Goal: Information Seeking & Learning: Learn about a topic

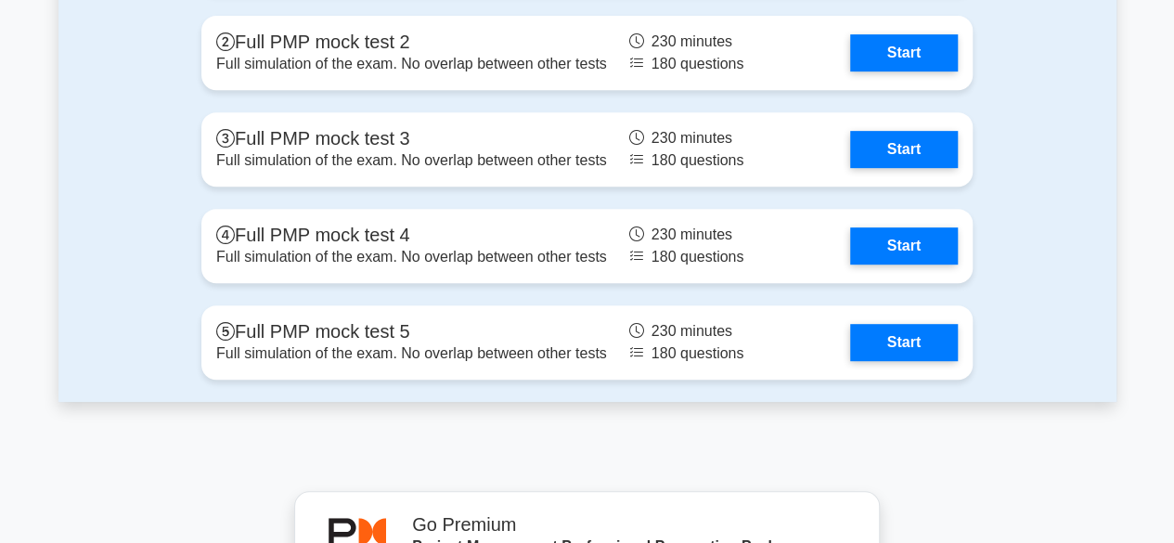
scroll to position [7393, 0]
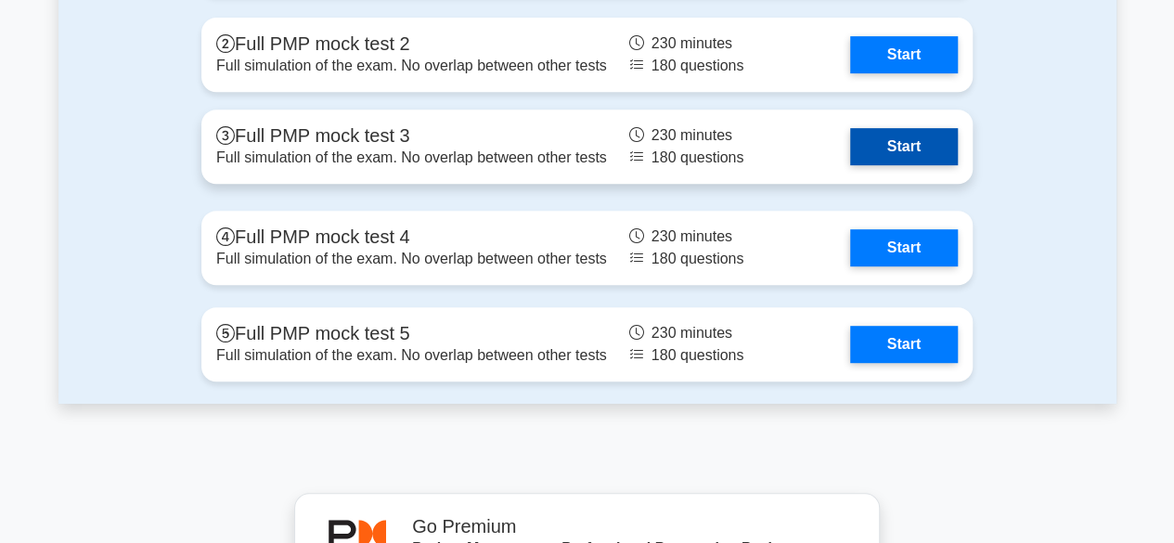
click at [871, 148] on link "Start" at bounding box center [904, 146] width 108 height 37
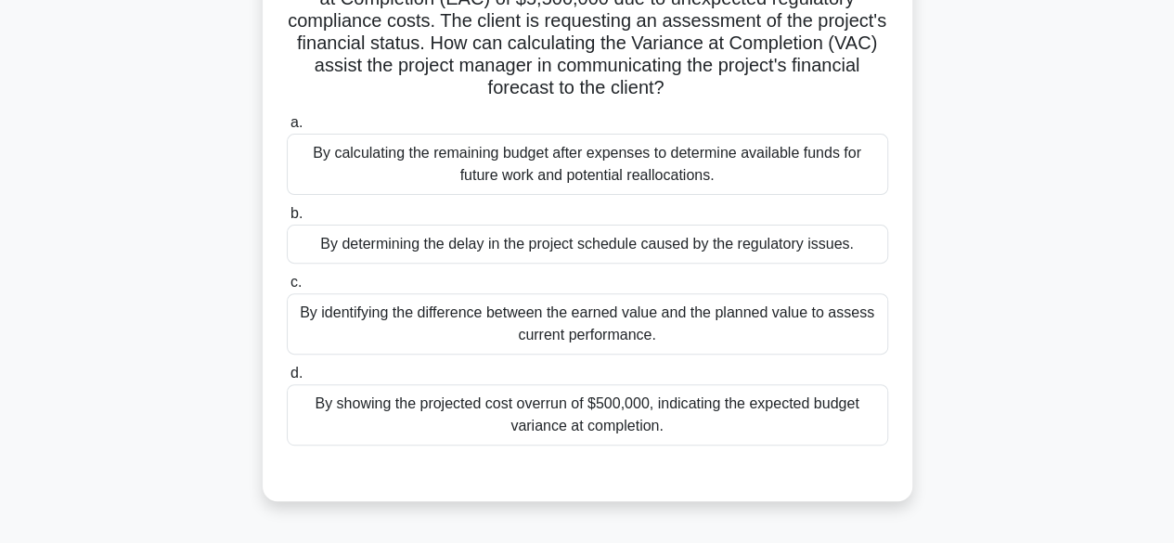
scroll to position [205, 0]
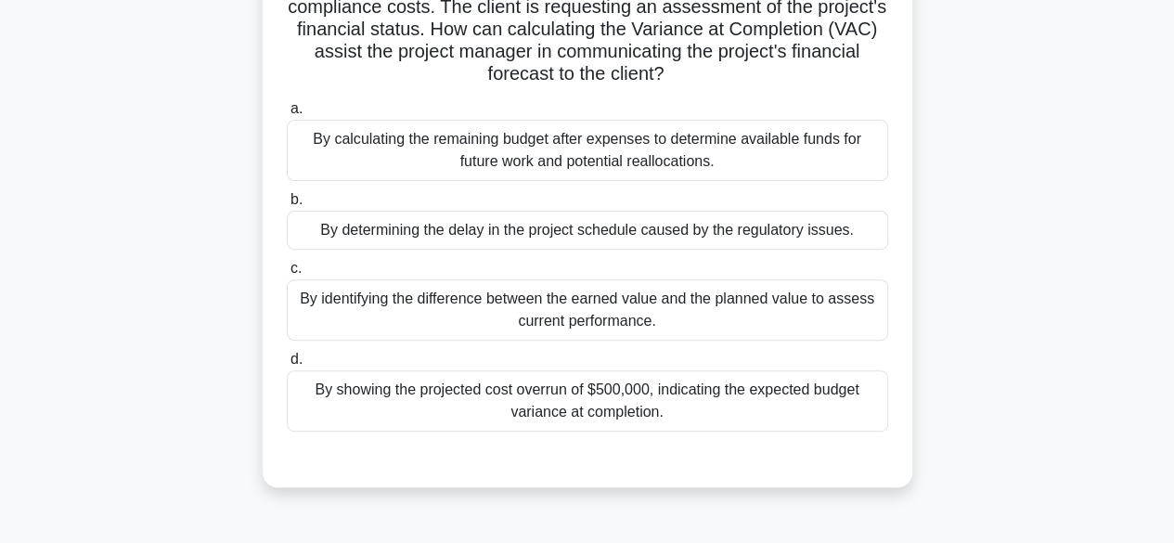
click at [714, 309] on div "By identifying the difference between the earned value and the planned value to…" at bounding box center [587, 309] width 601 height 61
click at [287, 275] on input "c. By identifying the difference between the earned value and the planned value…" at bounding box center [287, 269] width 0 height 12
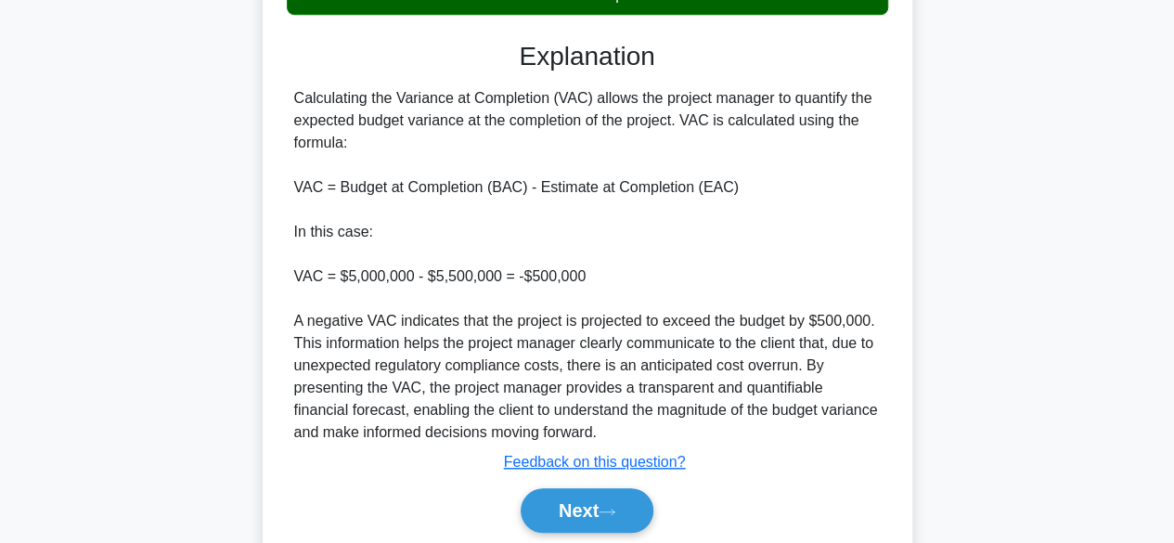
scroll to position [690, 0]
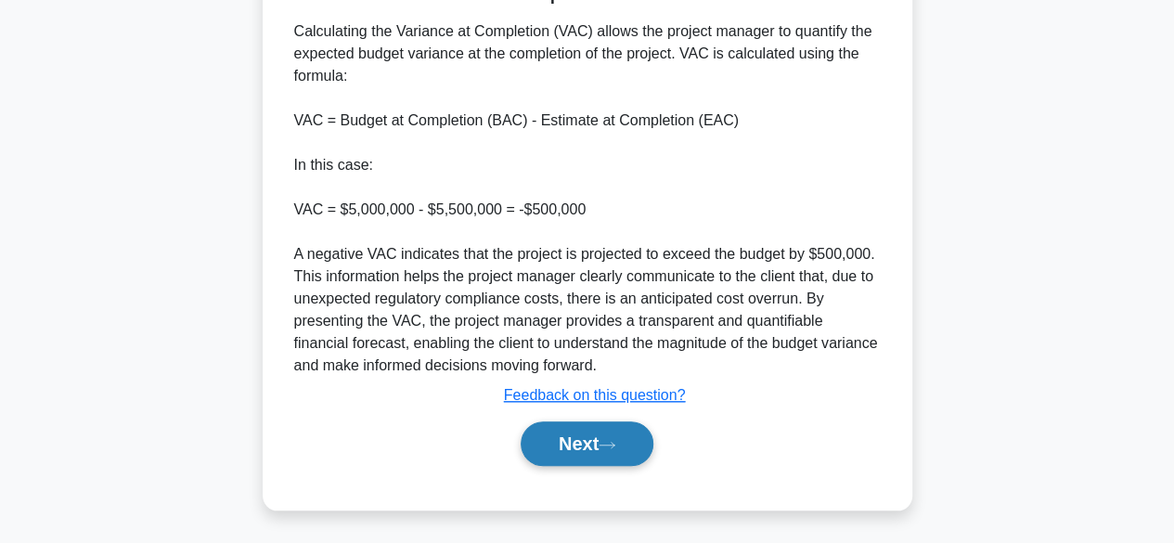
click at [584, 444] on button "Next" at bounding box center [586, 443] width 133 height 45
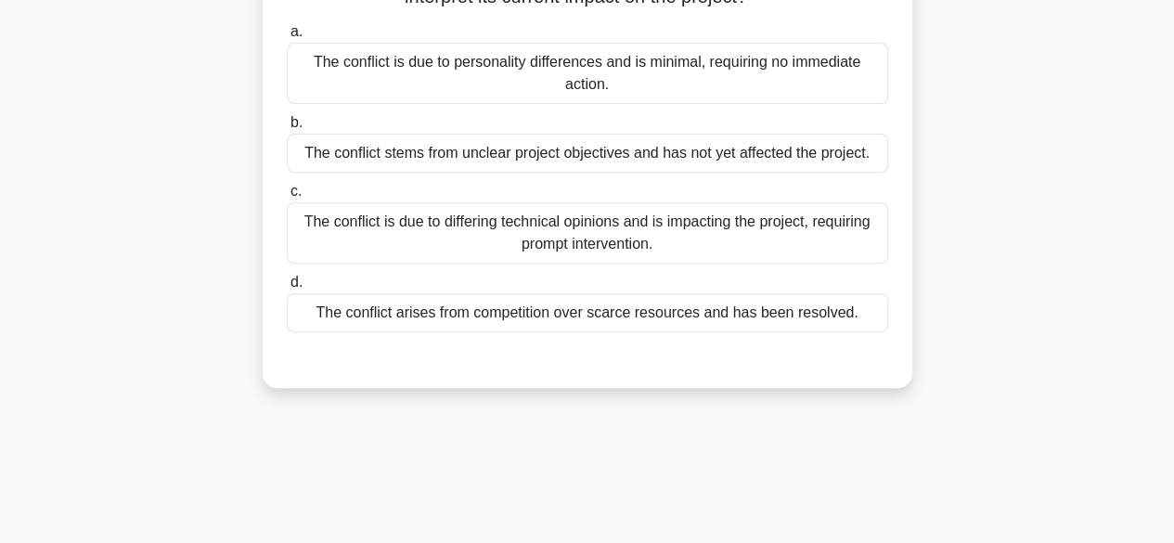
scroll to position [293, 0]
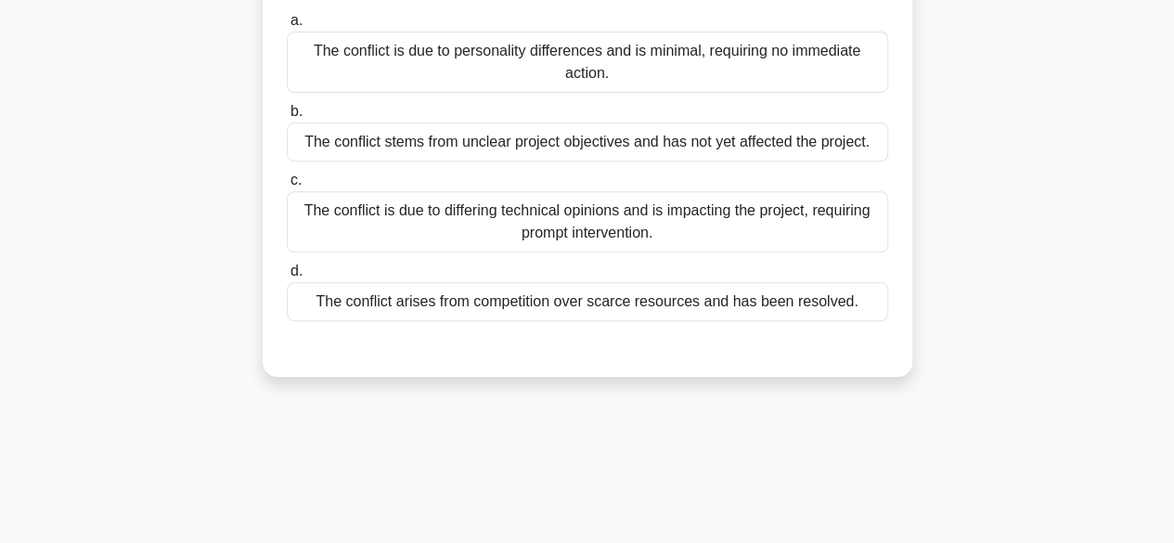
click at [600, 250] on div "The conflict is due to differing technical opinions and is impacting the projec…" at bounding box center [587, 221] width 601 height 61
click at [287, 186] on input "c. The conflict is due to differing technical opinions and is impacting the pro…" at bounding box center [287, 180] width 0 height 12
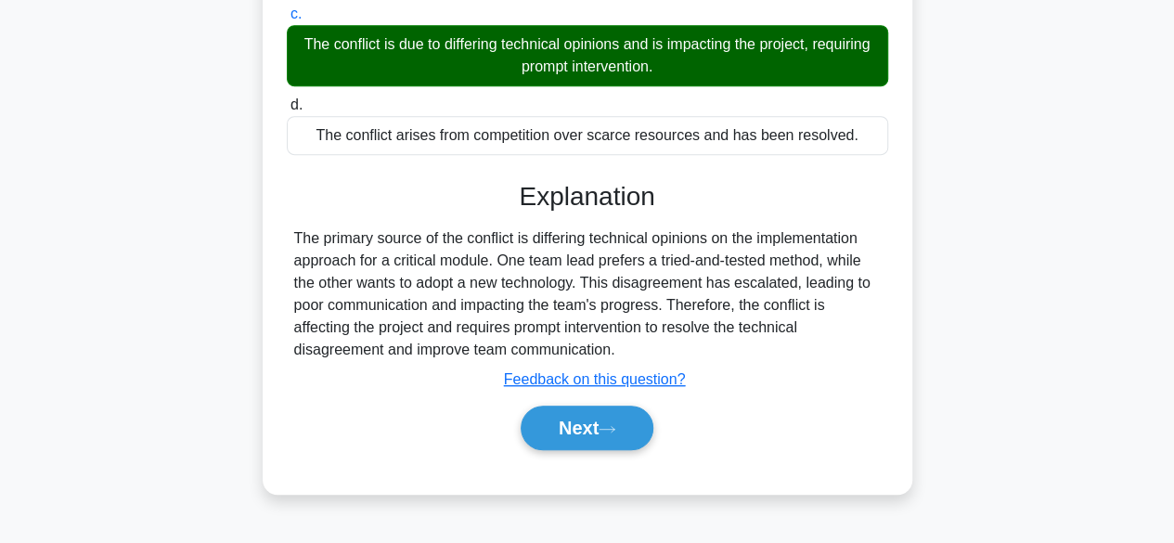
scroll to position [465, 0]
click at [589, 443] on button "Next" at bounding box center [586, 427] width 133 height 45
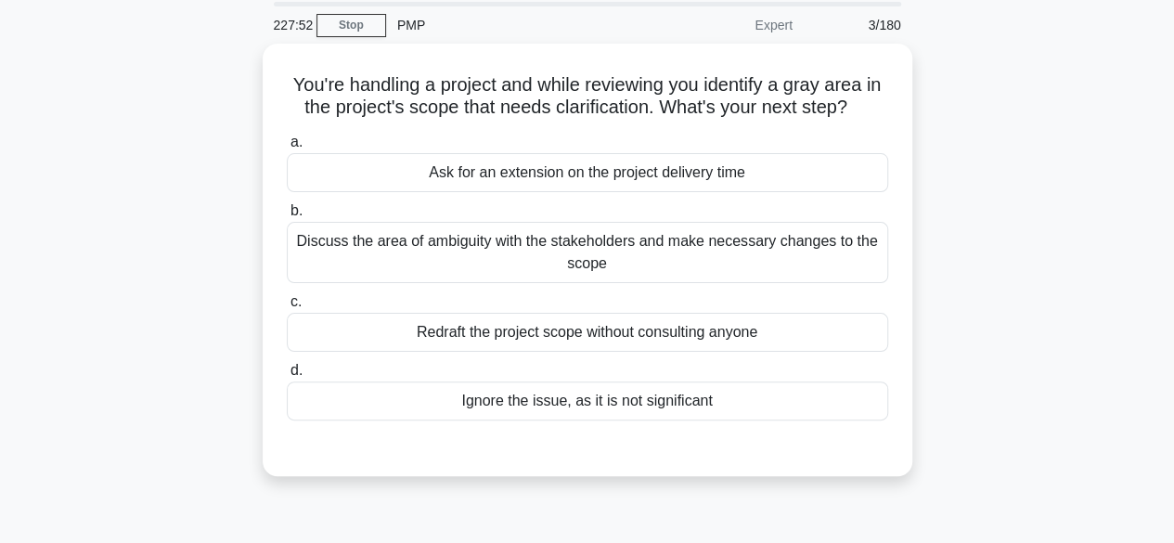
scroll to position [64, 0]
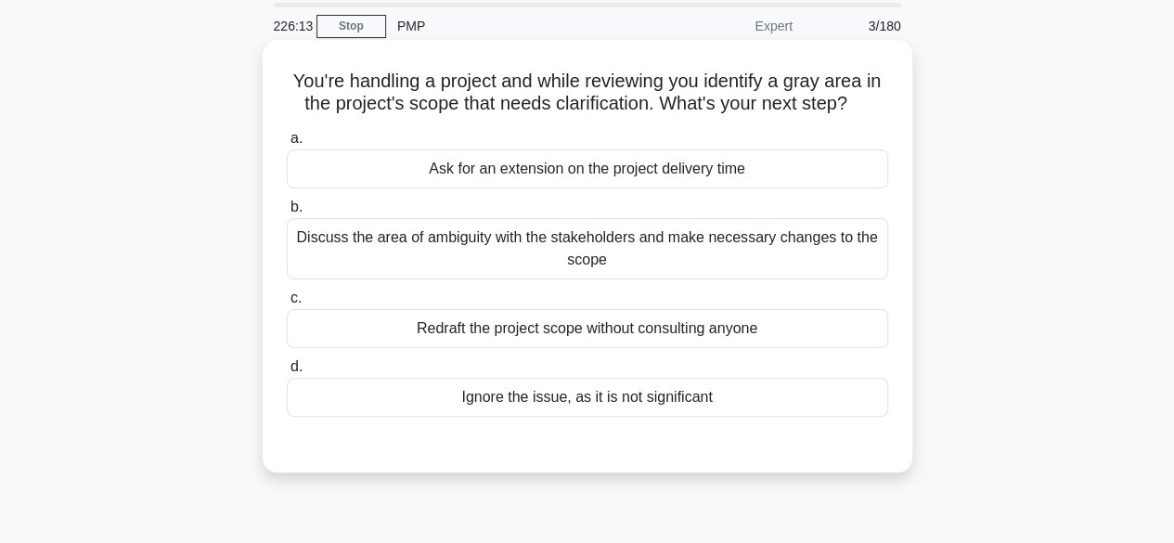
click at [592, 247] on div "Discuss the area of ambiguity with the stakeholders and make necessary changes …" at bounding box center [587, 248] width 601 height 61
click at [287, 213] on input "b. Discuss the area of ambiguity with the stakeholders and make necessary chang…" at bounding box center [287, 207] width 0 height 12
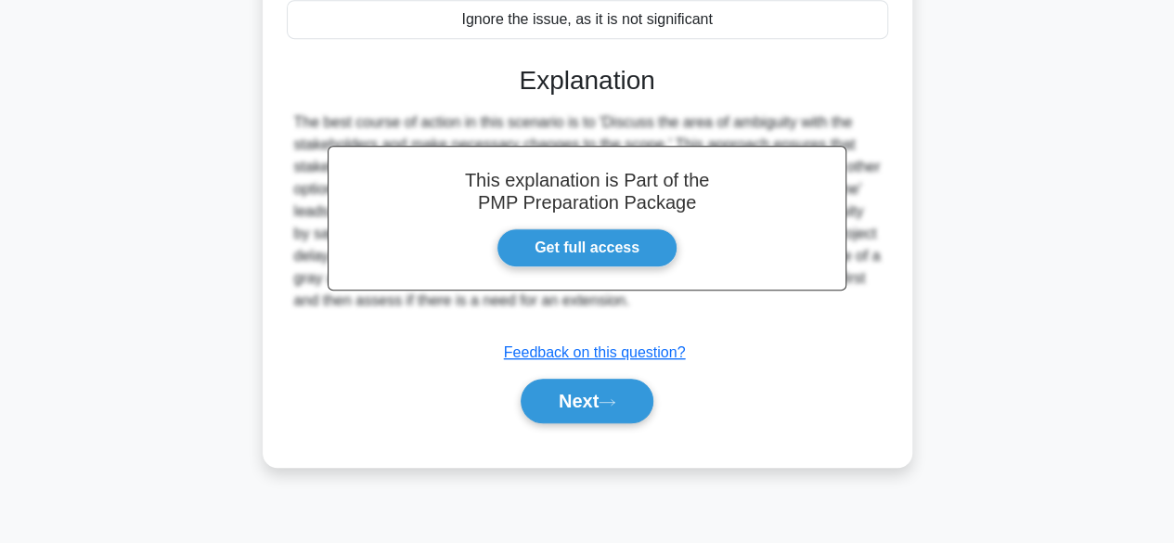
scroll to position [459, 0]
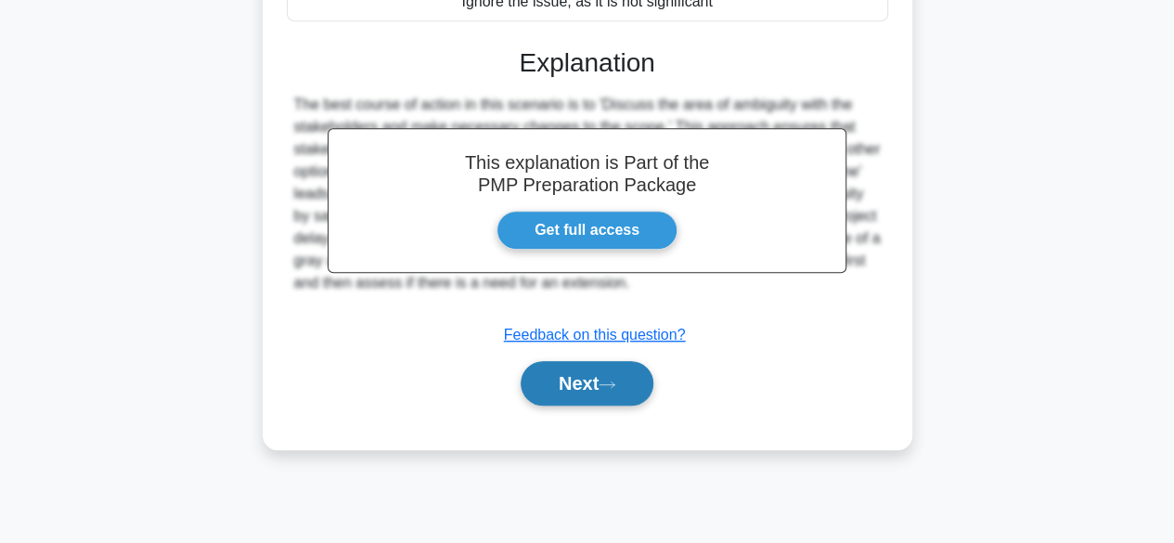
click at [577, 378] on button "Next" at bounding box center [586, 383] width 133 height 45
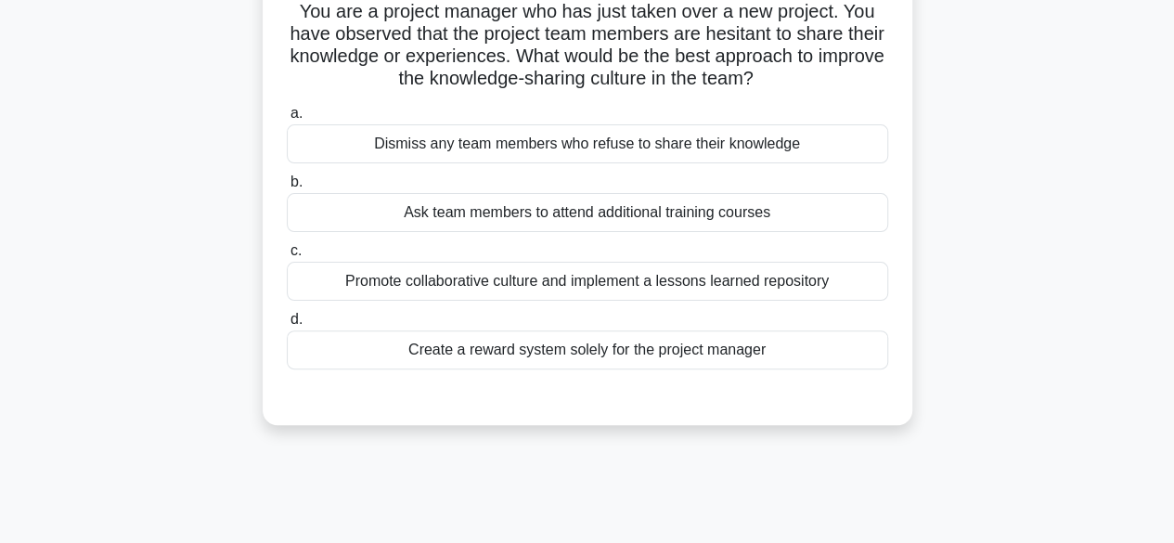
scroll to position [141, 0]
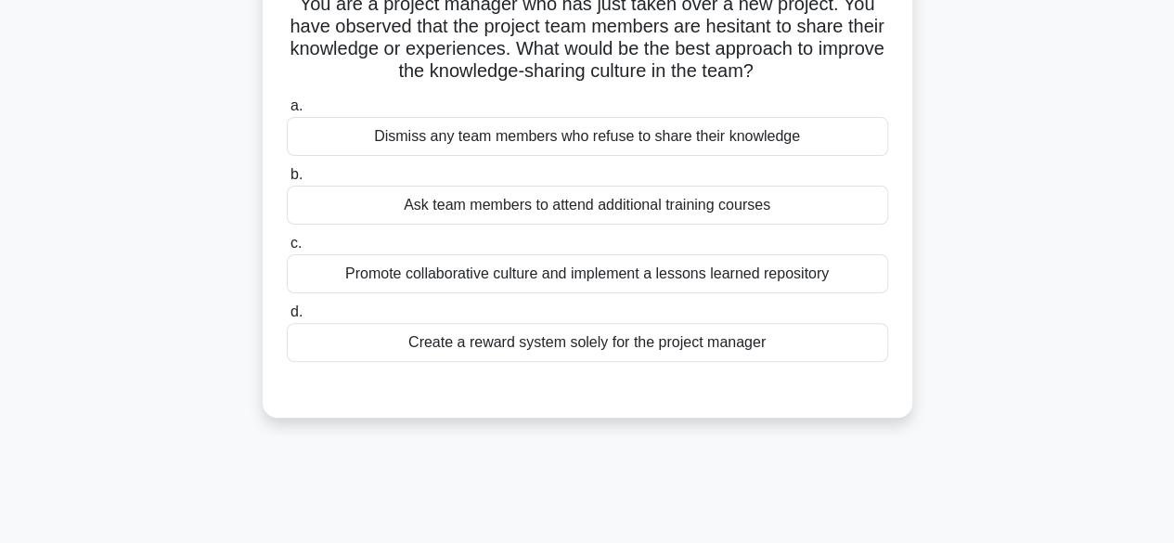
click at [768, 272] on div "Promote collaborative culture and implement a lessons learned repository" at bounding box center [587, 273] width 601 height 39
click at [287, 250] on input "c. Promote collaborative culture and implement a lessons learned repository" at bounding box center [287, 243] width 0 height 12
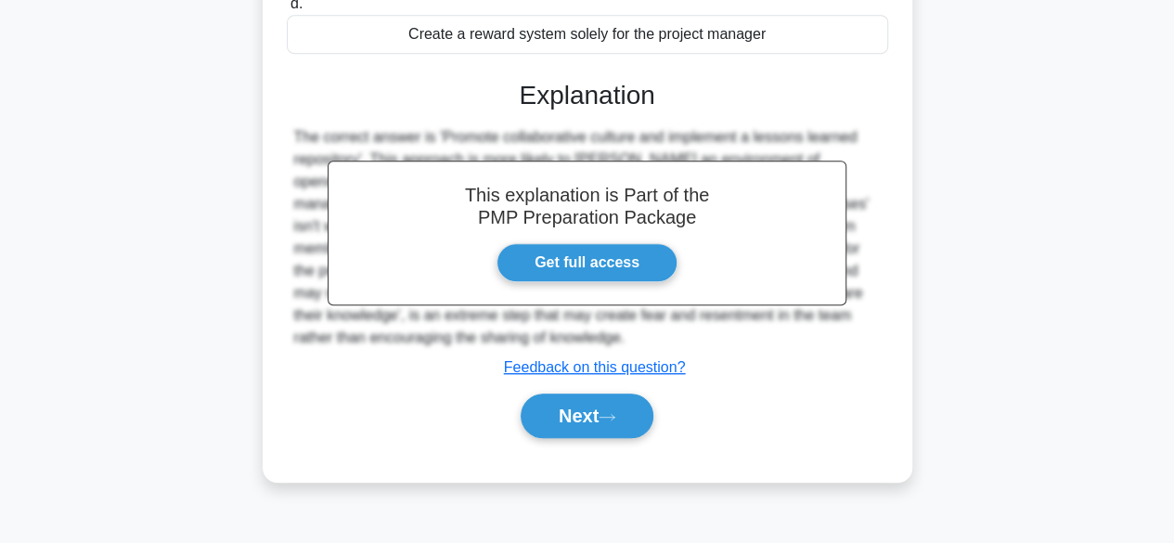
scroll to position [459, 0]
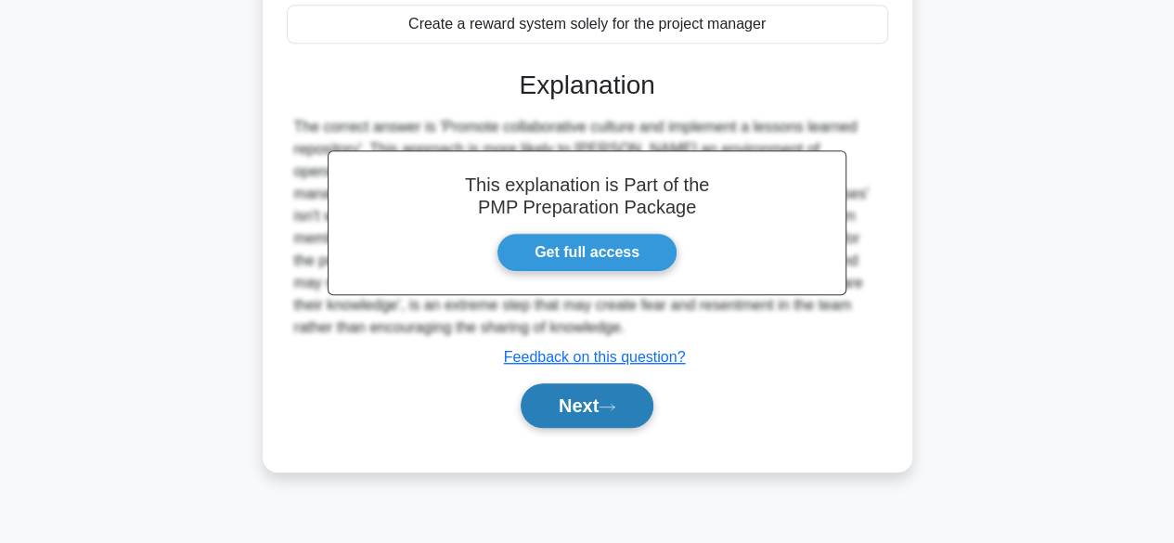
click at [603, 405] on button "Next" at bounding box center [586, 405] width 133 height 45
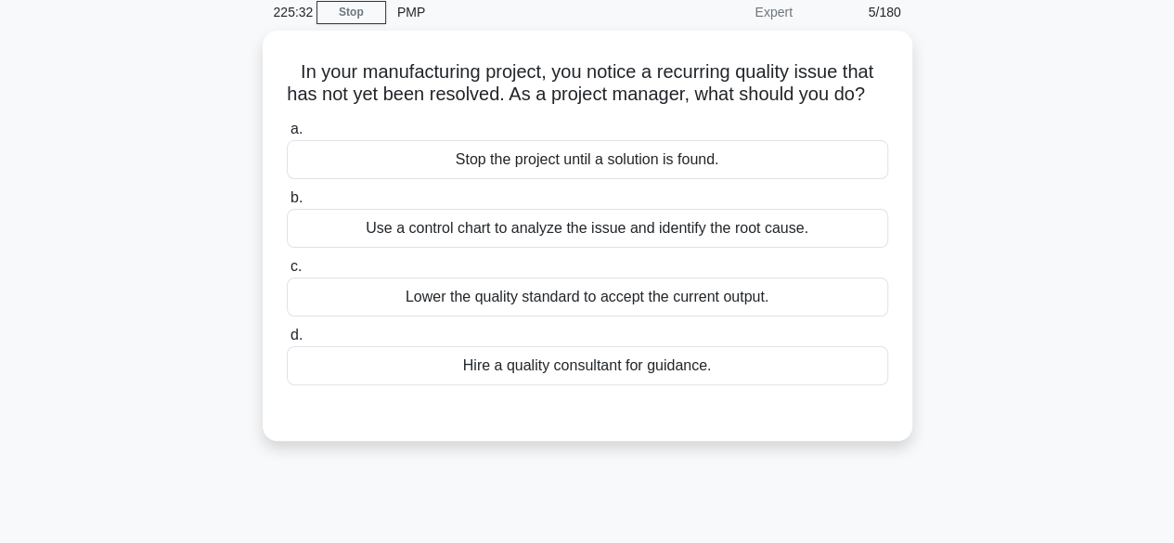
scroll to position [67, 0]
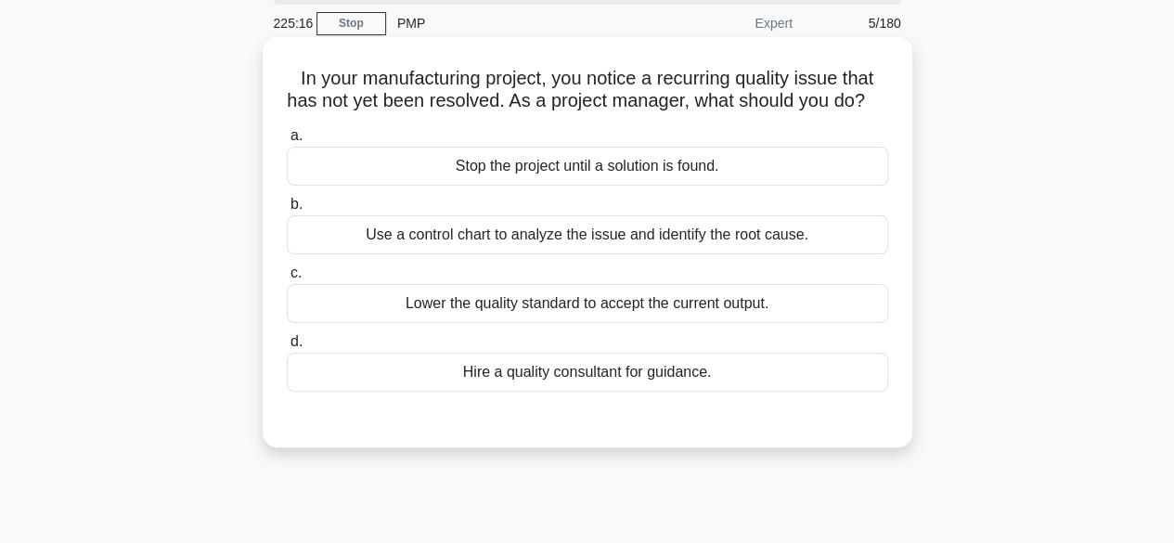
click at [755, 254] on div "Use a control chart to analyze the issue and identify the root cause." at bounding box center [587, 234] width 601 height 39
click at [287, 211] on input "b. Use a control chart to analyze the issue and identify the root cause." at bounding box center [287, 205] width 0 height 12
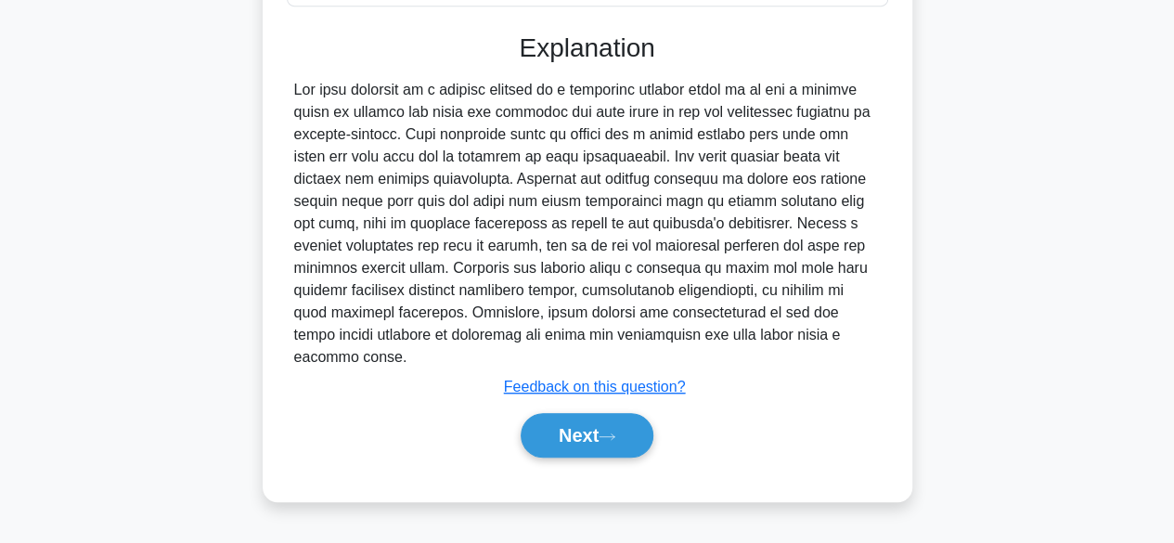
scroll to position [459, 0]
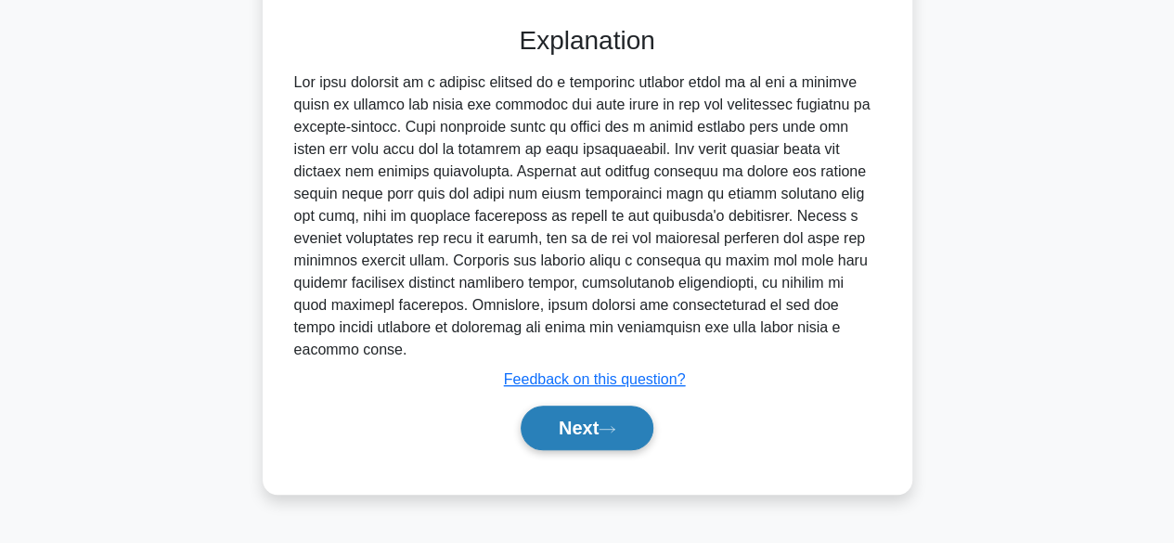
click at [609, 424] on icon at bounding box center [606, 429] width 17 height 10
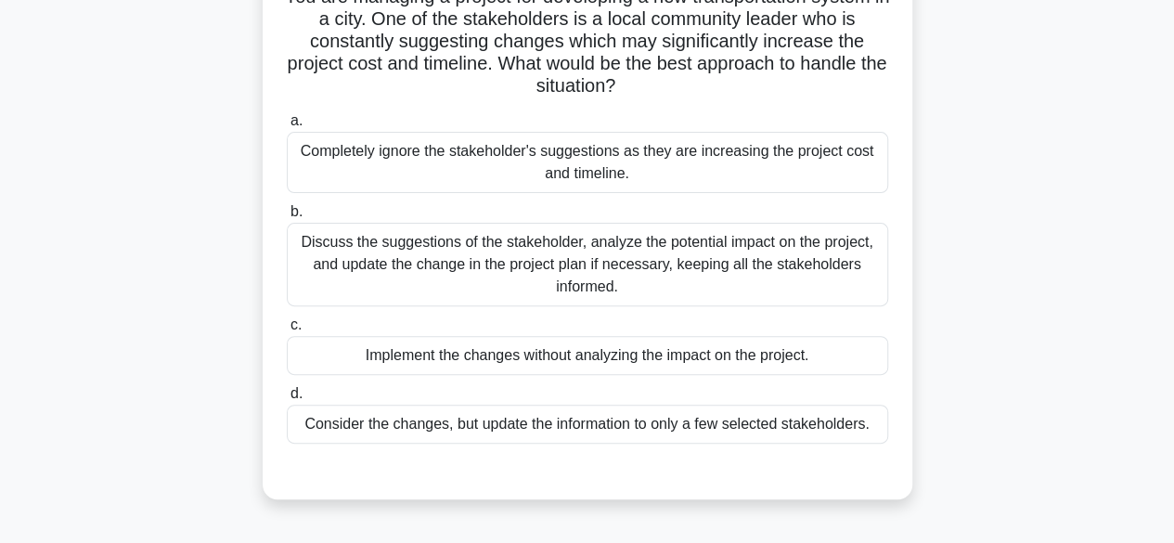
scroll to position [154, 0]
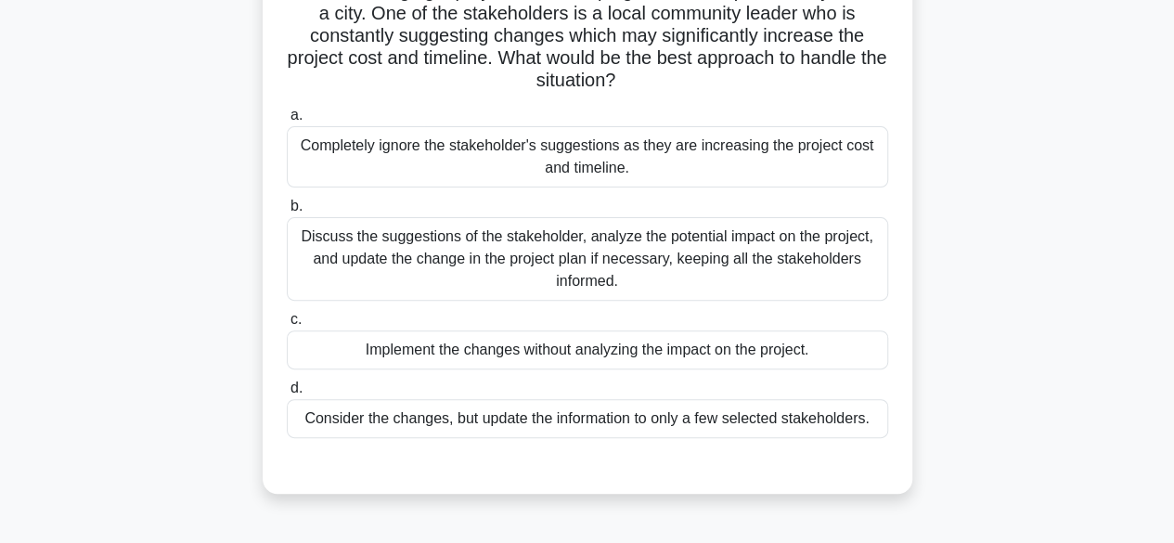
click at [748, 259] on div "Discuss the suggestions of the stakeholder, analyze the potential impact on the…" at bounding box center [587, 258] width 601 height 83
click at [287, 212] on input "b. Discuss the suggestions of the stakeholder, analyze the potential impact on …" at bounding box center [287, 206] width 0 height 12
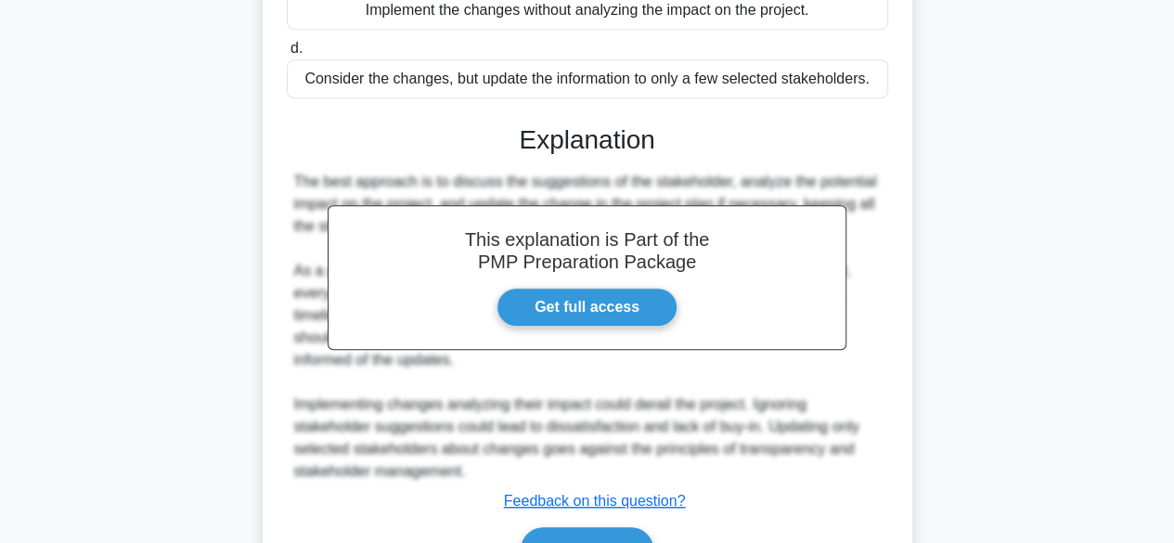
scroll to position [598, 0]
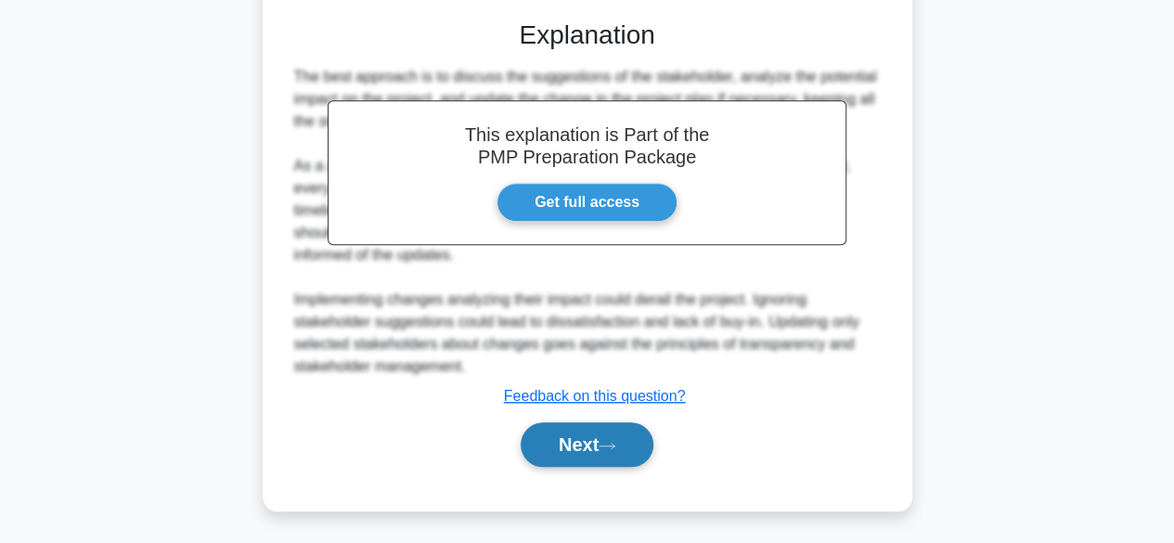
click at [591, 447] on button "Next" at bounding box center [586, 444] width 133 height 45
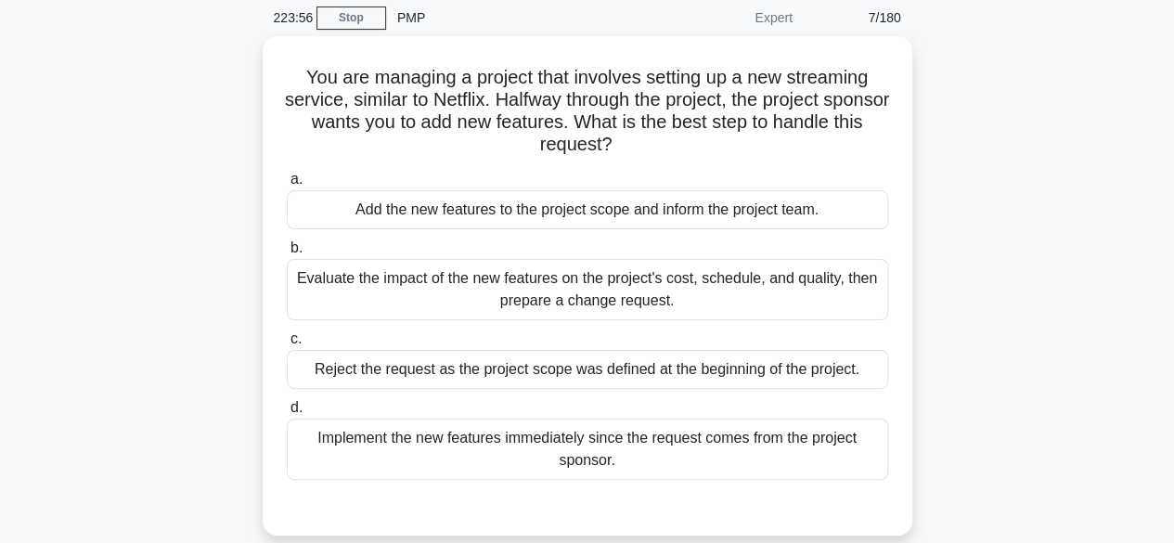
scroll to position [74, 0]
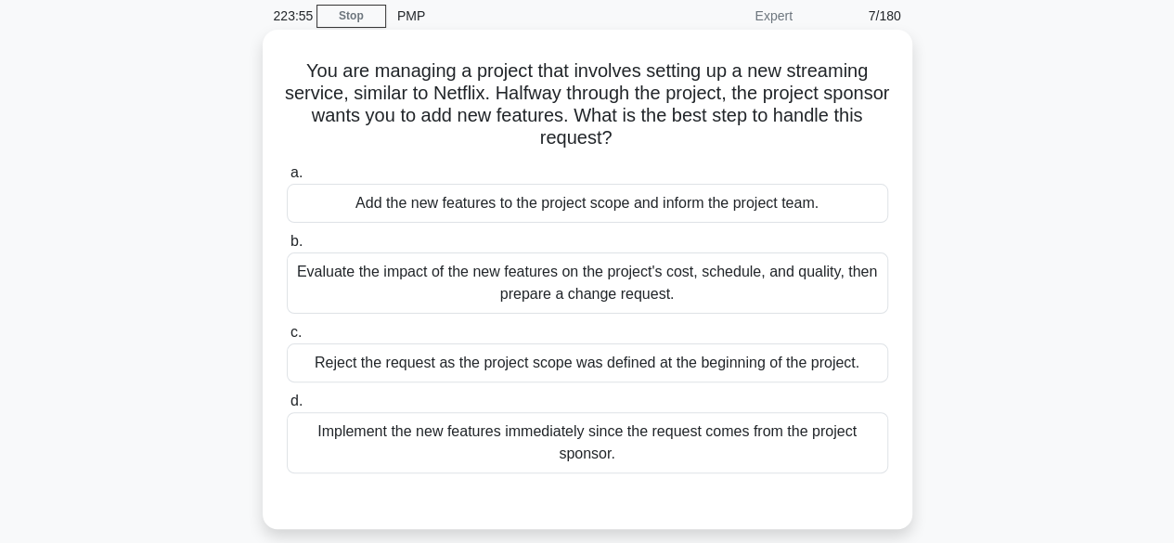
click at [641, 292] on div "Evaluate the impact of the new features on the project's cost, schedule, and qu…" at bounding box center [587, 282] width 601 height 61
click at [287, 248] on input "b. Evaluate the impact of the new features on the project's cost, schedule, and…" at bounding box center [287, 242] width 0 height 12
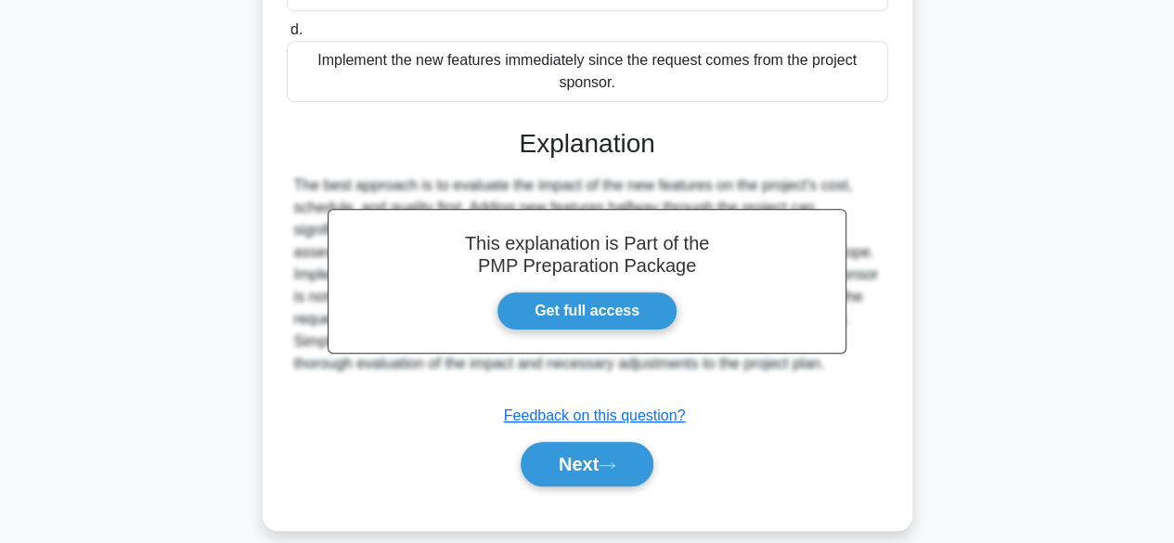
scroll to position [465, 0]
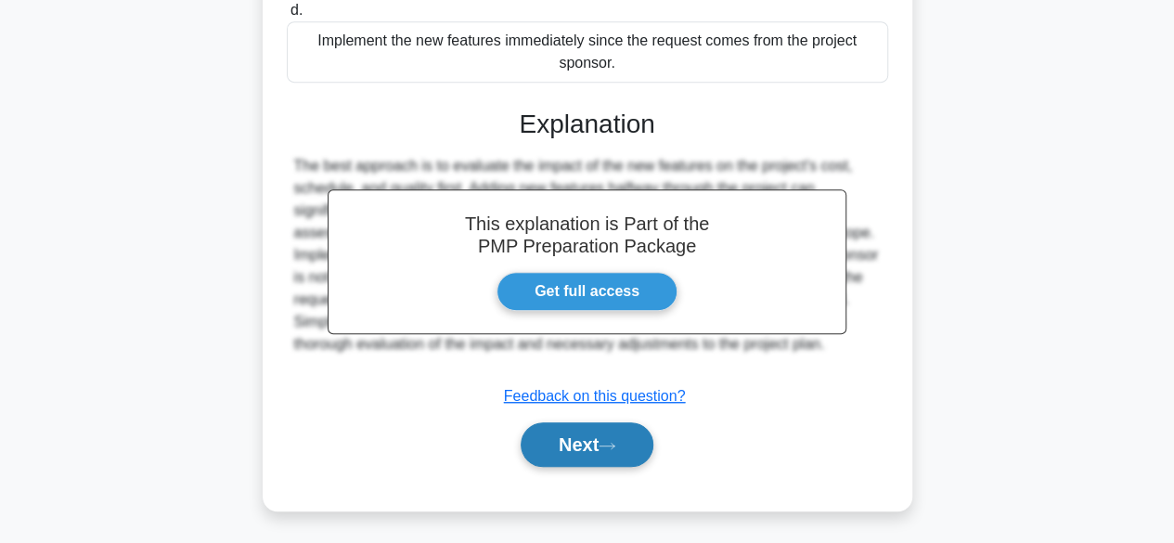
click at [588, 445] on button "Next" at bounding box center [586, 444] width 133 height 45
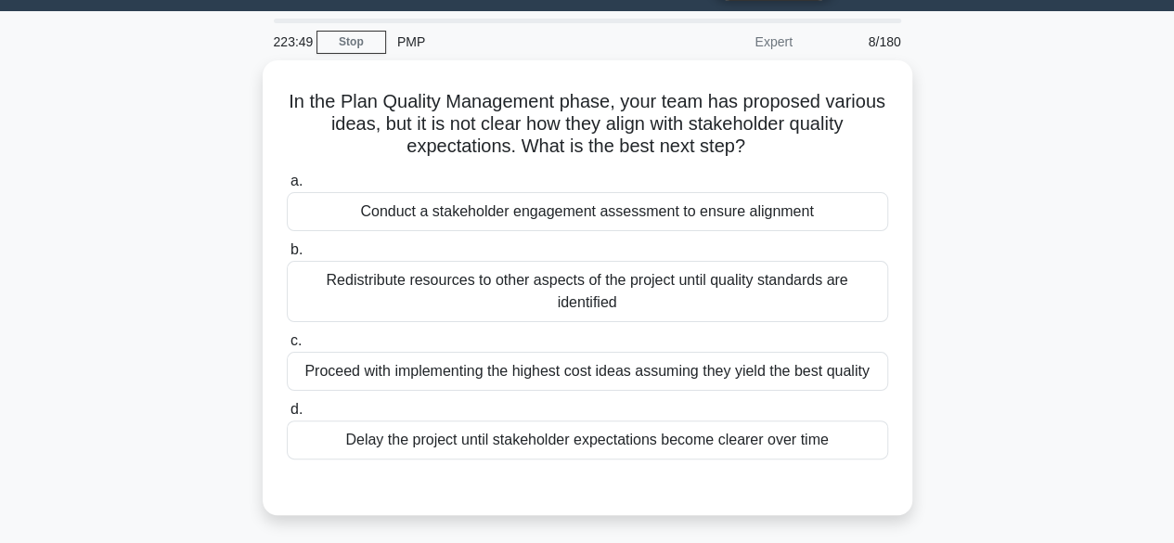
scroll to position [44, 0]
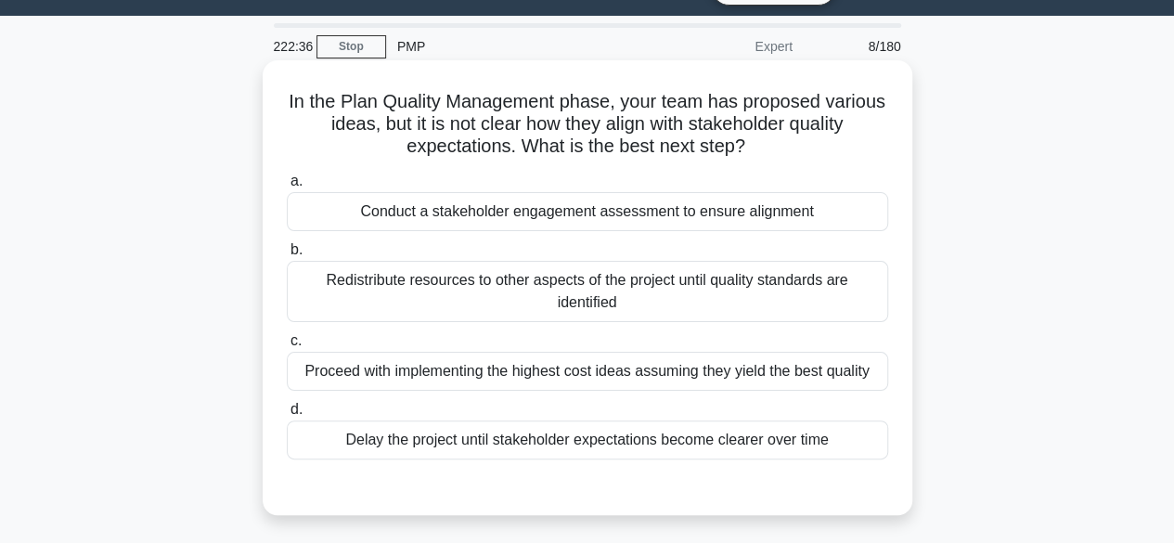
click at [652, 217] on div "Conduct a stakeholder engagement assessment to ensure alignment" at bounding box center [587, 211] width 601 height 39
click at [287, 187] on input "a. Conduct a stakeholder engagement assessment to ensure alignment" at bounding box center [287, 181] width 0 height 12
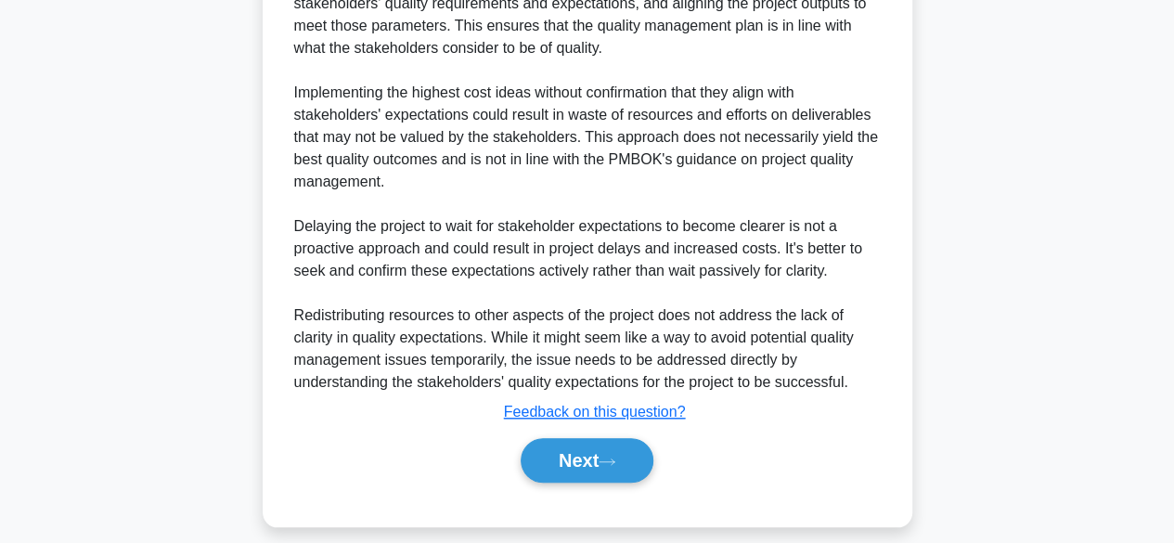
scroll to position [687, 0]
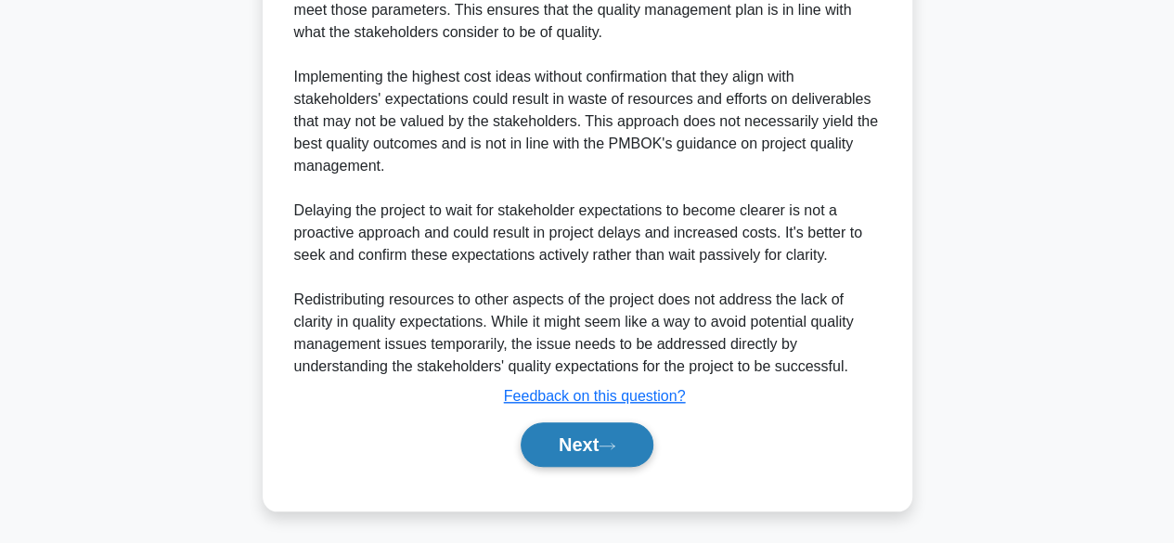
click at [591, 450] on button "Next" at bounding box center [586, 444] width 133 height 45
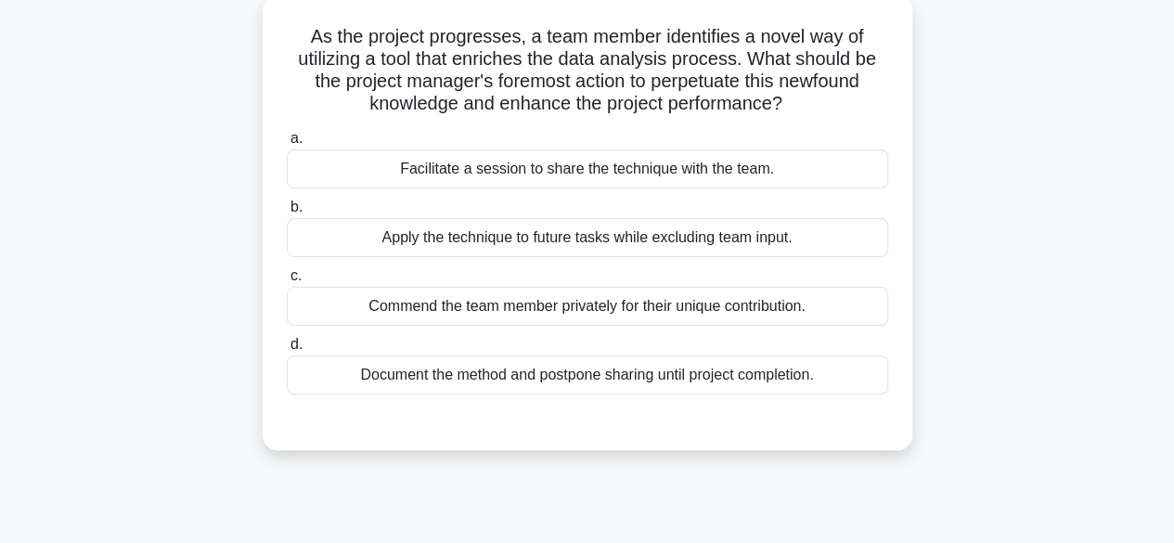
scroll to position [114, 0]
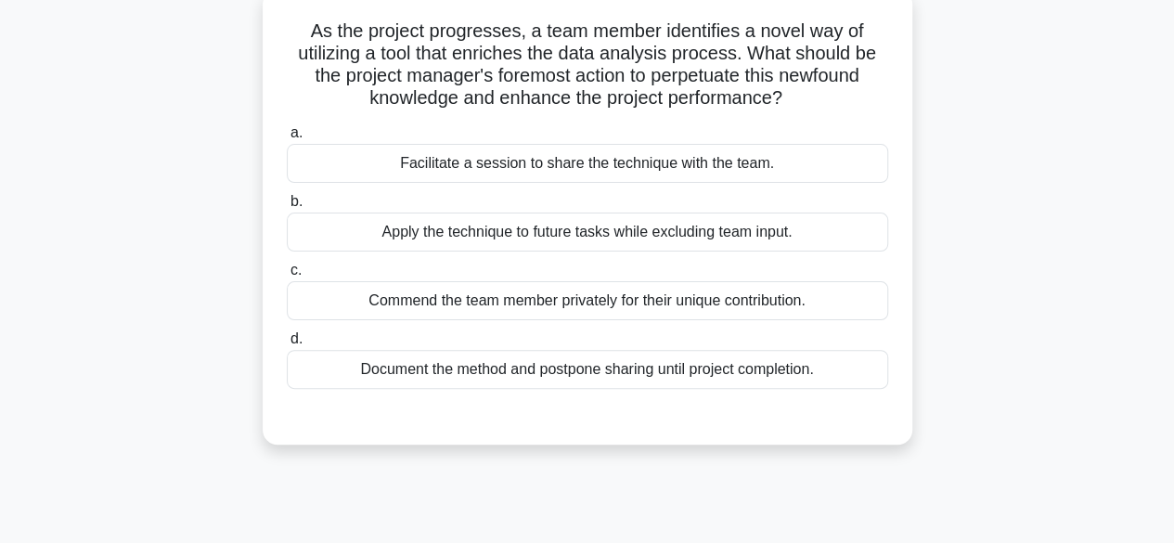
click at [668, 162] on div "Facilitate a session to share the technique with the team." at bounding box center [587, 163] width 601 height 39
click at [287, 139] on input "a. Facilitate a session to share the technique with the team." at bounding box center [287, 133] width 0 height 12
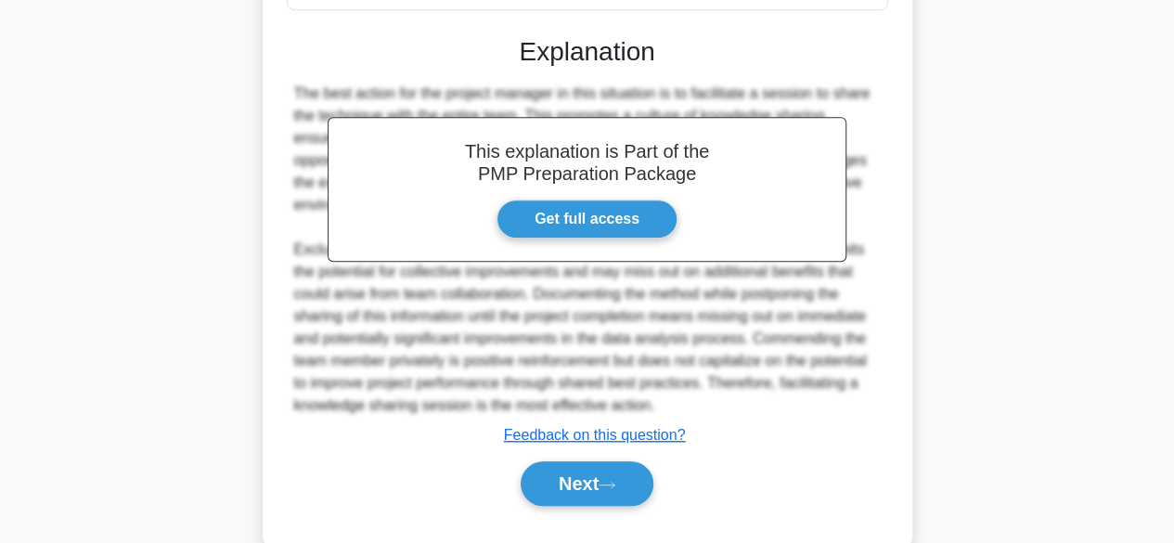
scroll to position [532, 0]
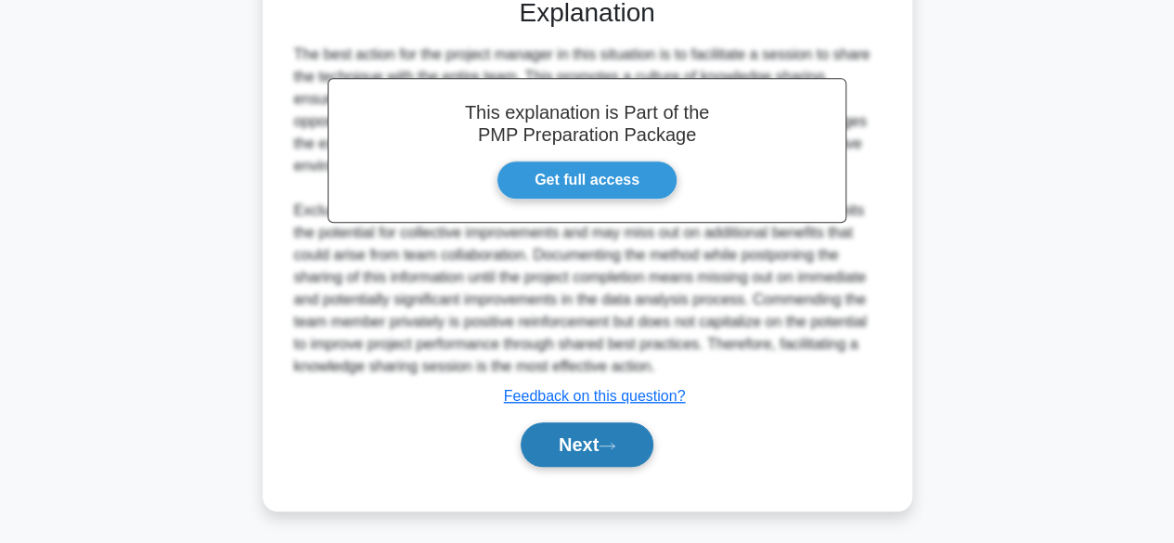
click at [572, 441] on button "Next" at bounding box center [586, 444] width 133 height 45
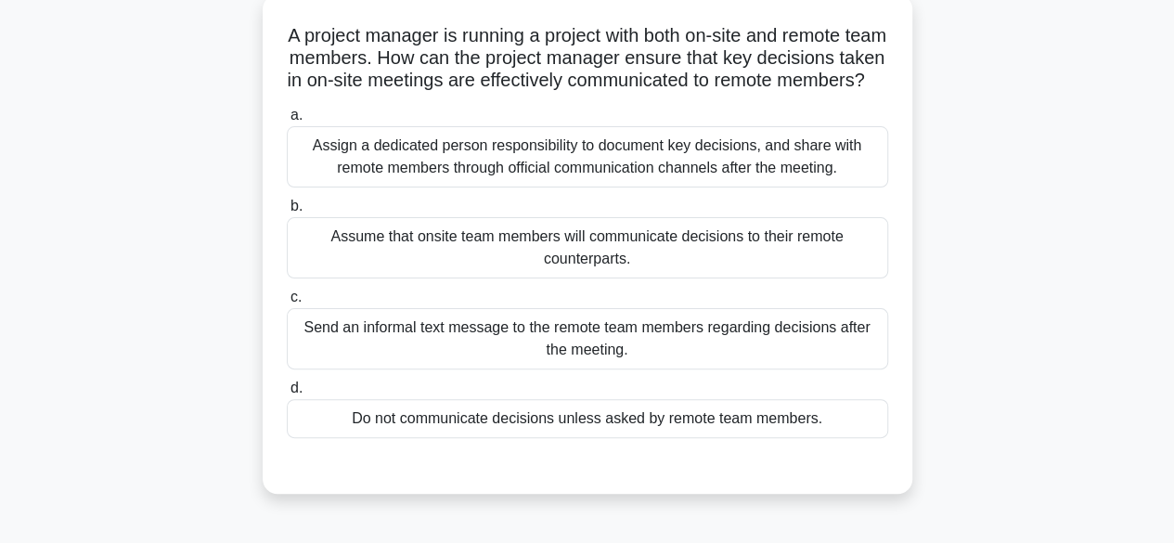
scroll to position [115, 0]
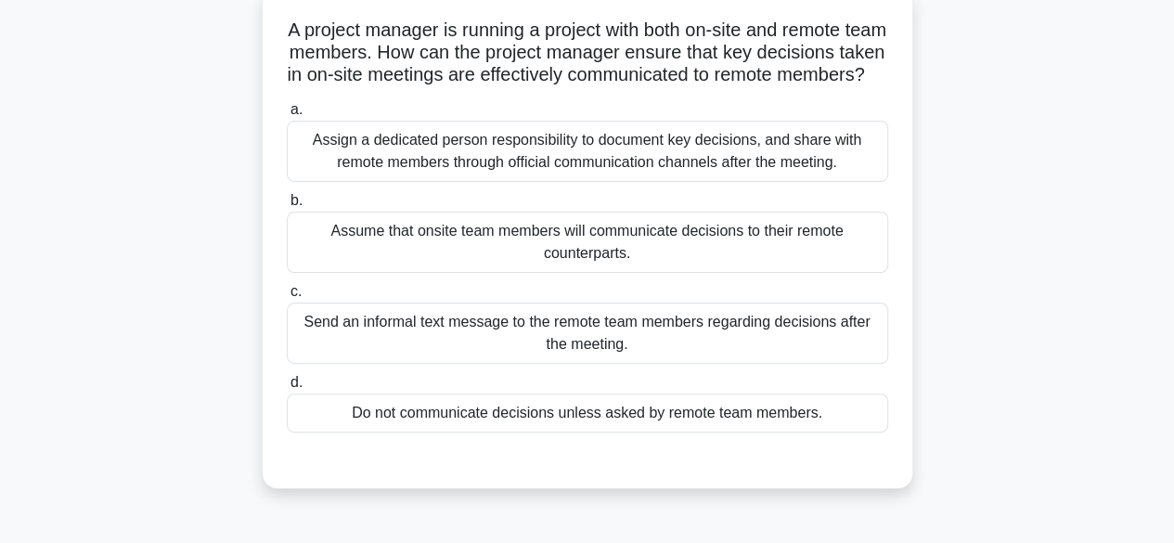
click at [751, 177] on div "Assign a dedicated person responsibility to document key decisions, and share w…" at bounding box center [587, 151] width 601 height 61
click at [287, 116] on input "a. Assign a dedicated person responsibility to document key decisions, and shar…" at bounding box center [287, 110] width 0 height 12
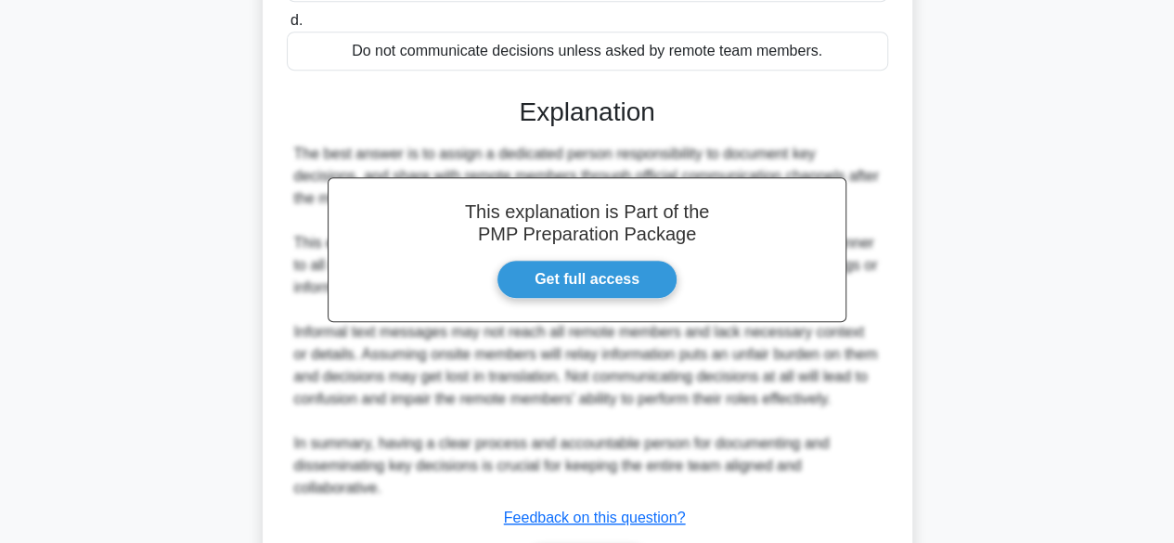
scroll to position [621, 0]
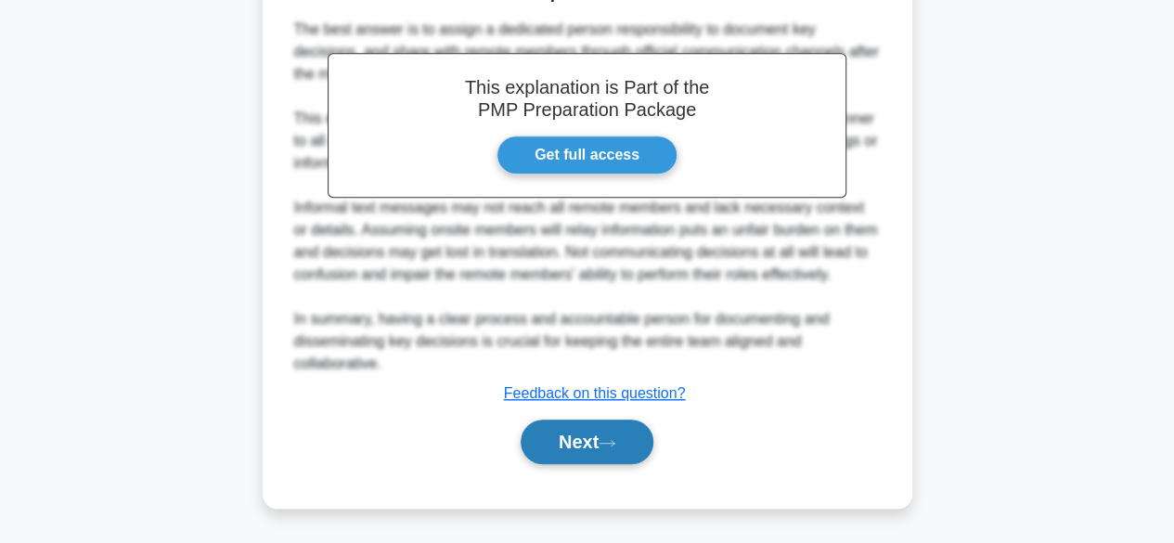
click at [575, 437] on button "Next" at bounding box center [586, 441] width 133 height 45
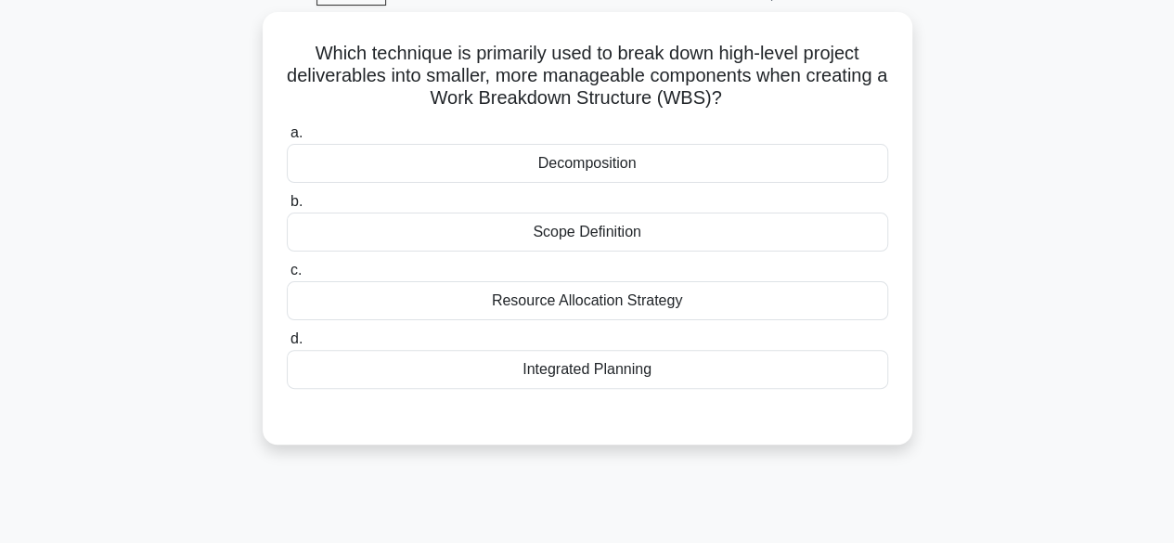
scroll to position [98, 0]
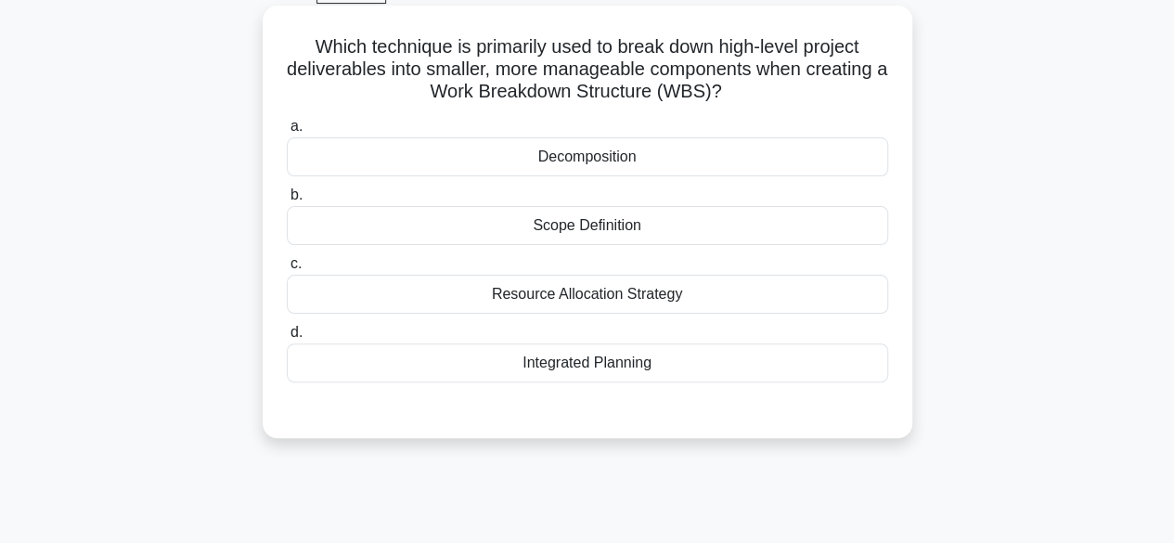
click at [670, 231] on div "Scope Definition" at bounding box center [587, 225] width 601 height 39
click at [287, 201] on input "b. Scope Definition" at bounding box center [287, 195] width 0 height 12
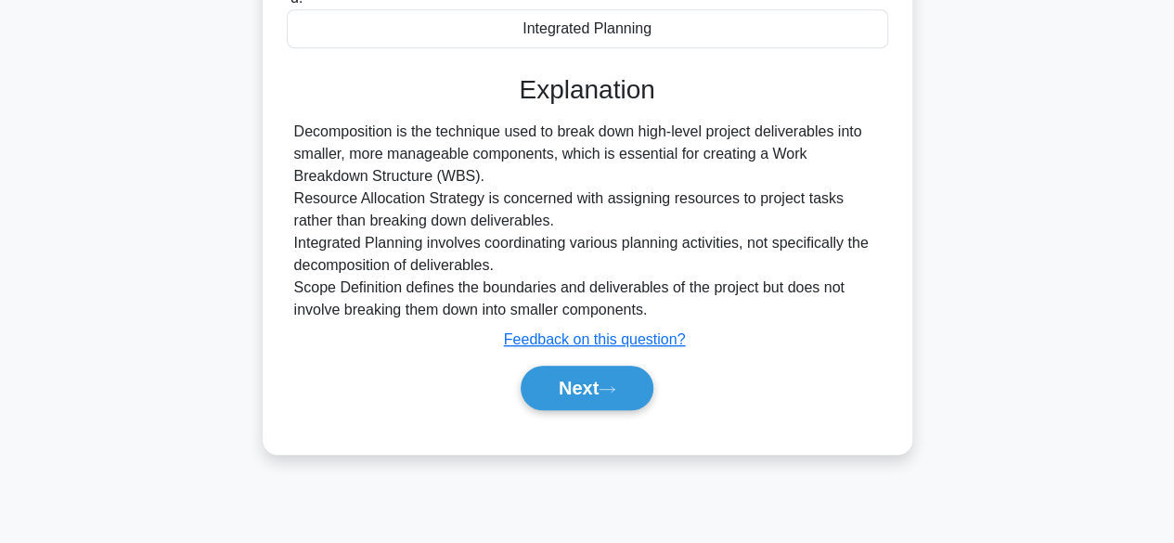
scroll to position [459, 0]
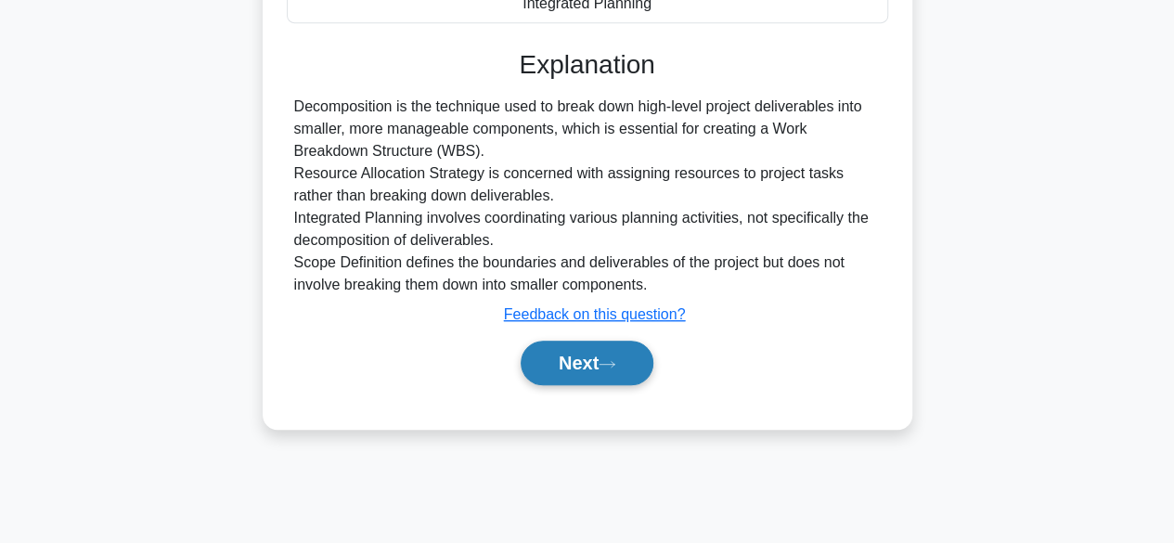
click at [591, 369] on button "Next" at bounding box center [586, 362] width 133 height 45
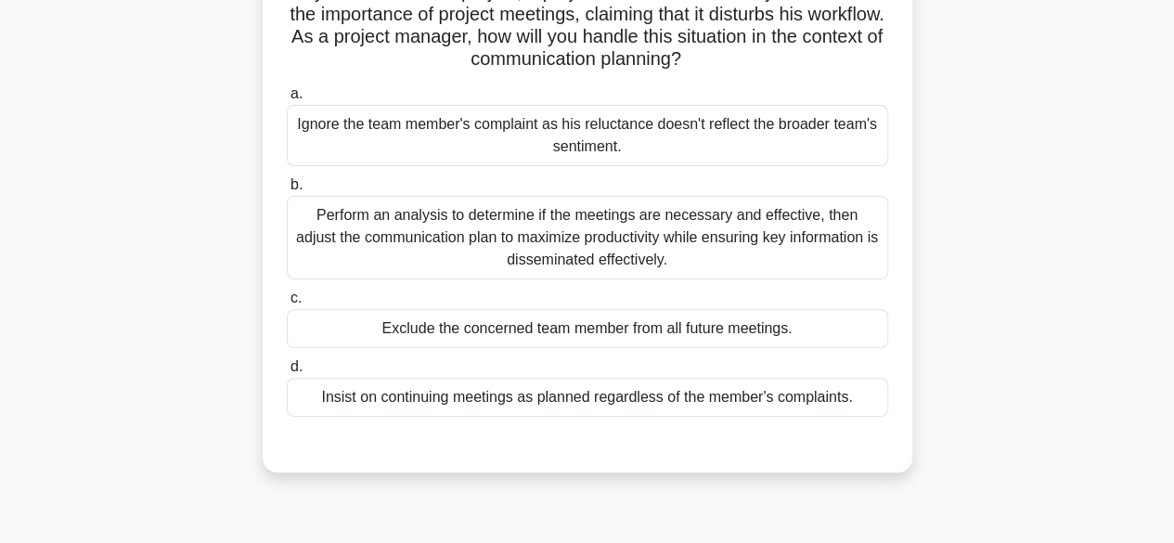
scroll to position [164, 0]
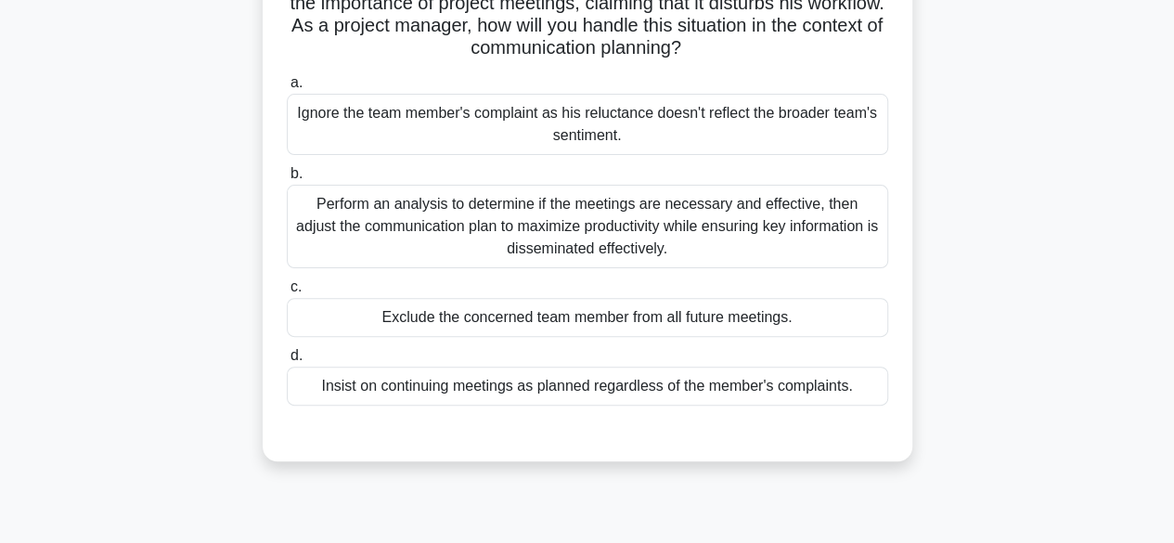
click at [699, 237] on div "Perform an analysis to determine if the meetings are necessary and effective, t…" at bounding box center [587, 226] width 601 height 83
click at [287, 180] on input "b. Perform an analysis to determine if the meetings are necessary and effective…" at bounding box center [287, 174] width 0 height 12
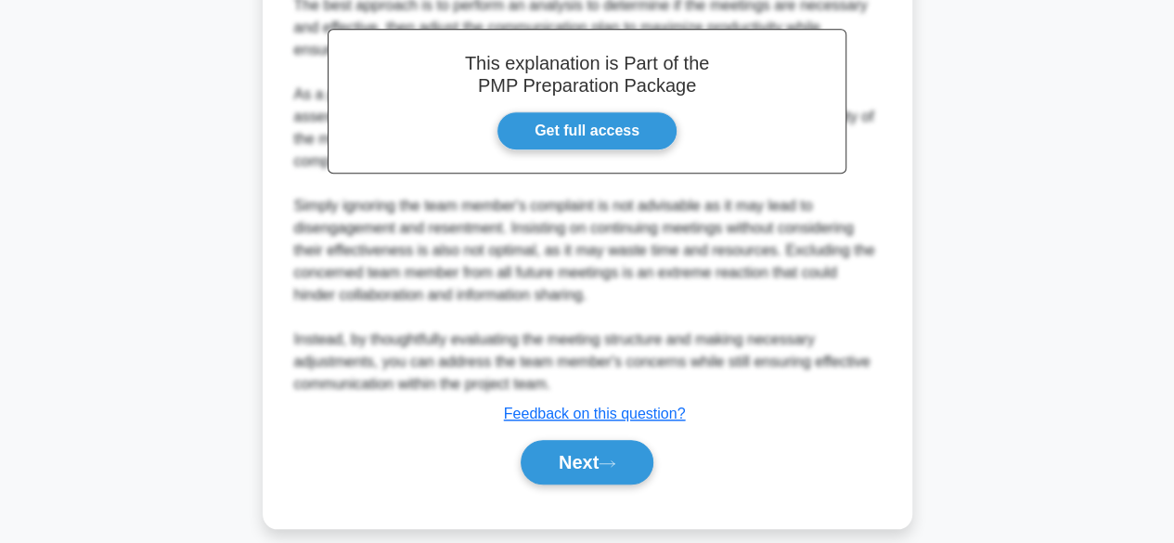
scroll to position [665, 0]
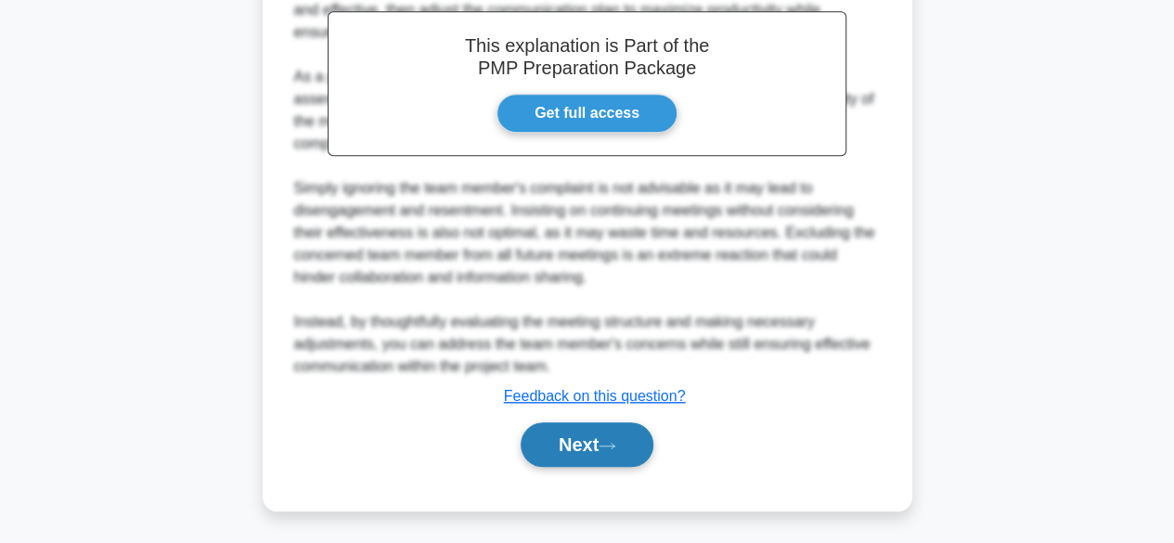
click at [587, 445] on button "Next" at bounding box center [586, 444] width 133 height 45
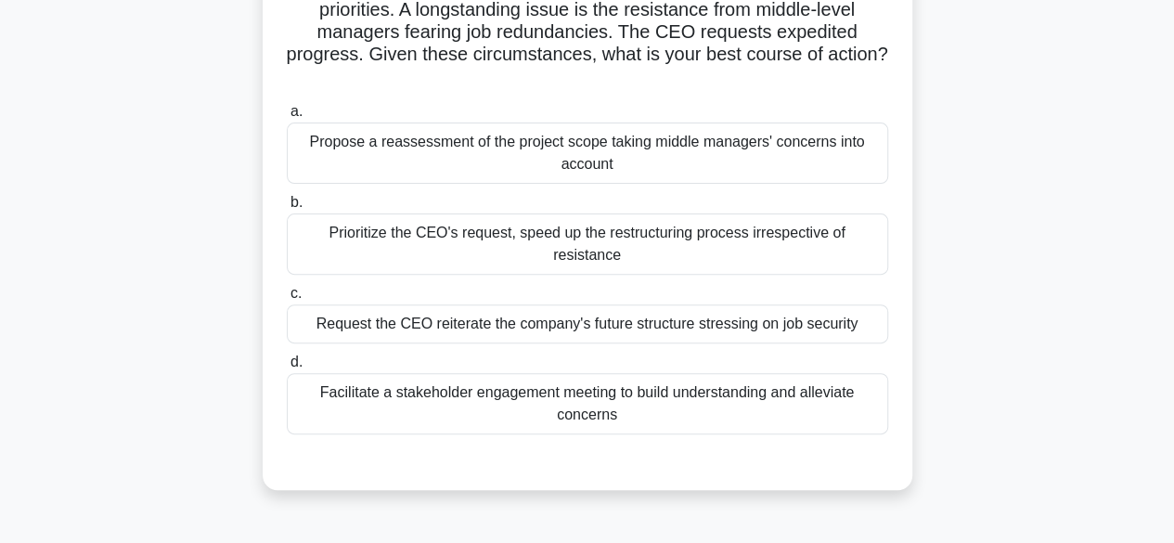
scroll to position [191, 0]
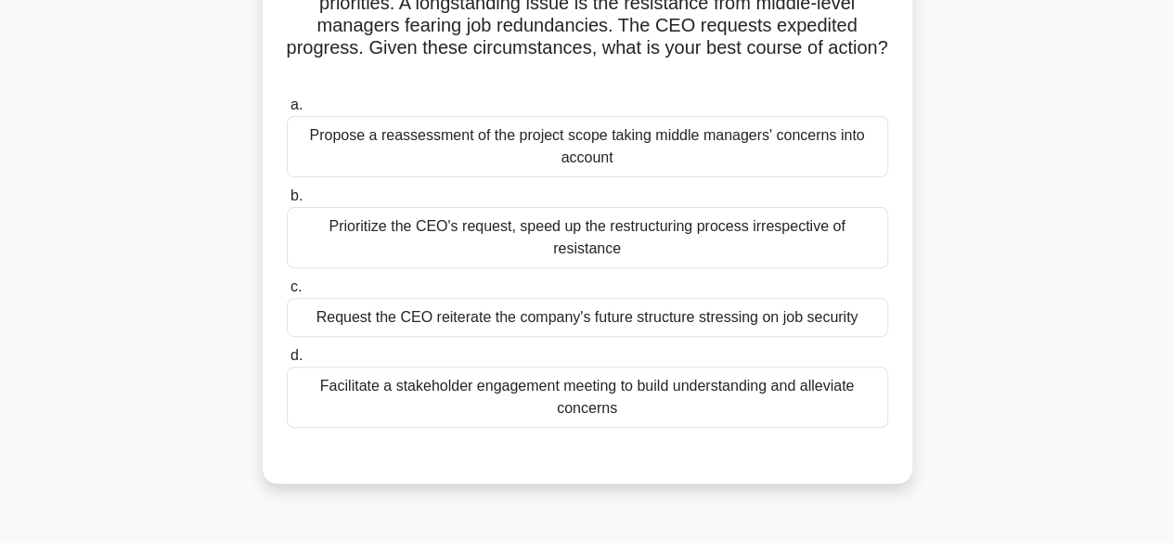
click at [746, 373] on div "Facilitate a stakeholder engagement meeting to build understanding and alleviat…" at bounding box center [587, 396] width 601 height 61
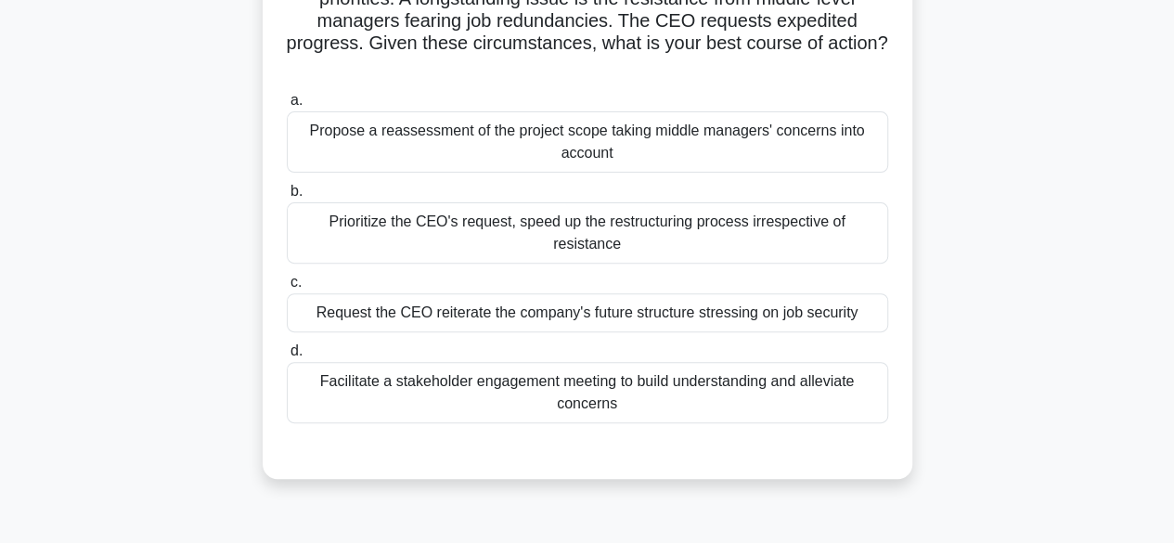
click at [287, 357] on input "d. Facilitate a stakeholder engagement meeting to build understanding and allev…" at bounding box center [287, 351] width 0 height 12
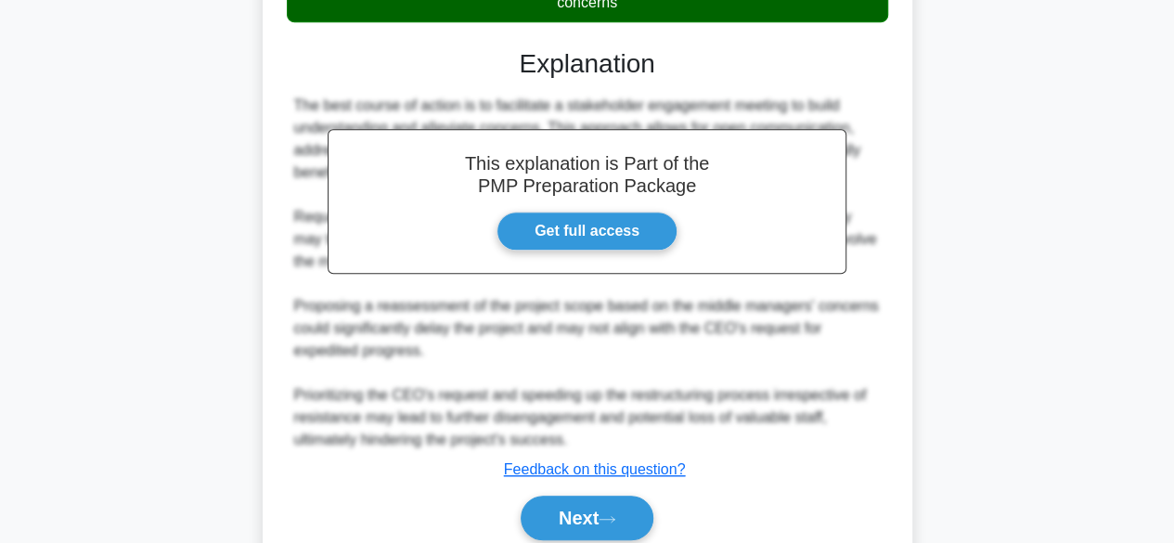
scroll to position [643, 0]
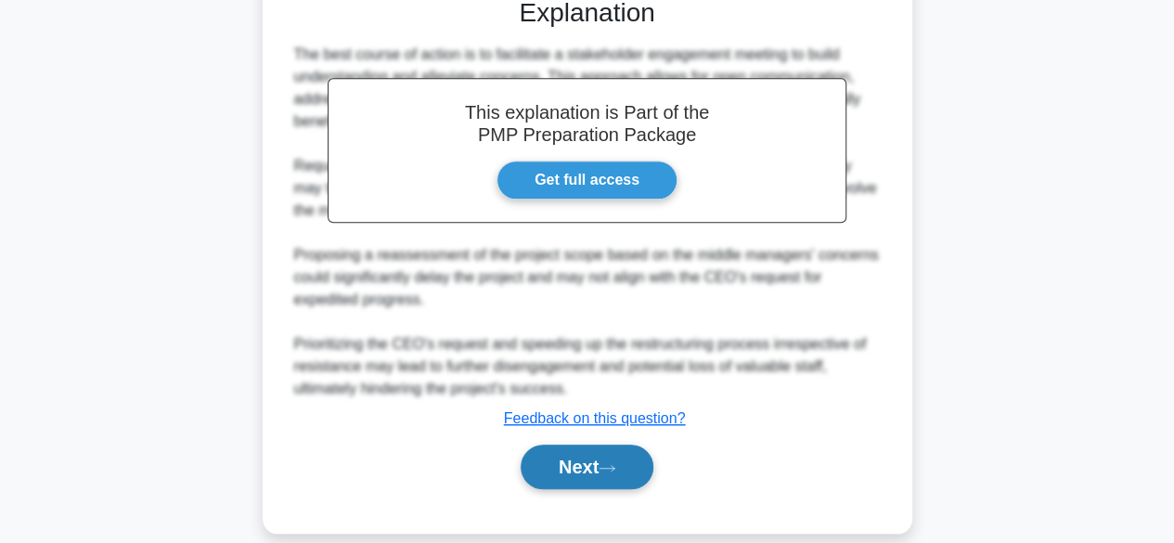
click at [614, 444] on button "Next" at bounding box center [586, 466] width 133 height 45
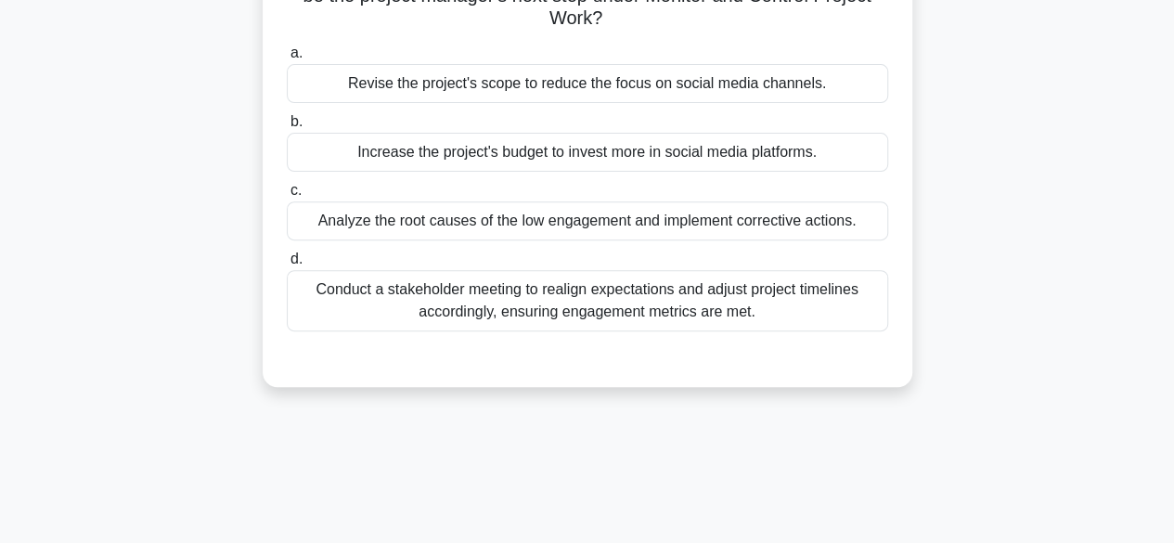
scroll to position [251, 0]
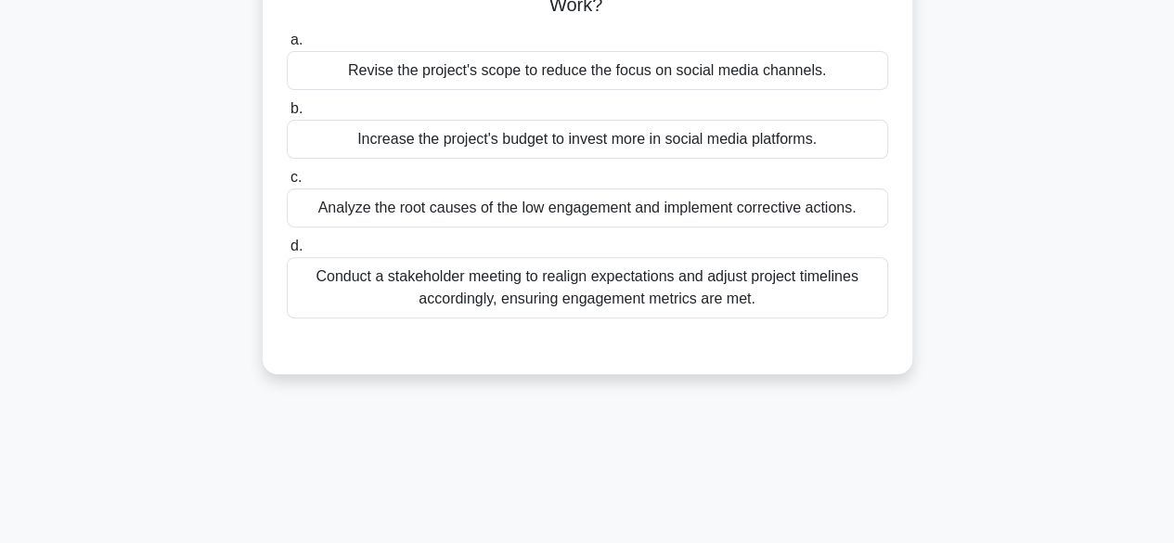
click at [666, 213] on div "Analyze the root causes of the low engagement and implement corrective actions." at bounding box center [587, 207] width 601 height 39
click at [287, 184] on input "c. Analyze the root causes of the low engagement and implement corrective actio…" at bounding box center [287, 178] width 0 height 12
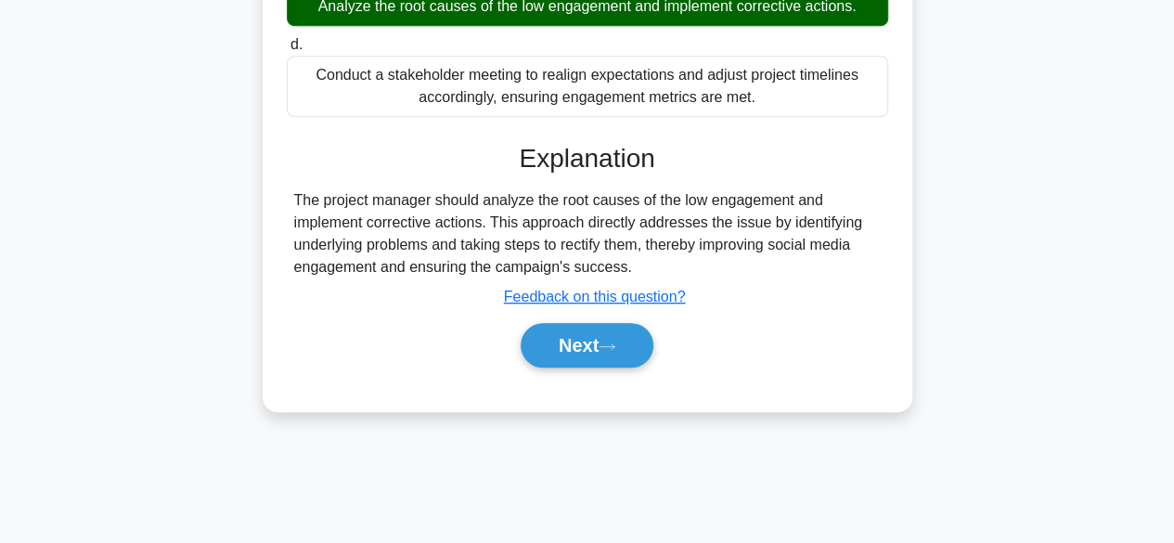
scroll to position [459, 0]
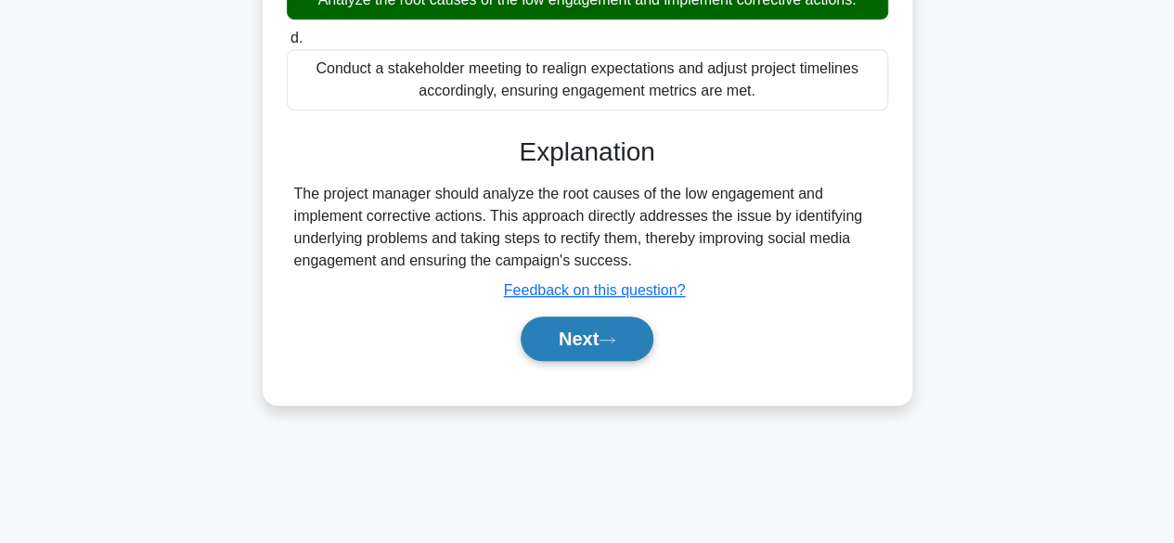
click at [590, 340] on button "Next" at bounding box center [586, 338] width 133 height 45
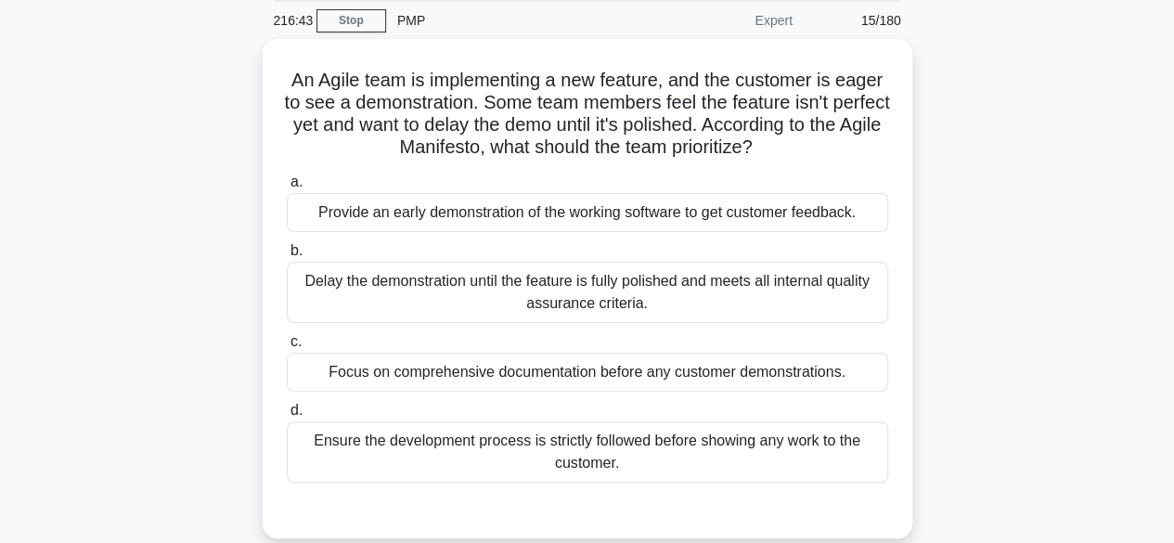
scroll to position [73, 0]
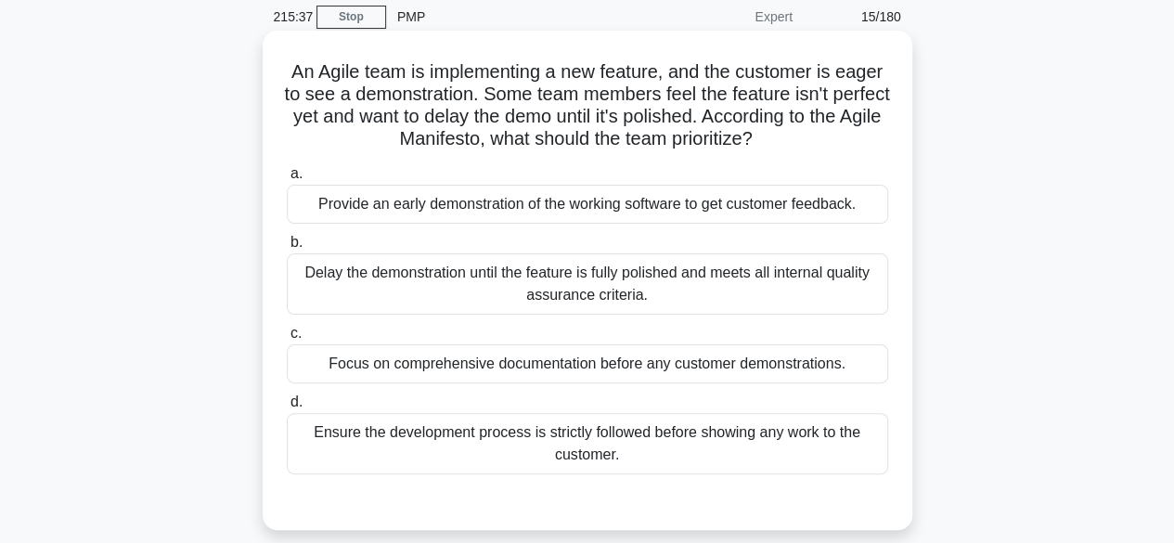
click at [766, 210] on div "Provide an early demonstration of the working software to get customer feedback." at bounding box center [587, 204] width 601 height 39
click at [287, 180] on input "a. Provide an early demonstration of the working software to get customer feedb…" at bounding box center [287, 174] width 0 height 12
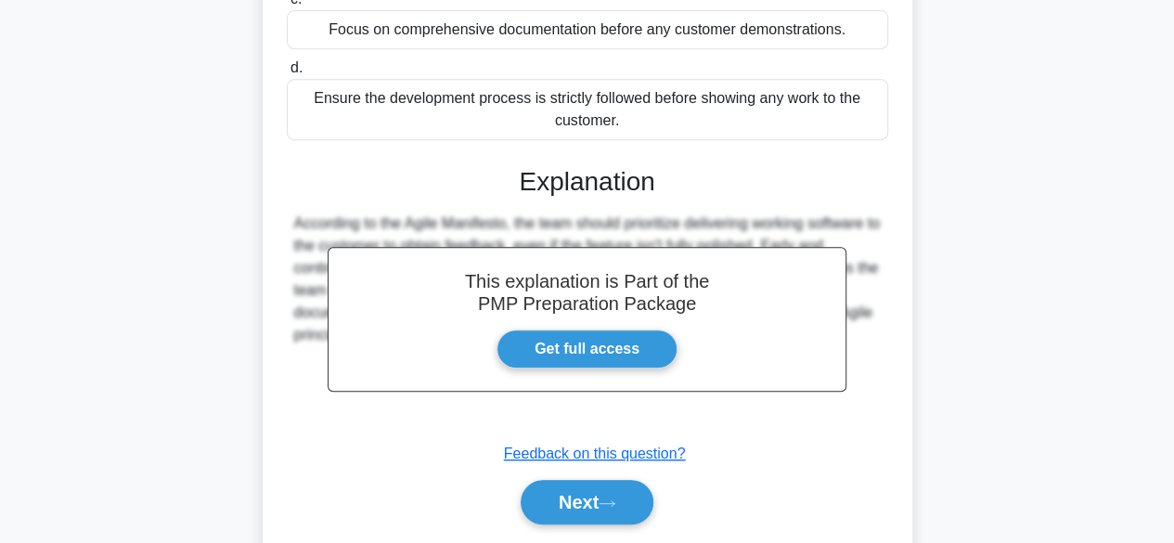
scroll to position [465, 0]
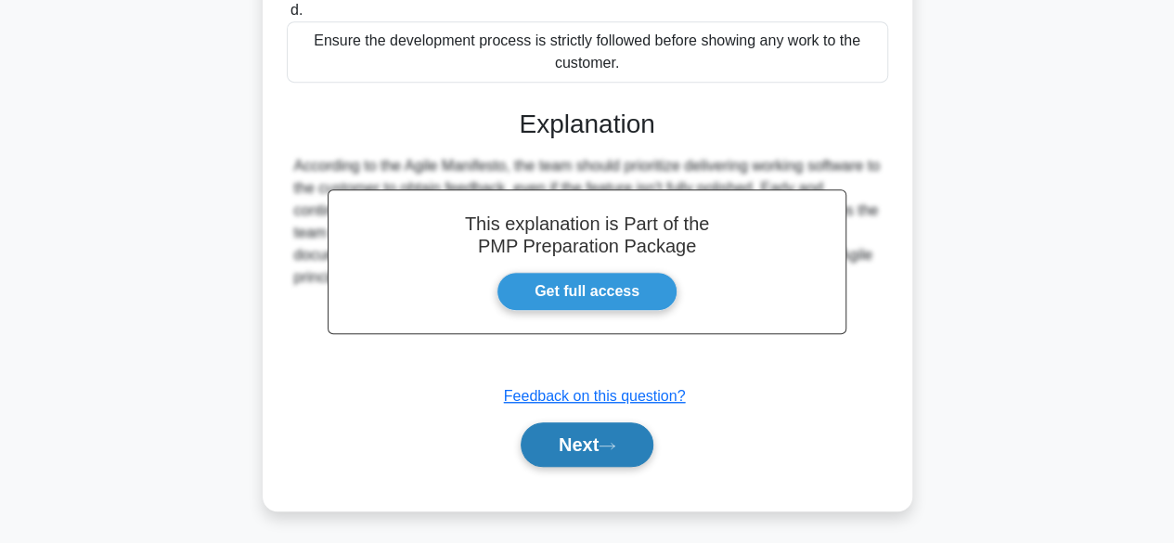
click at [583, 445] on button "Next" at bounding box center [586, 444] width 133 height 45
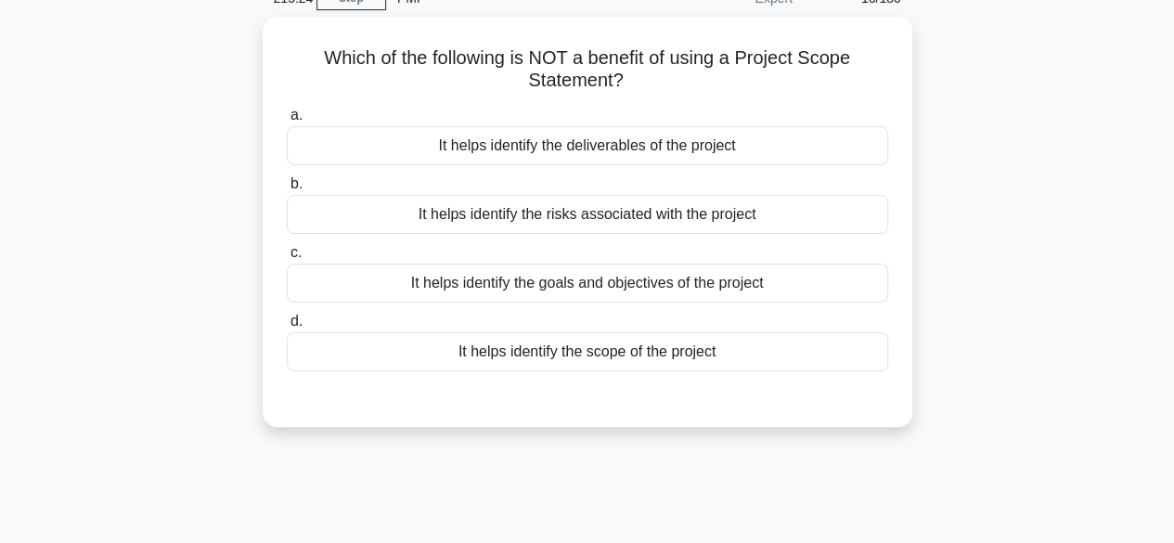
scroll to position [93, 0]
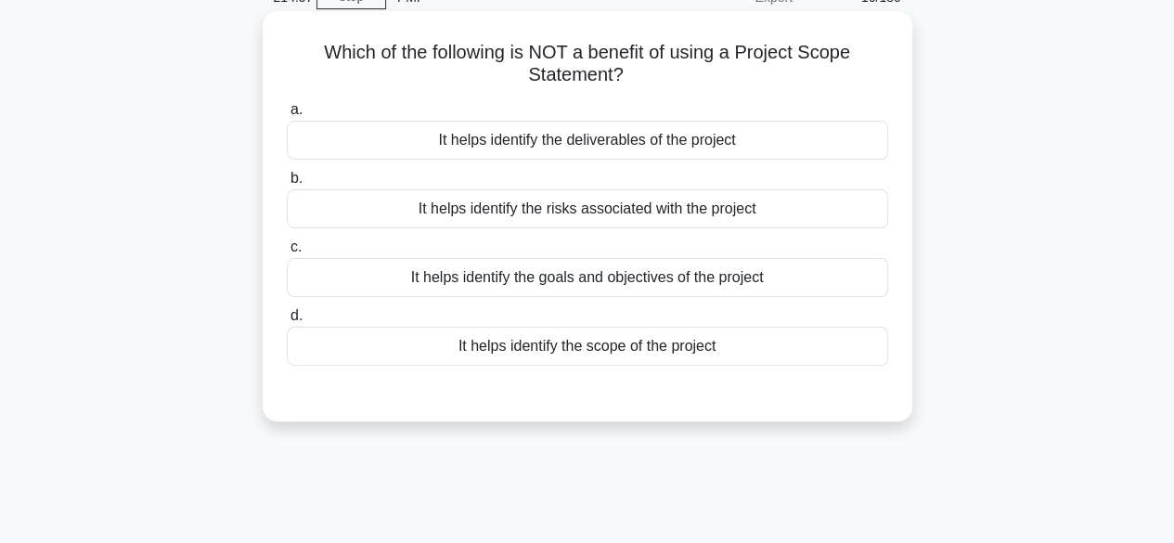
click at [720, 219] on div "It helps identify the risks associated with the project" at bounding box center [587, 208] width 601 height 39
click at [287, 185] on input "b. It helps identify the risks associated with the project" at bounding box center [287, 179] width 0 height 12
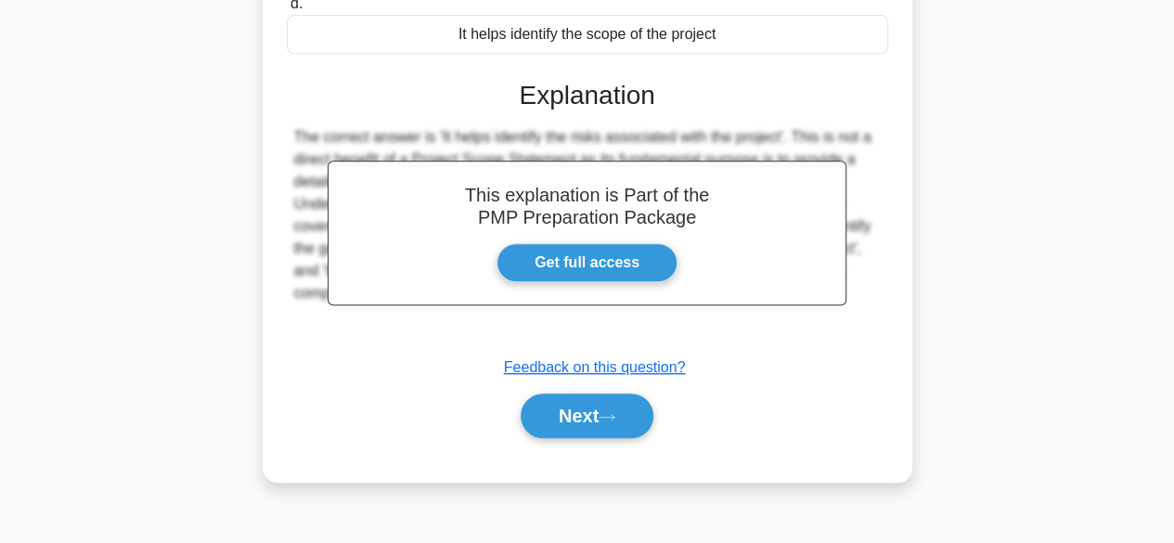
scroll to position [408, 0]
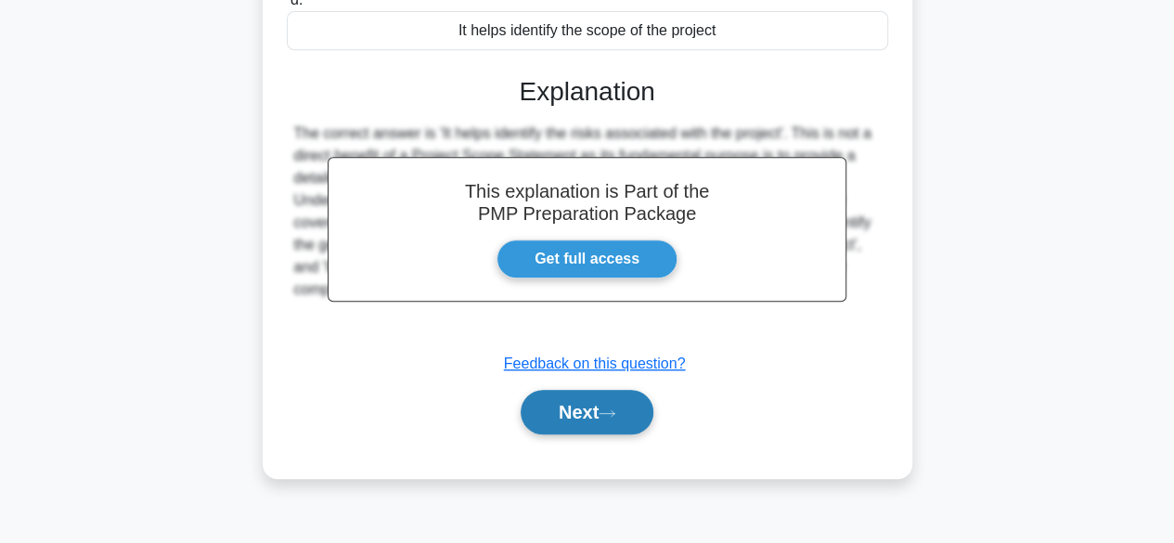
click at [587, 416] on button "Next" at bounding box center [586, 412] width 133 height 45
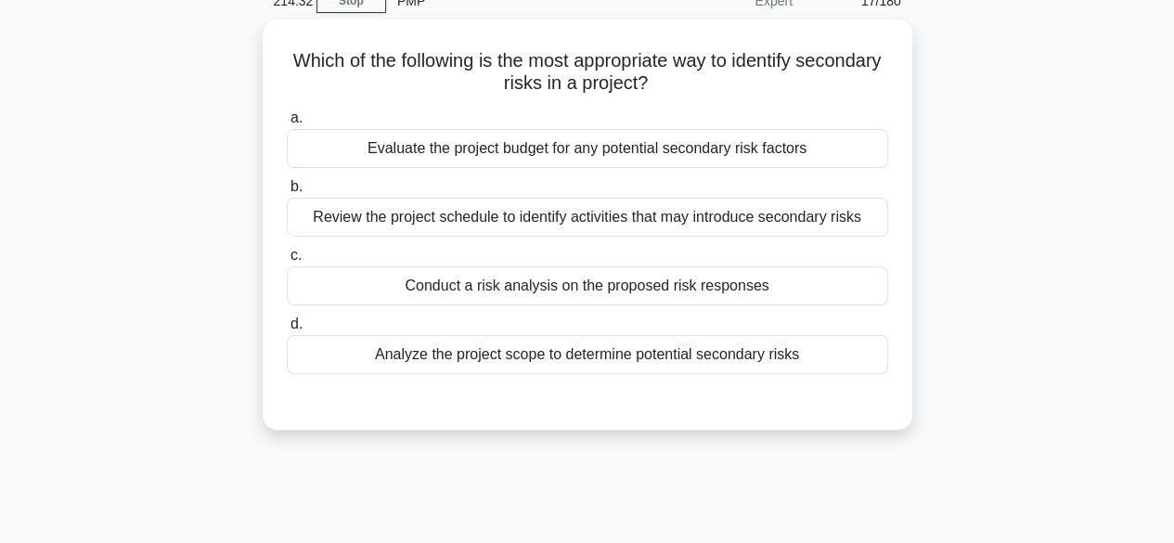
scroll to position [91, 0]
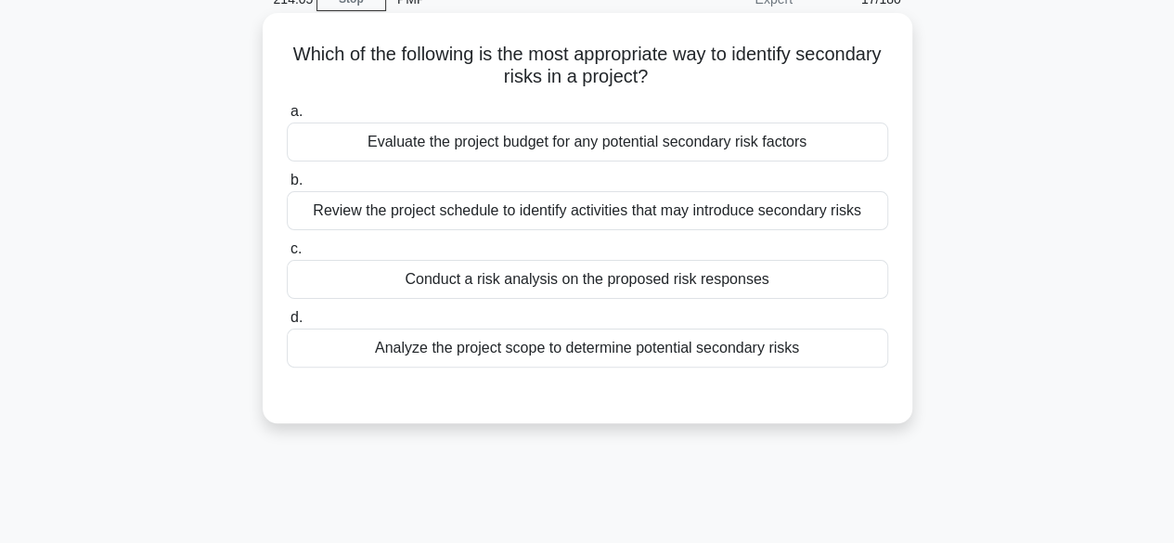
click at [731, 222] on div "Review the project schedule to identify activities that may introduce secondary…" at bounding box center [587, 210] width 601 height 39
click at [287, 186] on input "b. Review the project schedule to identify activities that may introduce second…" at bounding box center [287, 180] width 0 height 12
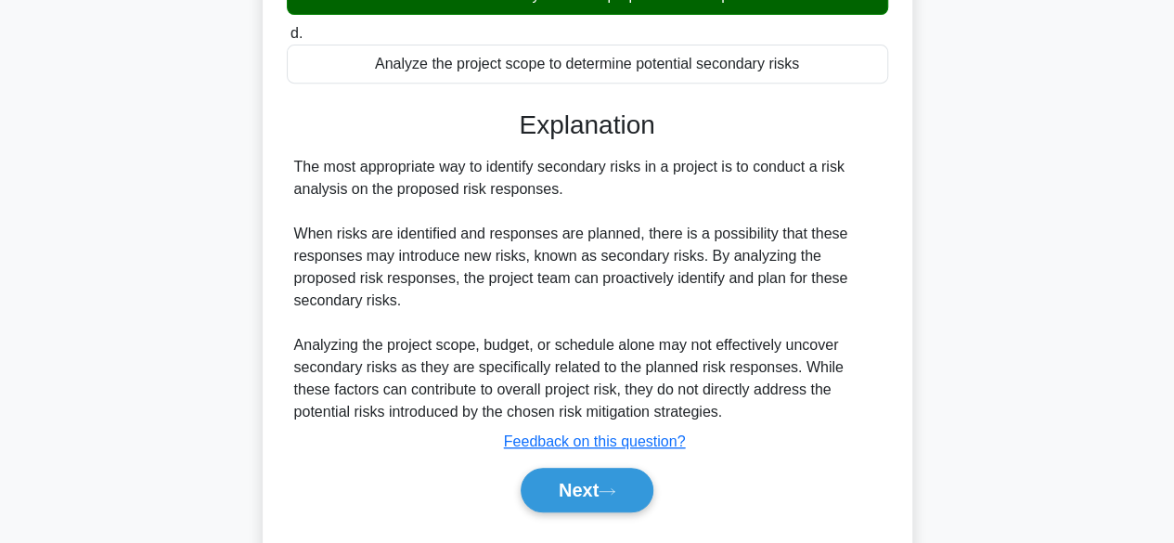
scroll to position [386, 0]
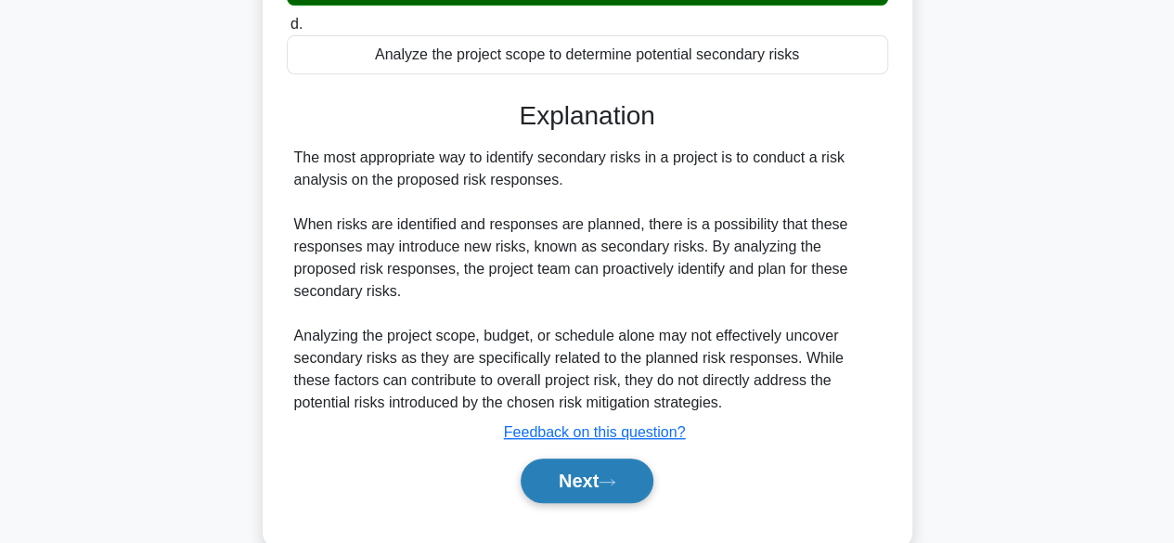
click at [564, 479] on button "Next" at bounding box center [586, 480] width 133 height 45
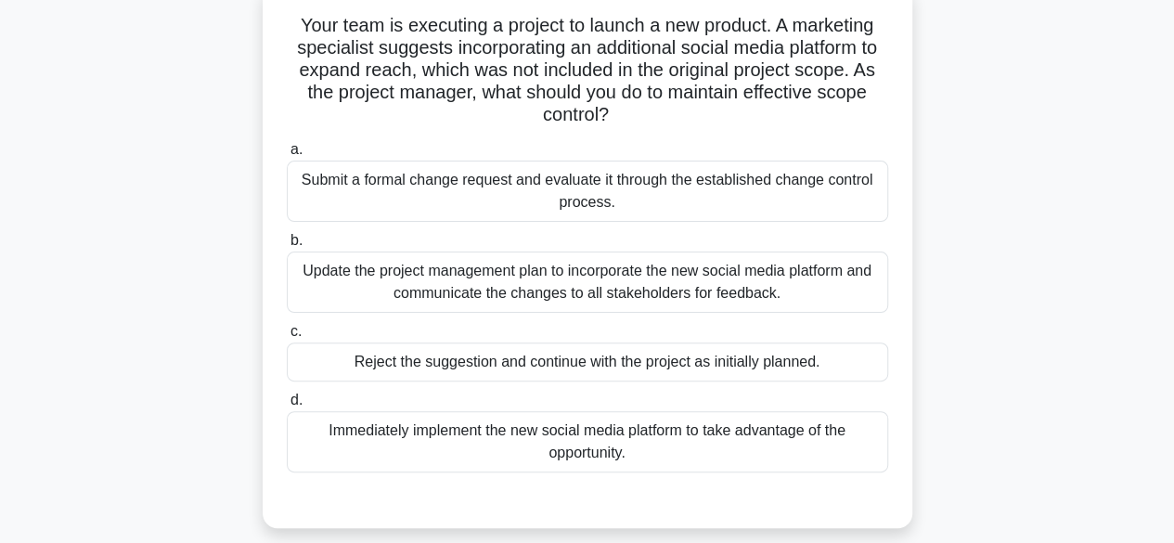
scroll to position [137, 0]
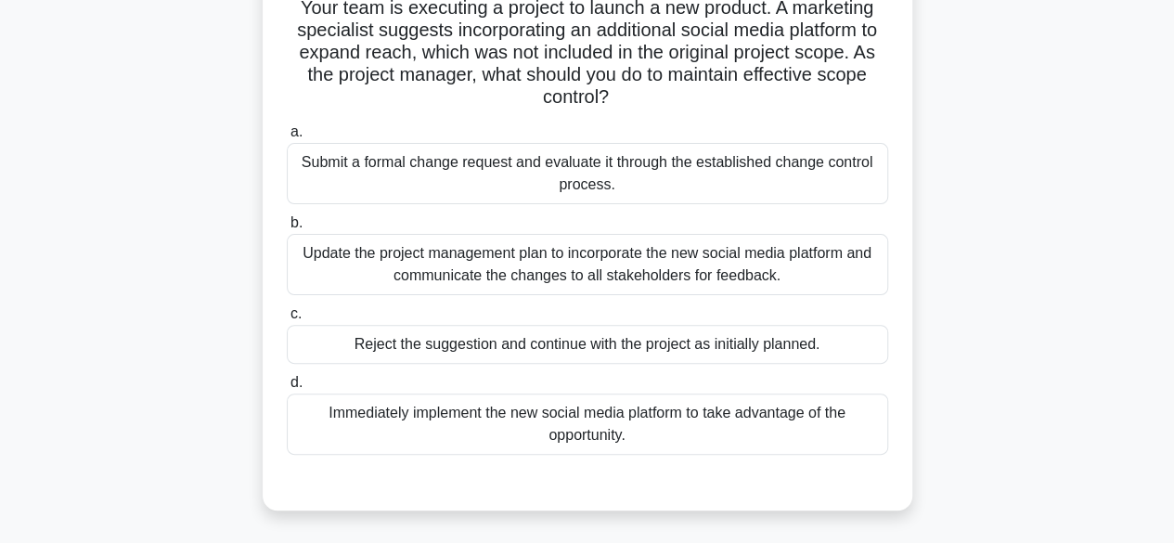
click at [641, 274] on div "Update the project management plan to incorporate the new social media platform…" at bounding box center [587, 264] width 601 height 61
click at [287, 229] on input "b. Update the project management plan to incorporate the new social media platf…" at bounding box center [287, 223] width 0 height 12
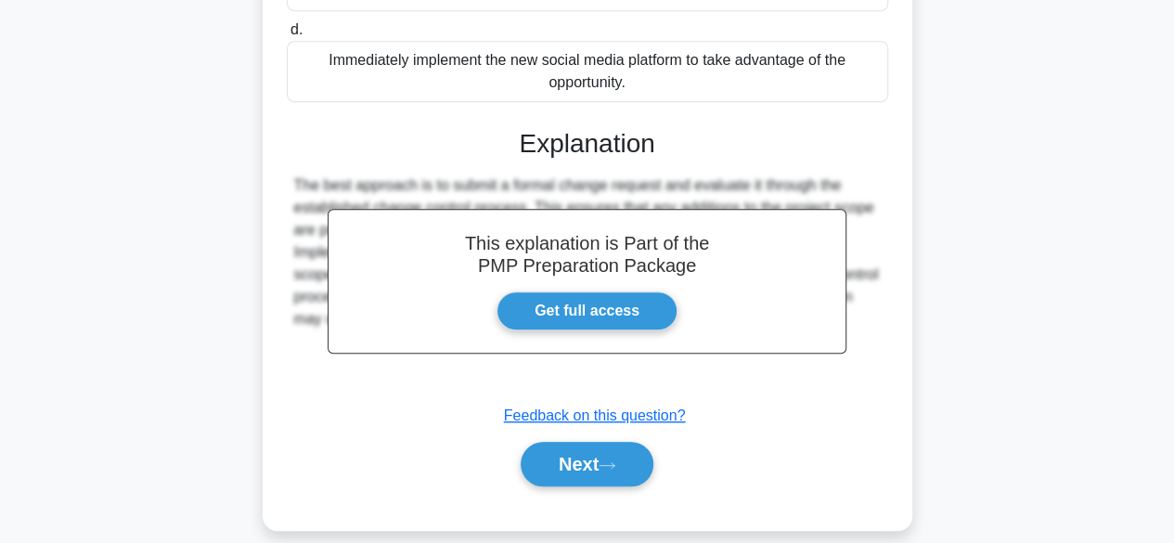
scroll to position [512, 0]
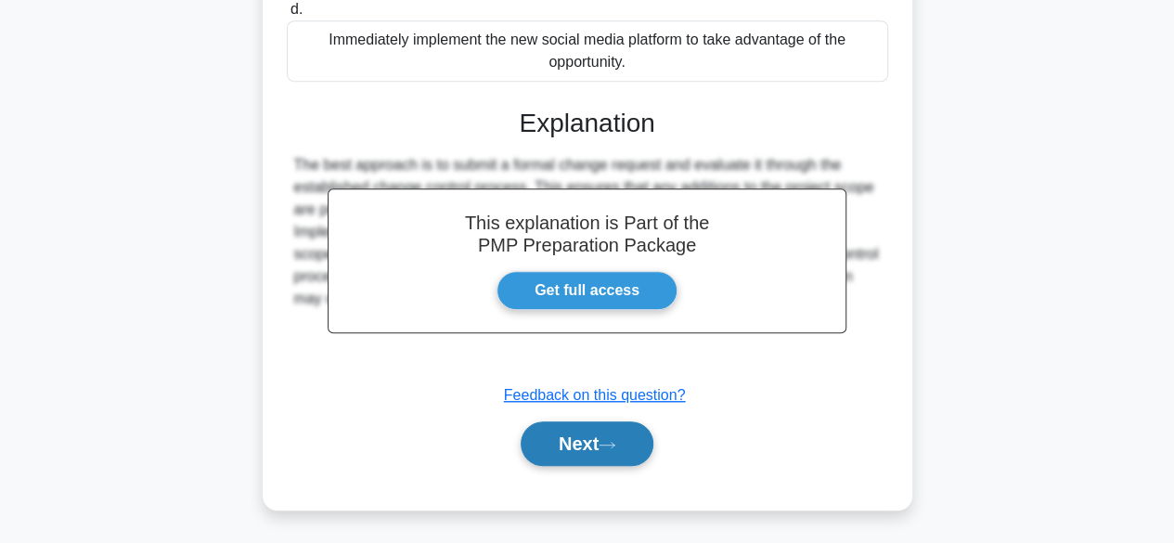
click at [588, 451] on button "Next" at bounding box center [586, 443] width 133 height 45
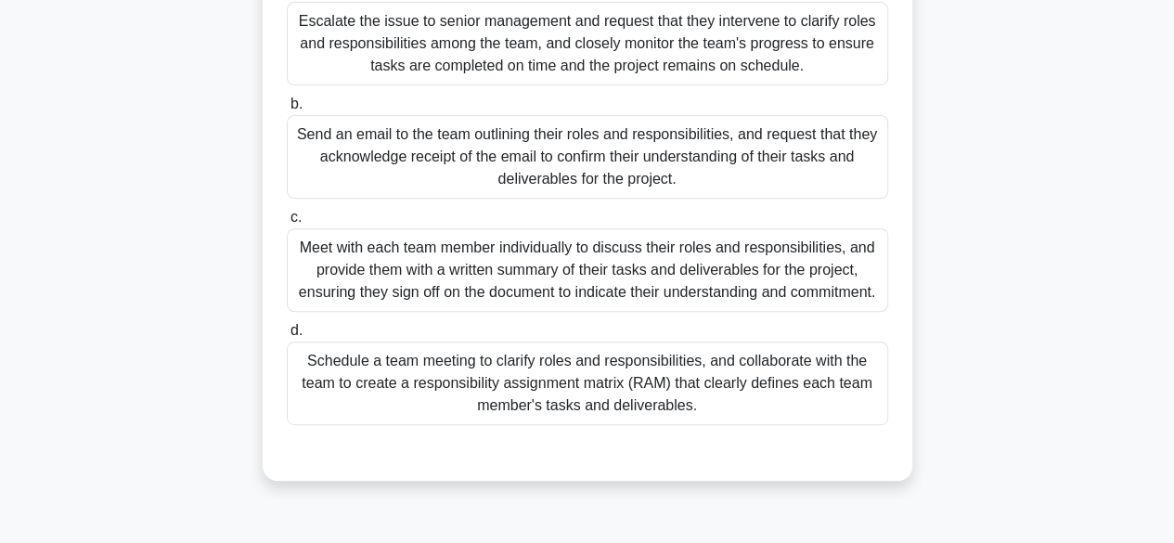
scroll to position [304, 0]
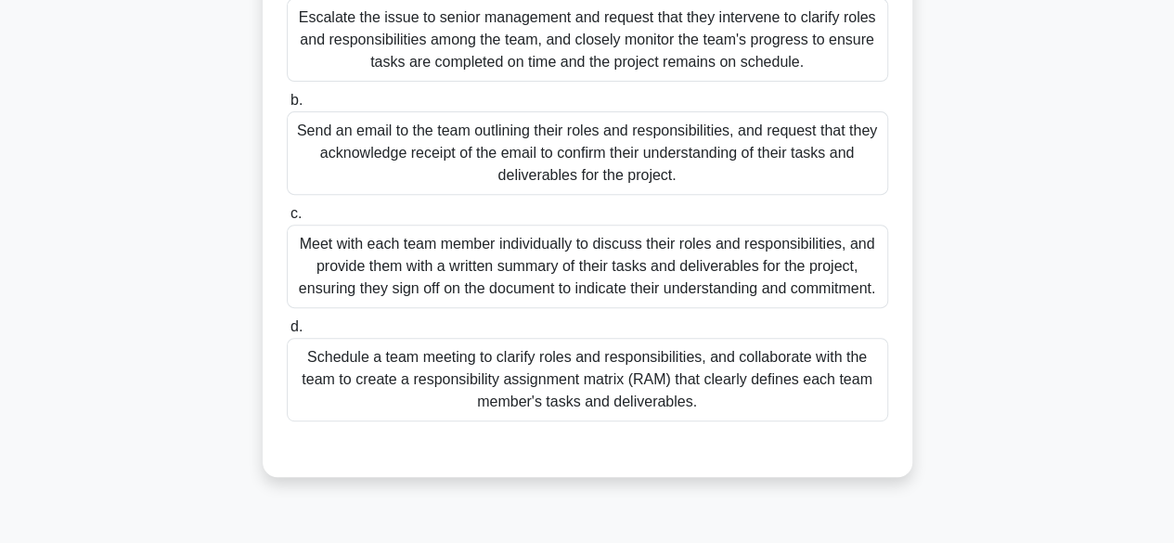
click at [596, 406] on div "Schedule a team meeting to clarify roles and responsibilities, and collaborate …" at bounding box center [587, 379] width 601 height 83
click at [287, 333] on input "d. Schedule a team meeting to clarify roles and responsibilities, and collabora…" at bounding box center [287, 327] width 0 height 12
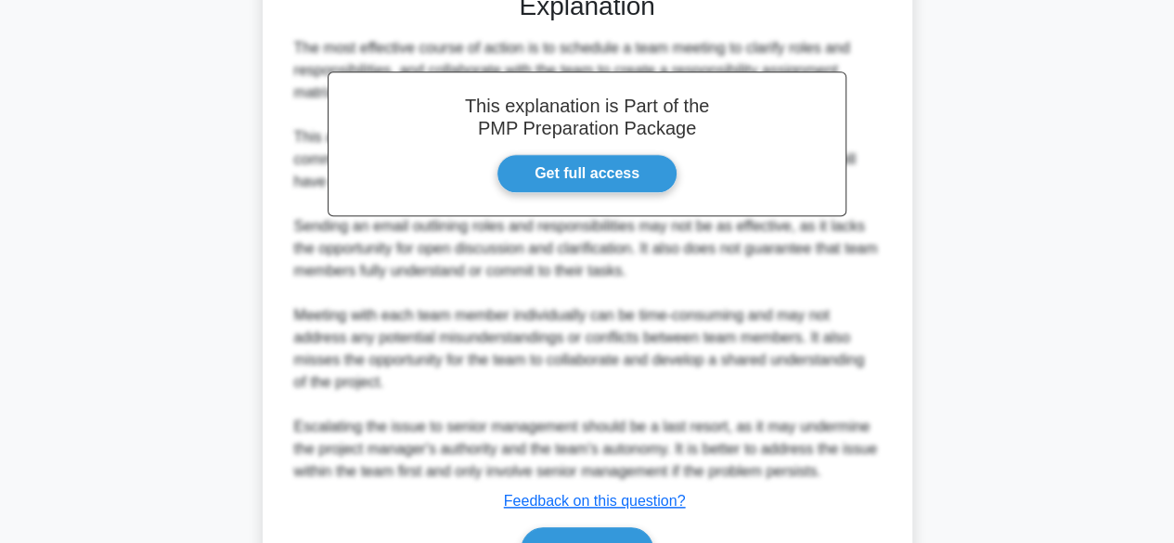
scroll to position [888, 0]
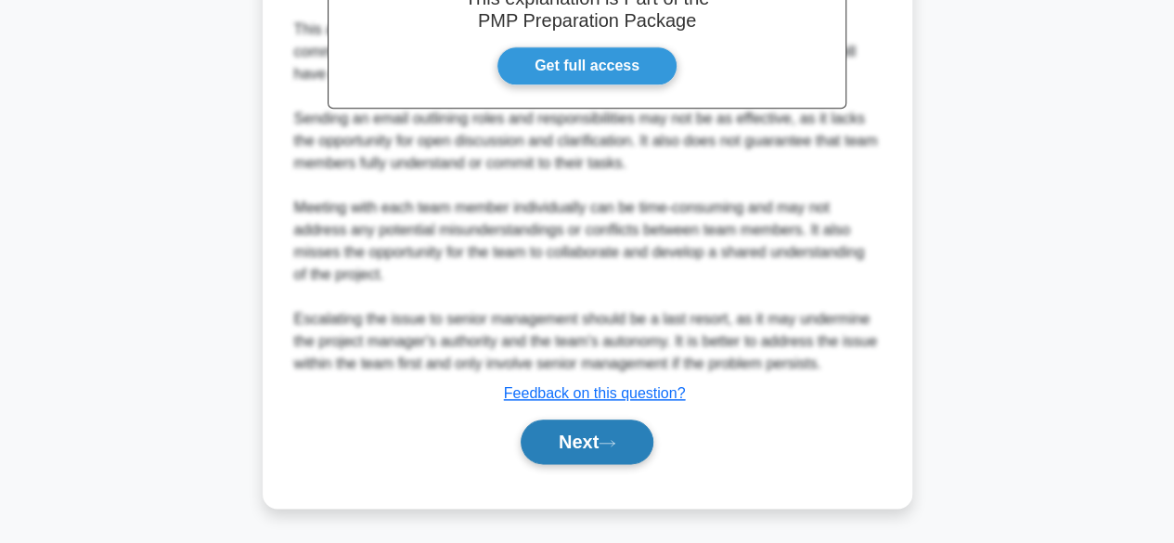
click at [596, 445] on button "Next" at bounding box center [586, 441] width 133 height 45
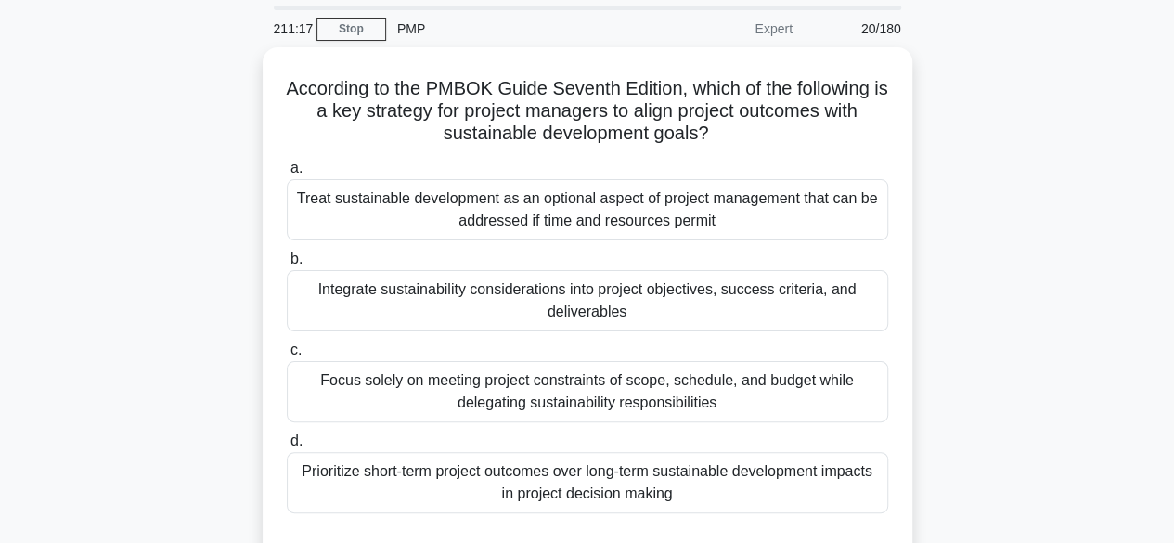
scroll to position [63, 0]
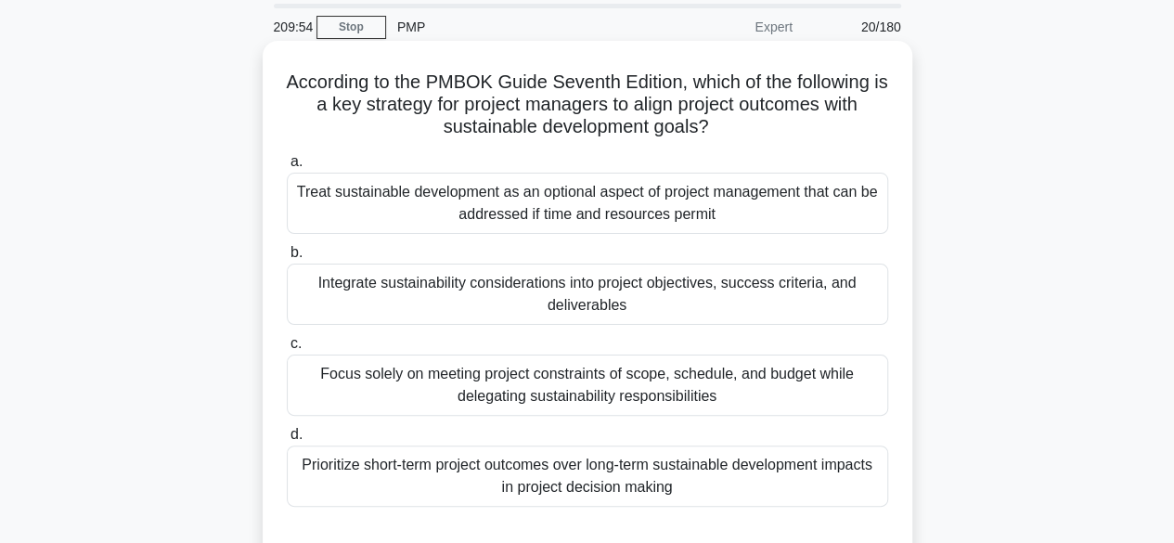
click at [673, 292] on div "Integrate sustainability considerations into project objectives, success criter…" at bounding box center [587, 293] width 601 height 61
click at [287, 259] on input "b. Integrate sustainability considerations into project objectives, success cri…" at bounding box center [287, 253] width 0 height 12
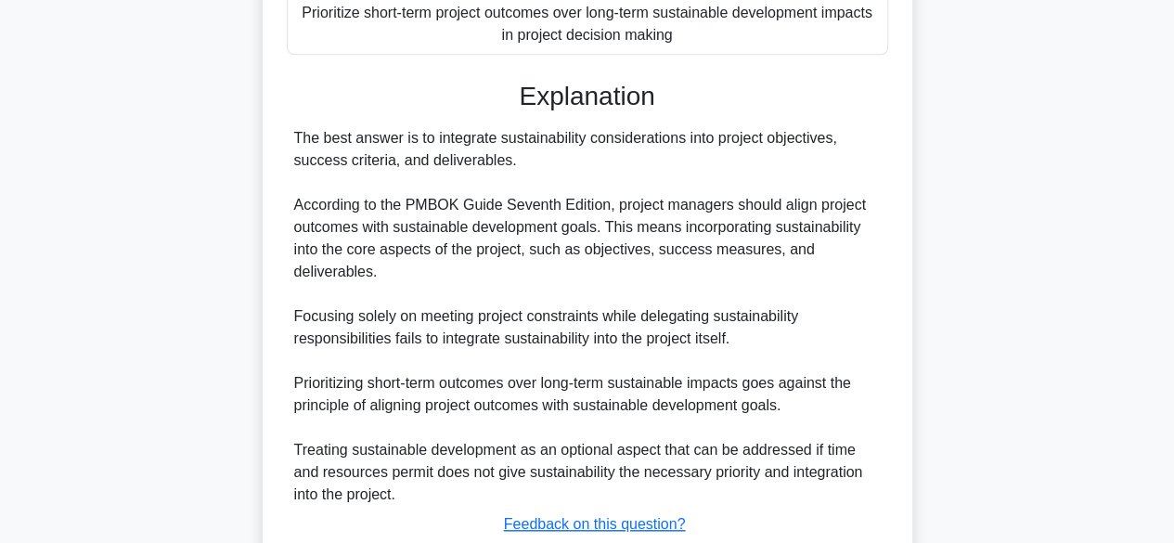
scroll to position [643, 0]
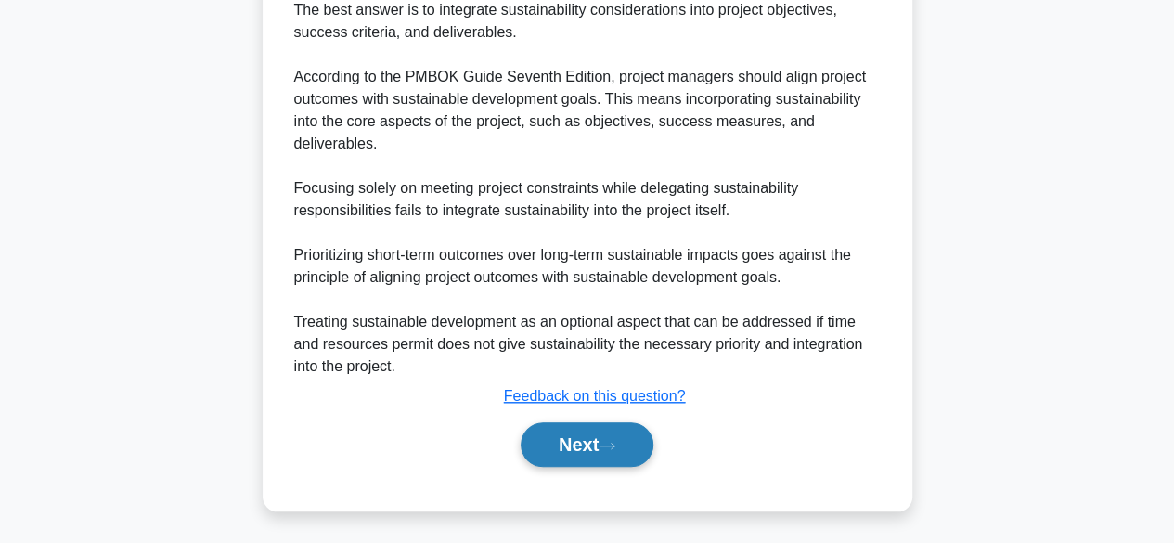
click at [583, 447] on button "Next" at bounding box center [586, 444] width 133 height 45
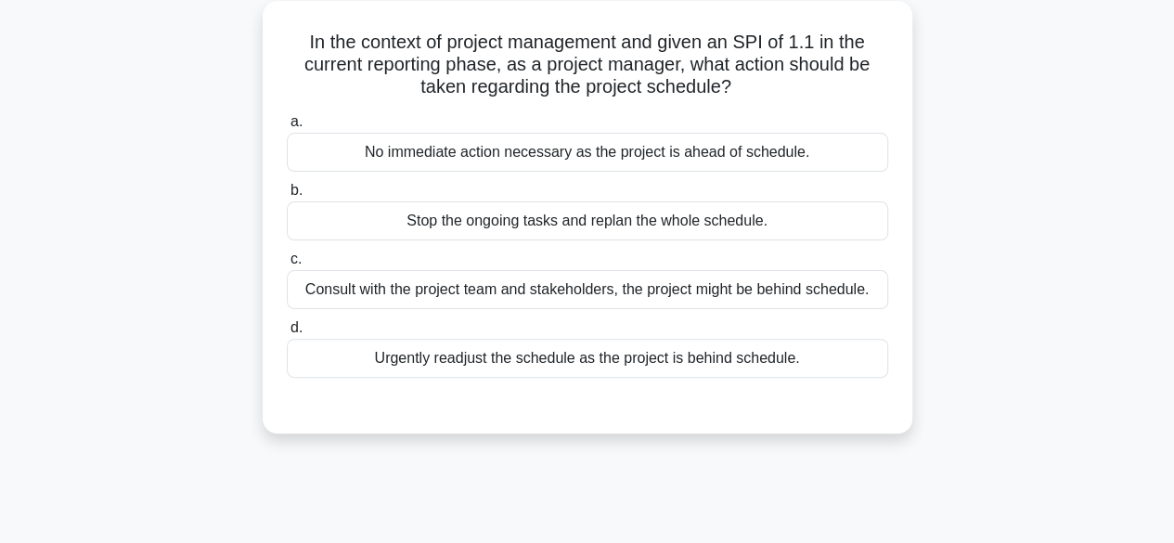
scroll to position [108, 0]
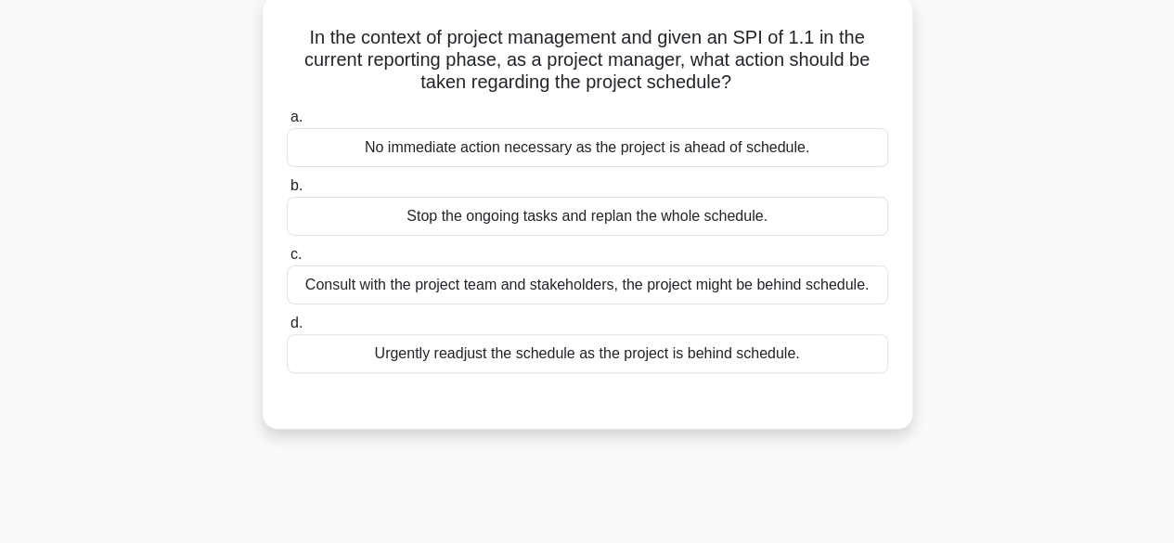
click at [571, 151] on div "No immediate action necessary as the project is ahead of schedule." at bounding box center [587, 147] width 601 height 39
click at [287, 123] on input "a. No immediate action necessary as the project is ahead of schedule." at bounding box center [287, 117] width 0 height 12
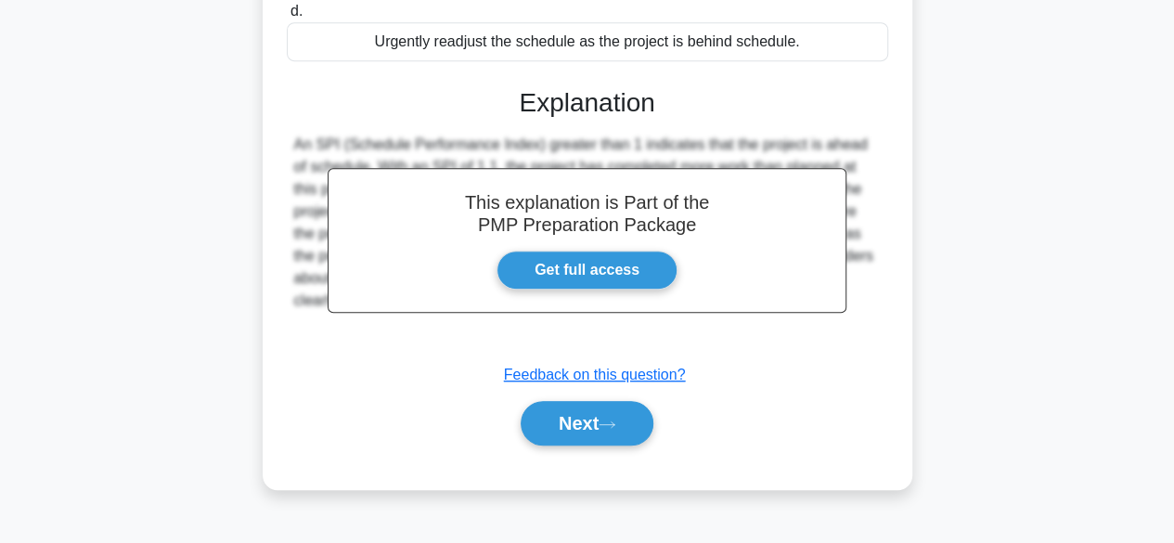
scroll to position [459, 0]
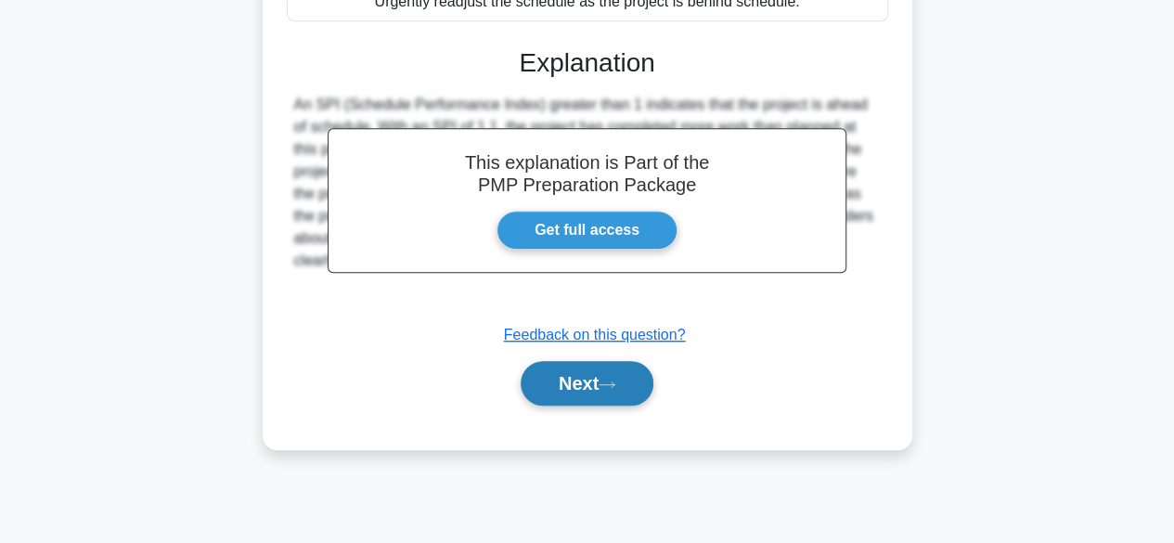
click at [597, 384] on button "Next" at bounding box center [586, 383] width 133 height 45
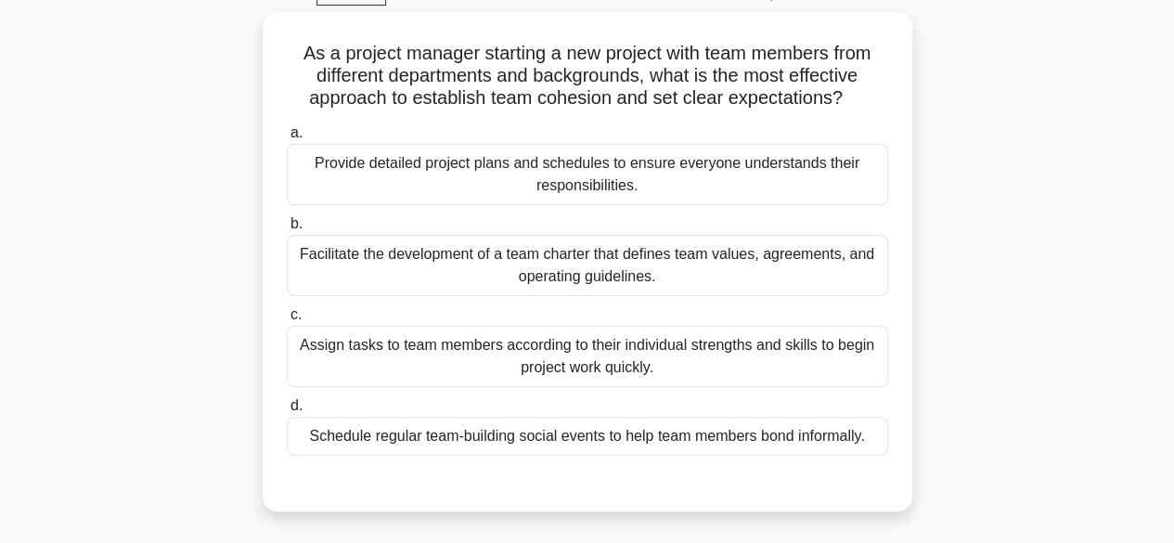
scroll to position [99, 0]
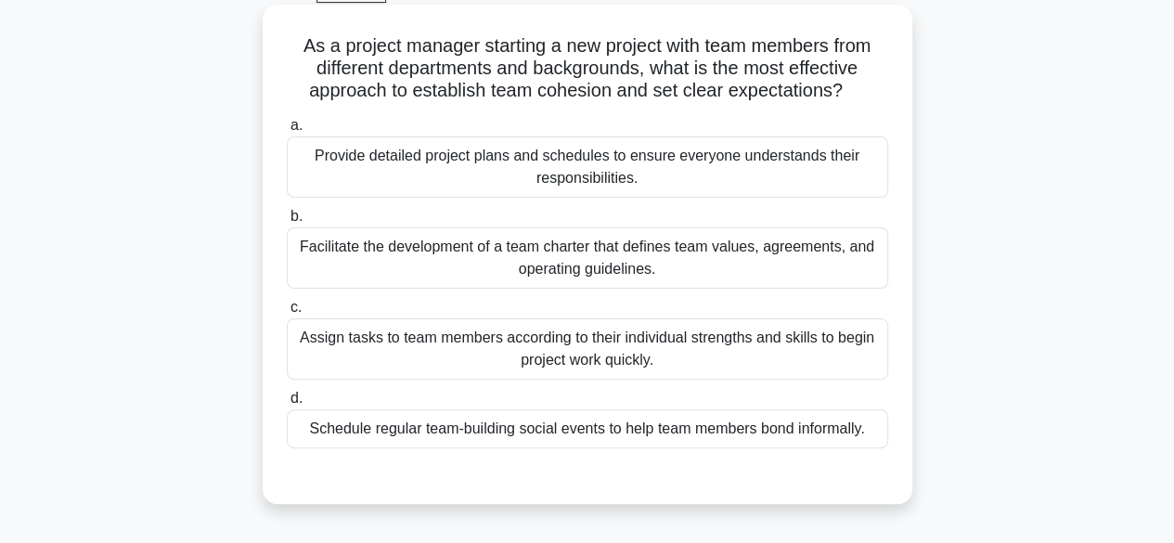
click at [605, 173] on div "Provide detailed project plans and schedules to ensure everyone understands the…" at bounding box center [587, 166] width 601 height 61
click at [287, 132] on input "a. Provide detailed project plans and schedules to ensure everyone understands …" at bounding box center [287, 126] width 0 height 12
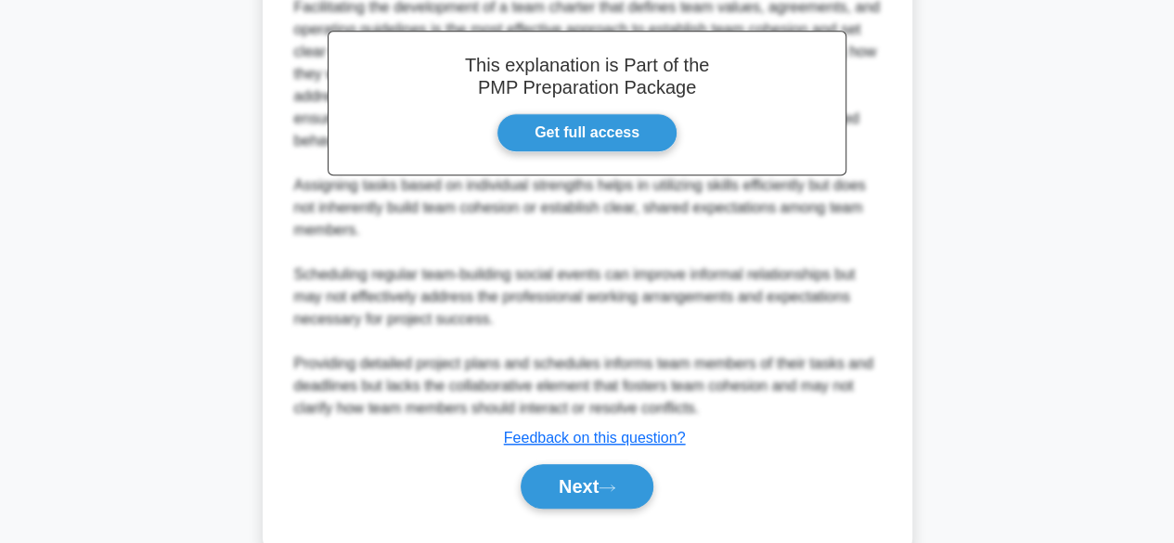
scroll to position [668, 0]
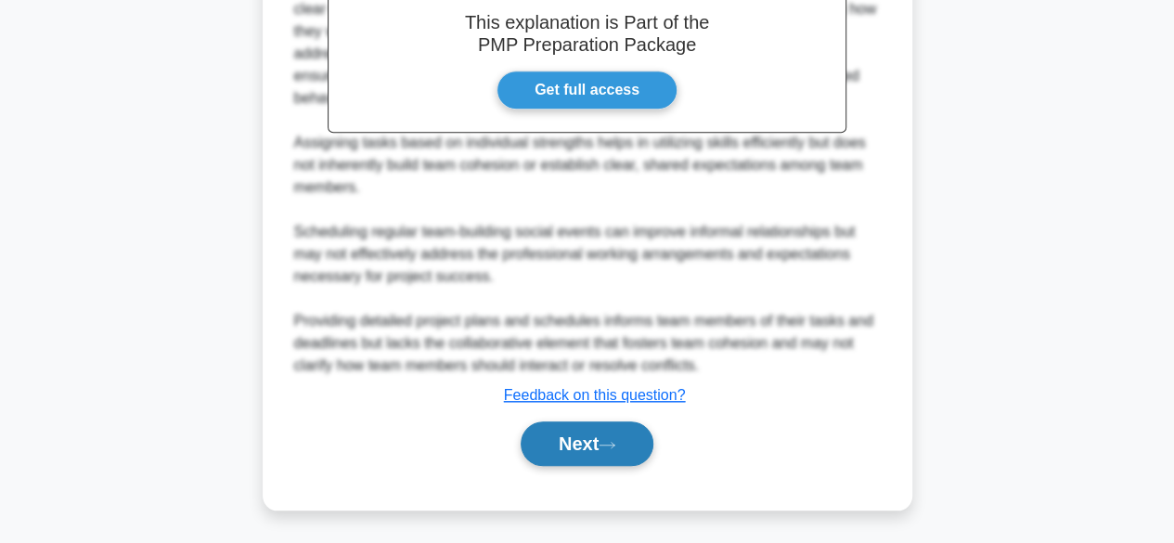
click at [597, 446] on button "Next" at bounding box center [586, 443] width 133 height 45
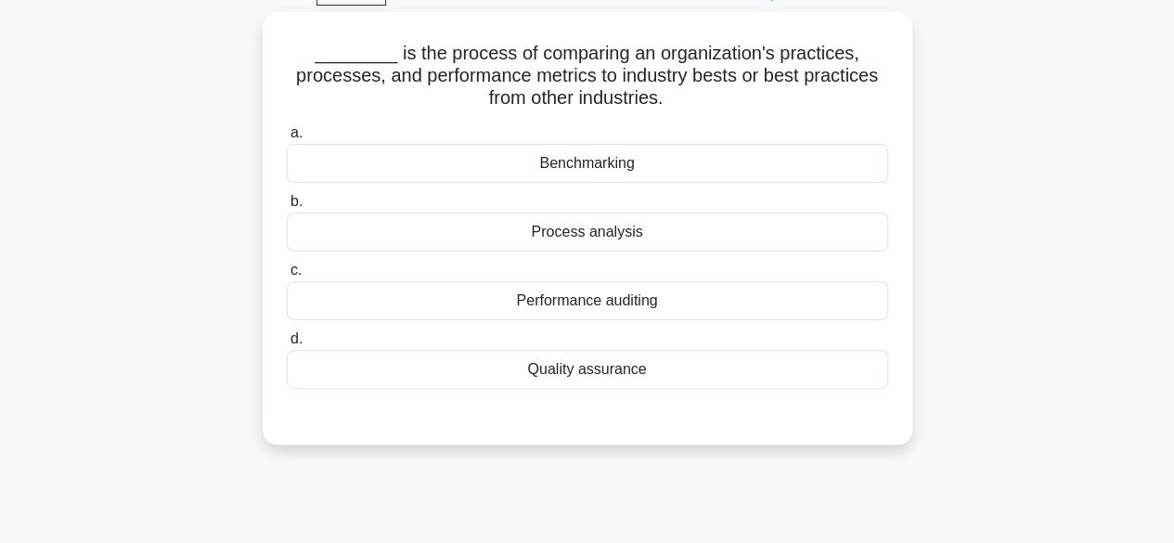
scroll to position [96, 0]
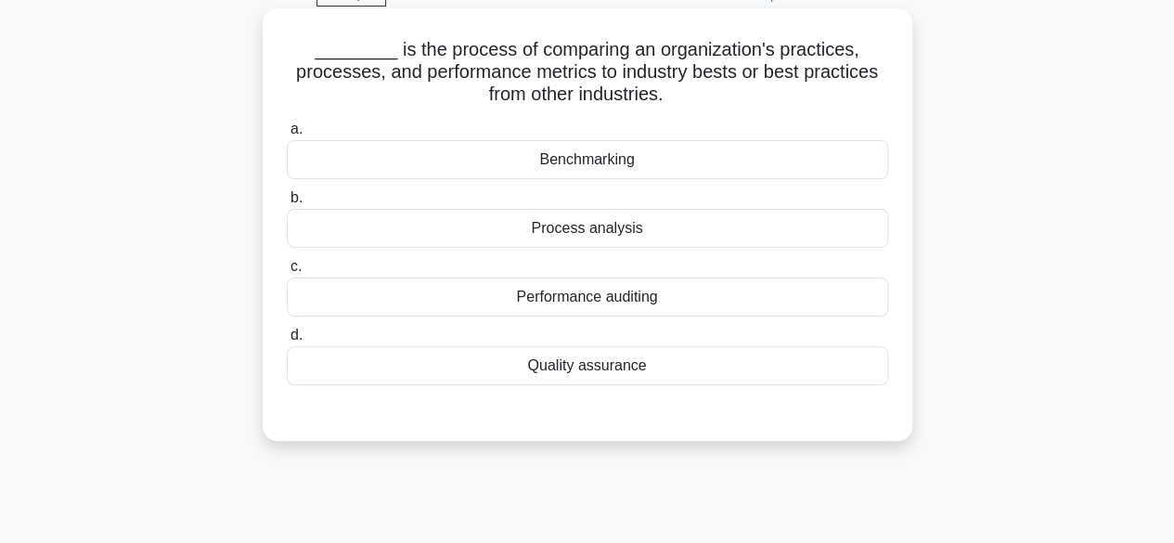
click at [636, 173] on div "Benchmarking" at bounding box center [587, 159] width 601 height 39
click at [287, 135] on input "a. Benchmarking" at bounding box center [287, 129] width 0 height 12
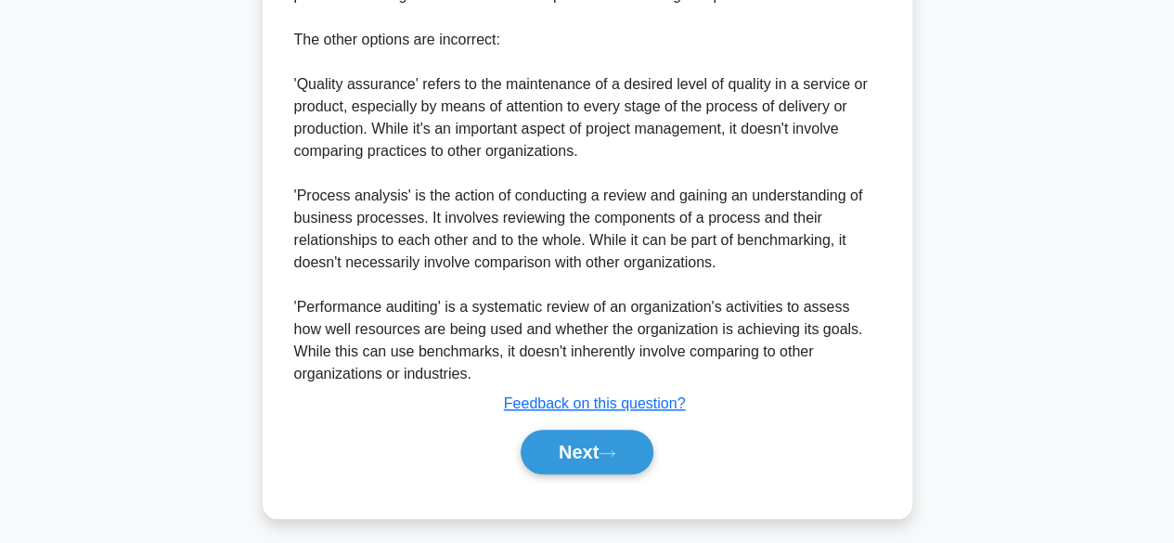
scroll to position [687, 0]
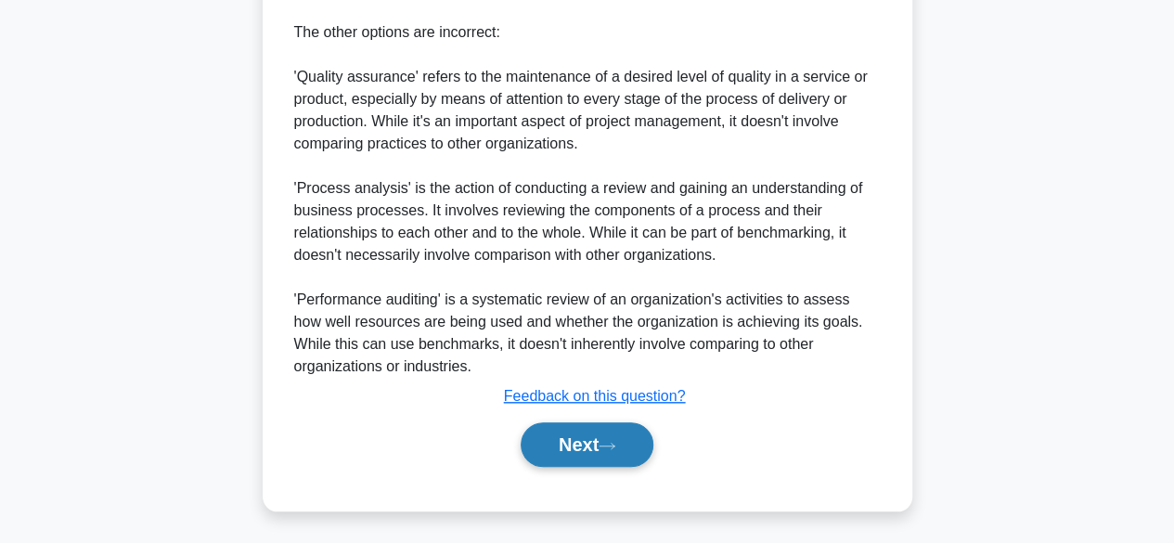
click at [599, 445] on button "Next" at bounding box center [586, 444] width 133 height 45
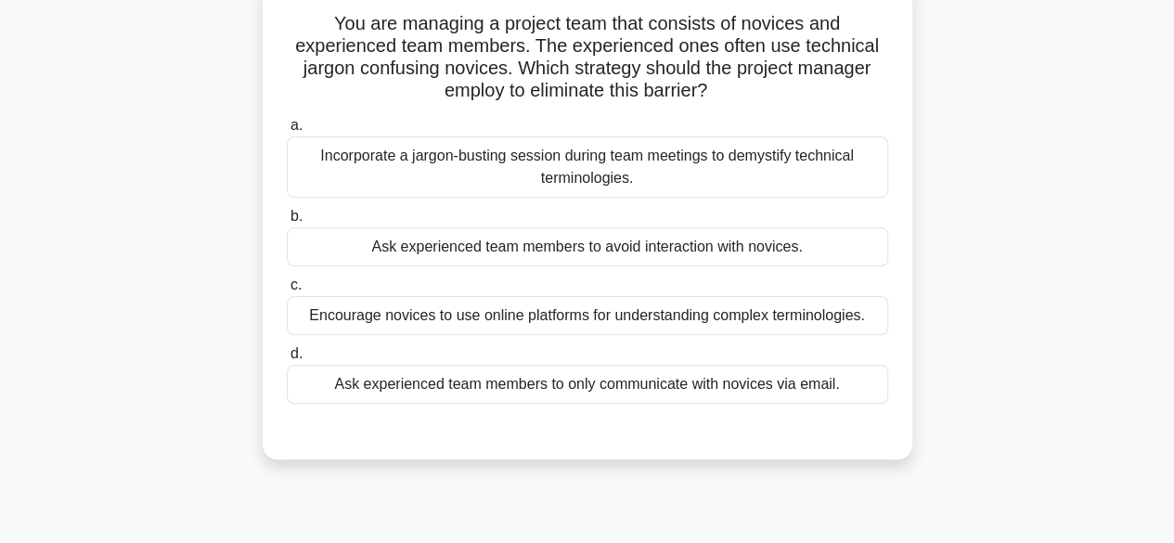
scroll to position [128, 0]
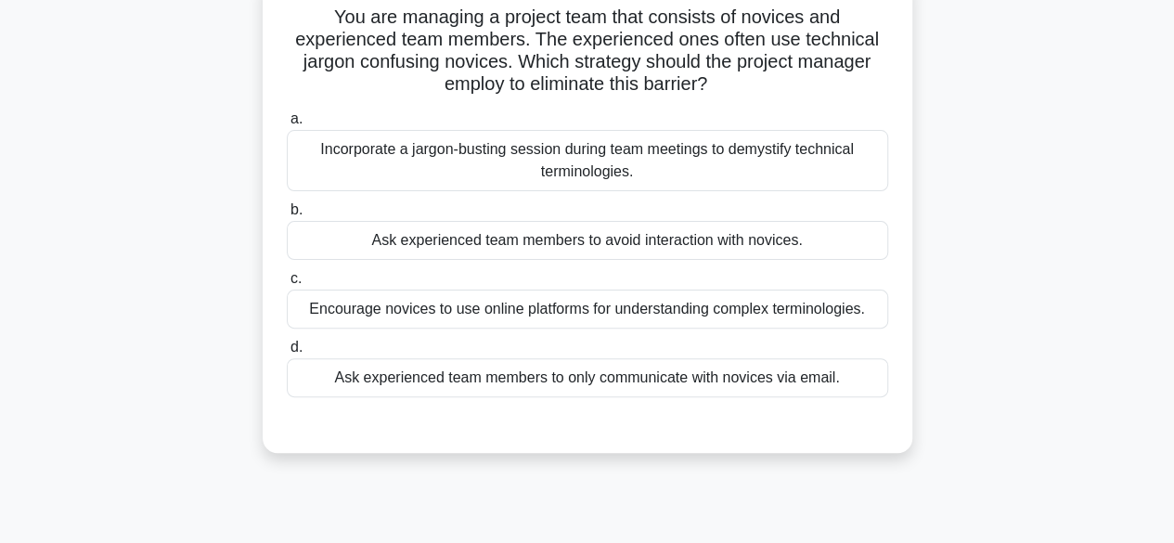
click at [695, 171] on div "Incorporate a jargon-busting session during team meetings to demystify technica…" at bounding box center [587, 160] width 601 height 61
click at [287, 125] on input "a. Incorporate a jargon-busting session during team meetings to demystify techn…" at bounding box center [287, 119] width 0 height 12
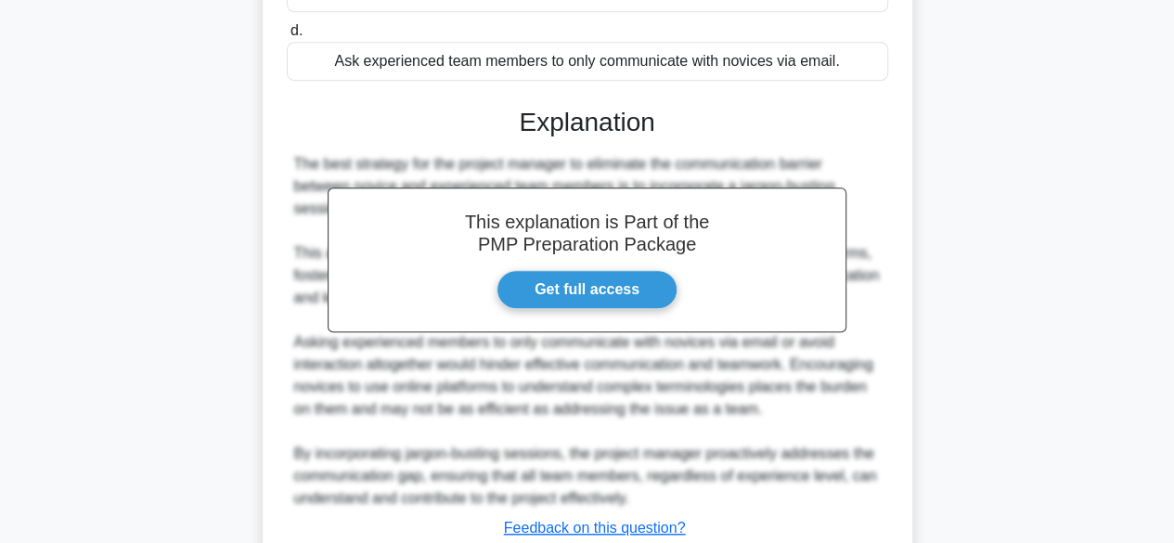
scroll to position [576, 0]
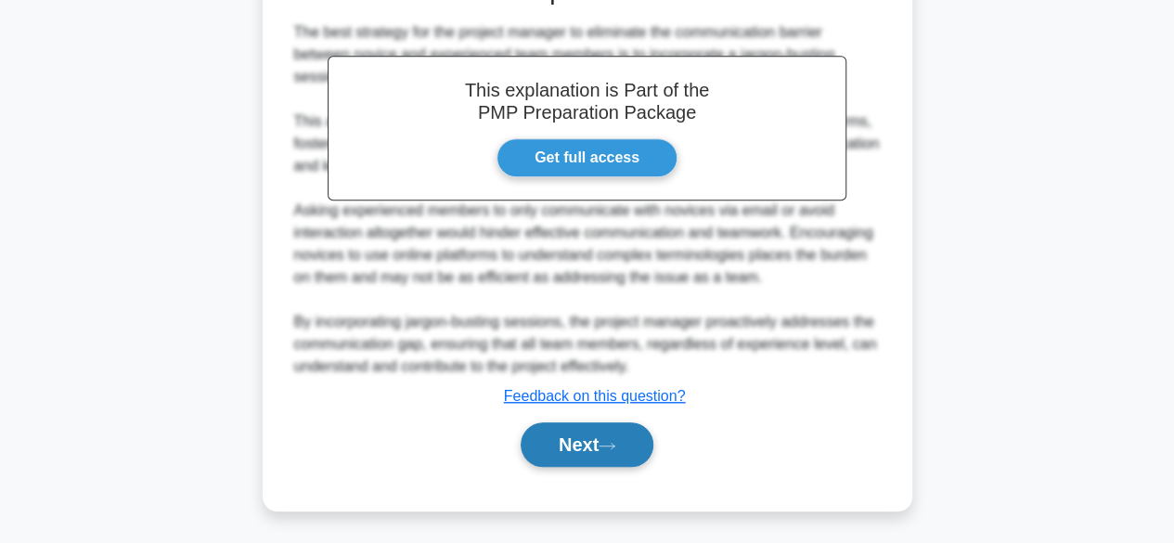
click at [610, 443] on icon at bounding box center [606, 446] width 17 height 10
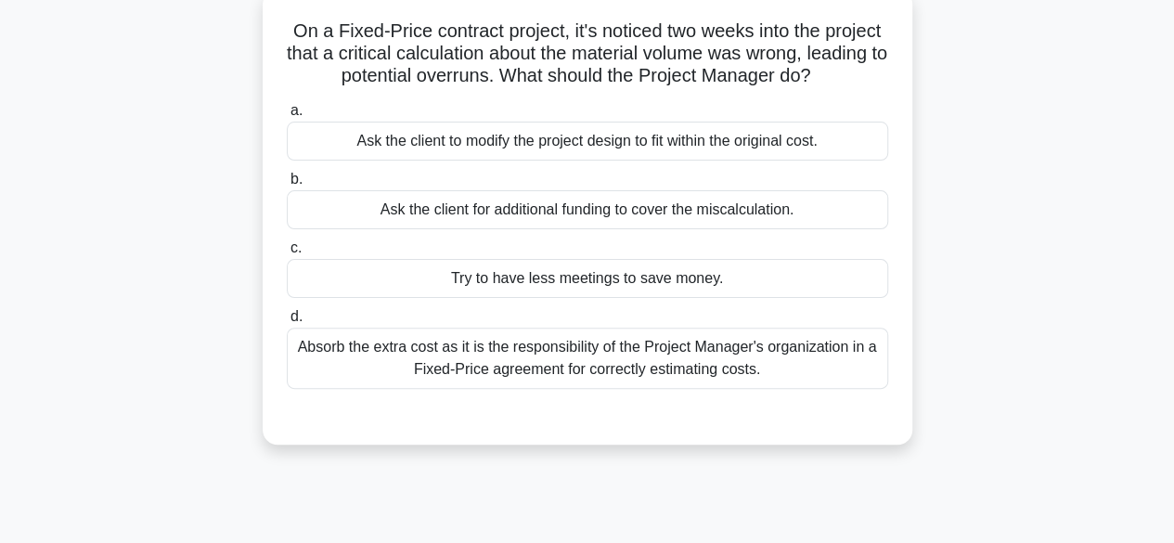
scroll to position [114, 0]
click at [712, 362] on div "Absorb the extra cost as it is the responsibility of the Project Manager's orga…" at bounding box center [587, 357] width 601 height 61
click at [287, 323] on input "d. Absorb the extra cost as it is the responsibility of the Project Manager's o…" at bounding box center [287, 317] width 0 height 12
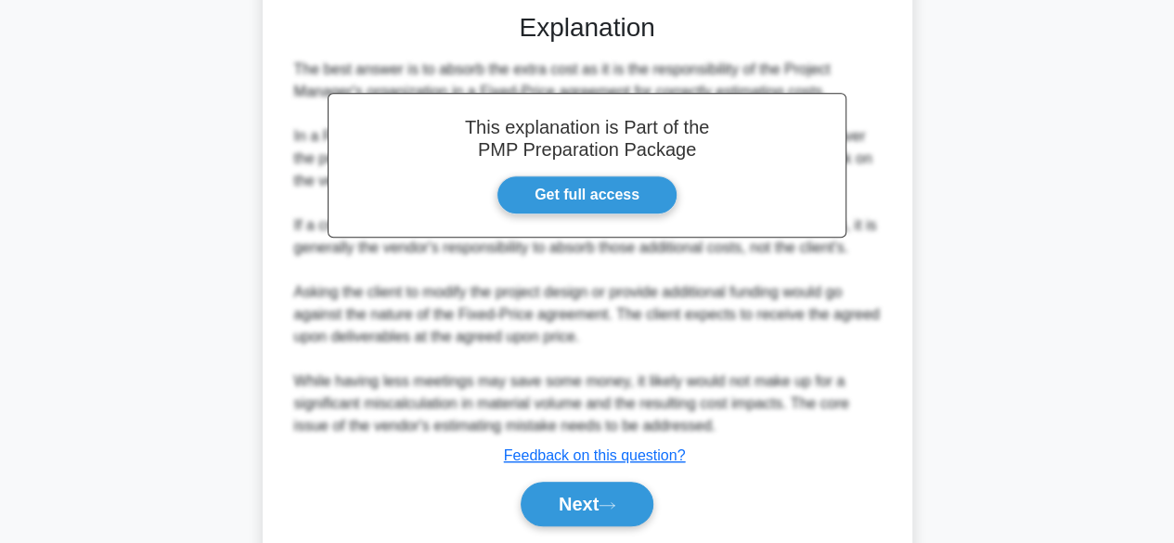
scroll to position [576, 0]
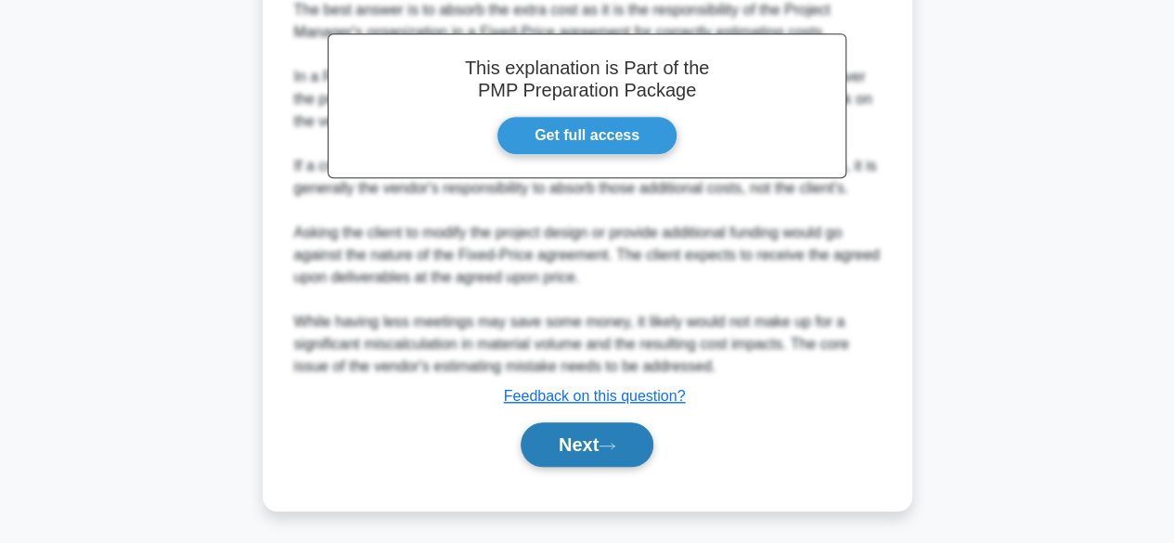
click at [612, 441] on icon at bounding box center [606, 446] width 17 height 10
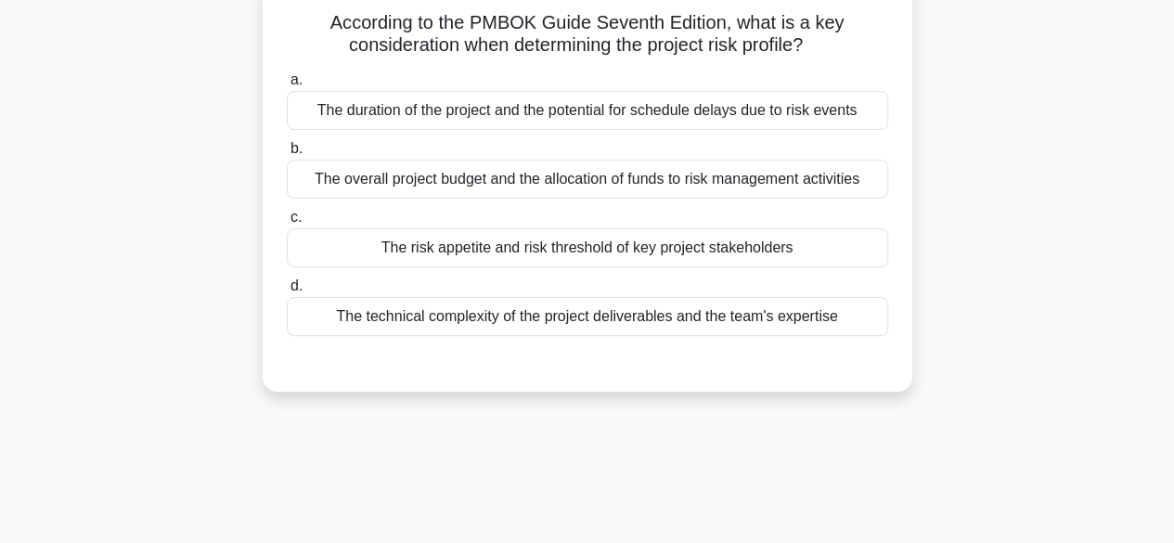
scroll to position [128, 0]
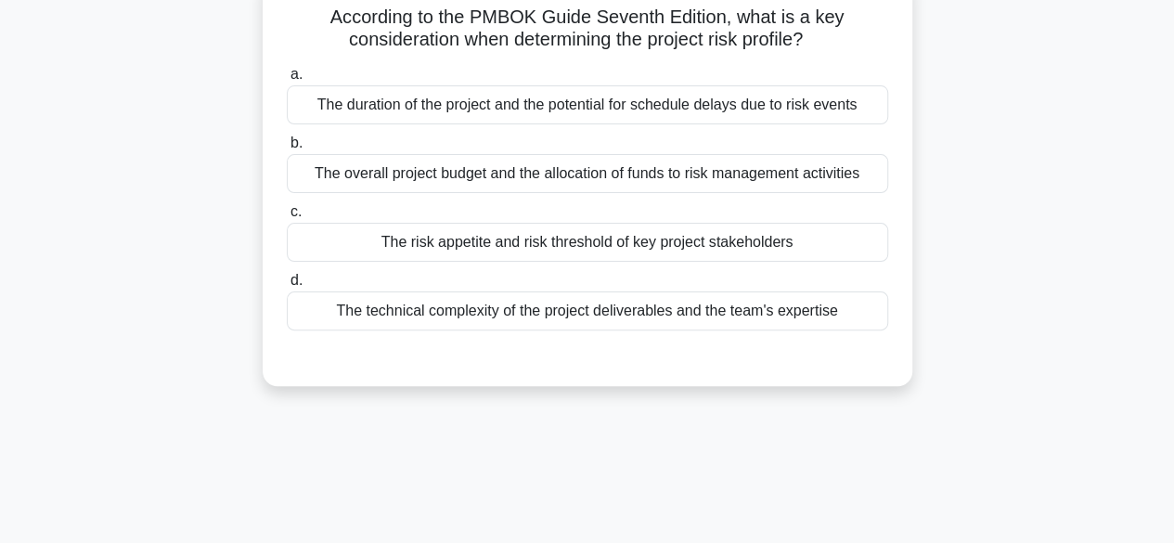
click at [749, 250] on div "The risk appetite and risk threshold of key project stakeholders" at bounding box center [587, 242] width 601 height 39
click at [287, 218] on input "c. The risk appetite and risk threshold of key project stakeholders" at bounding box center [287, 212] width 0 height 12
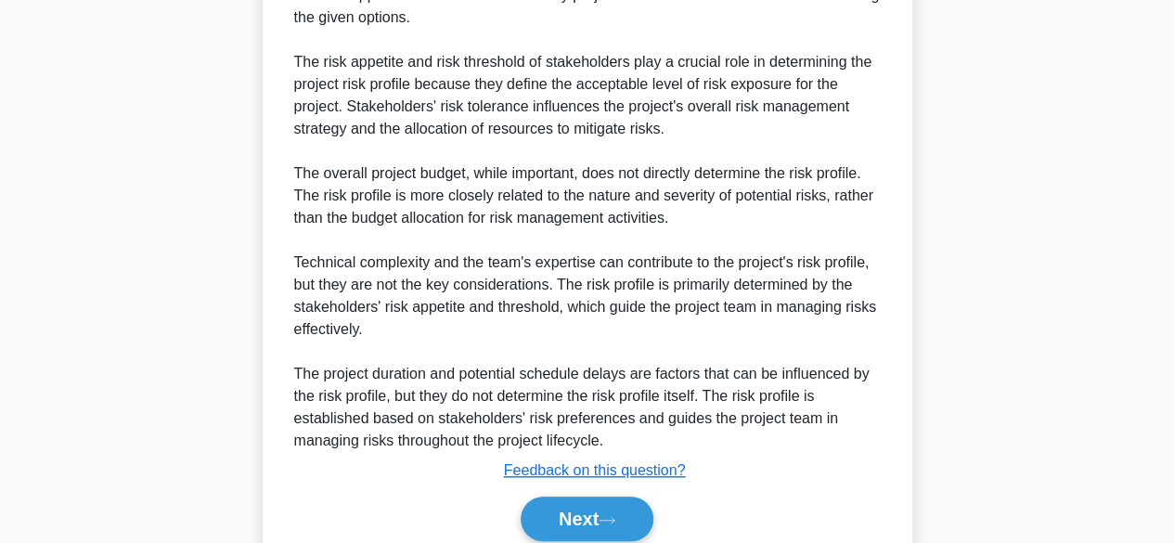
scroll to position [621, 0]
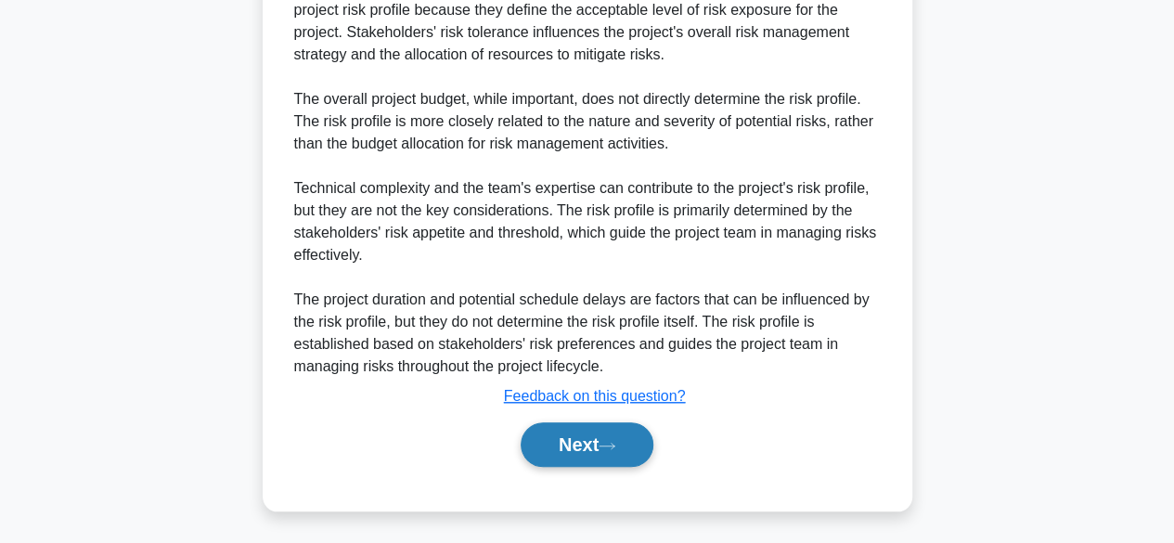
click at [592, 445] on button "Next" at bounding box center [586, 444] width 133 height 45
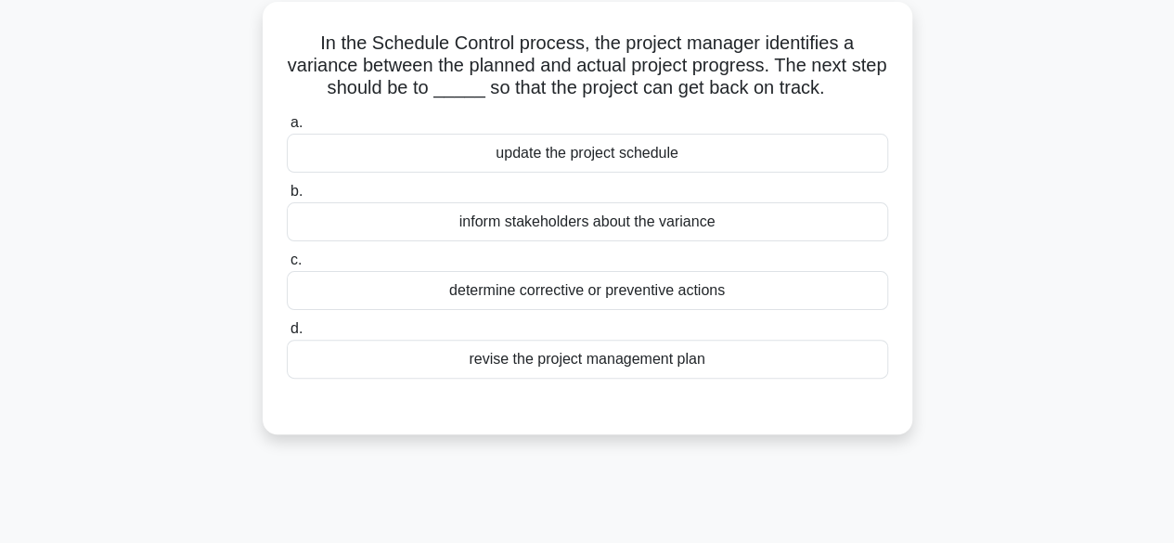
scroll to position [117, 0]
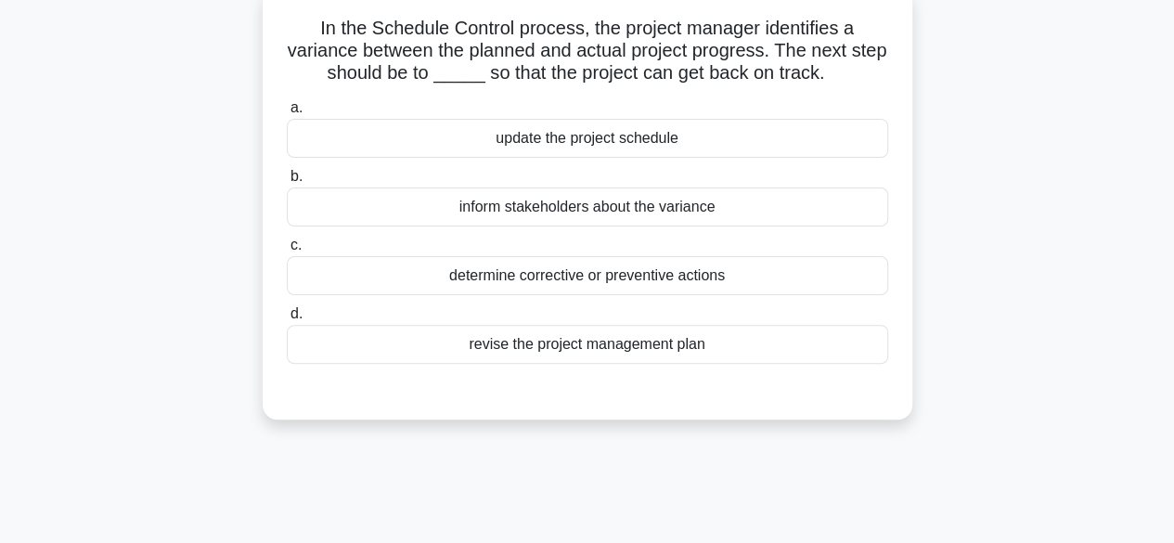
click at [725, 289] on div "determine corrective or preventive actions" at bounding box center [587, 275] width 601 height 39
click at [287, 251] on input "c. determine corrective or preventive actions" at bounding box center [287, 245] width 0 height 12
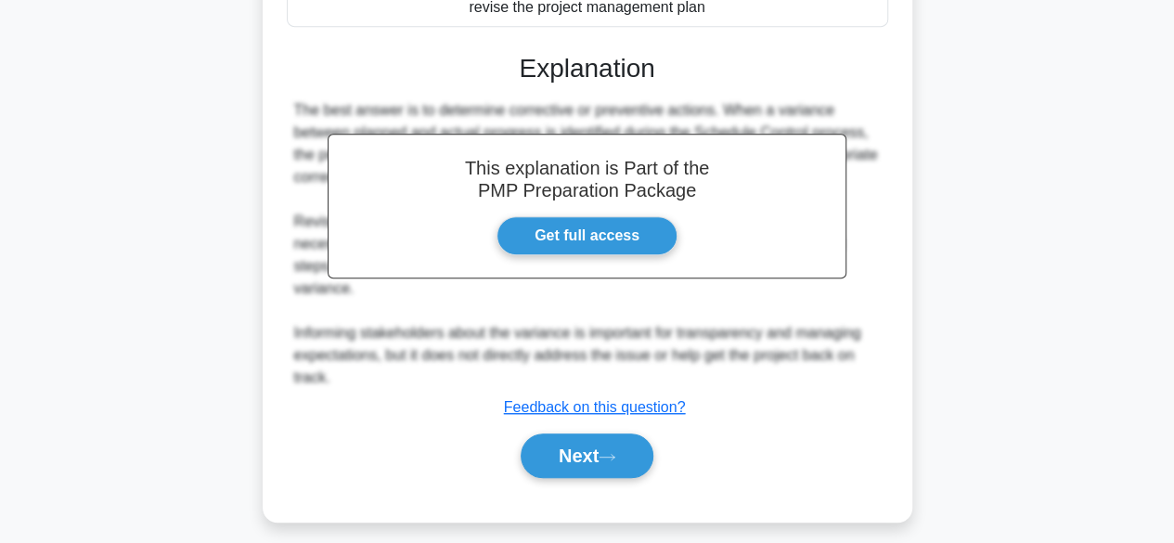
scroll to position [459, 0]
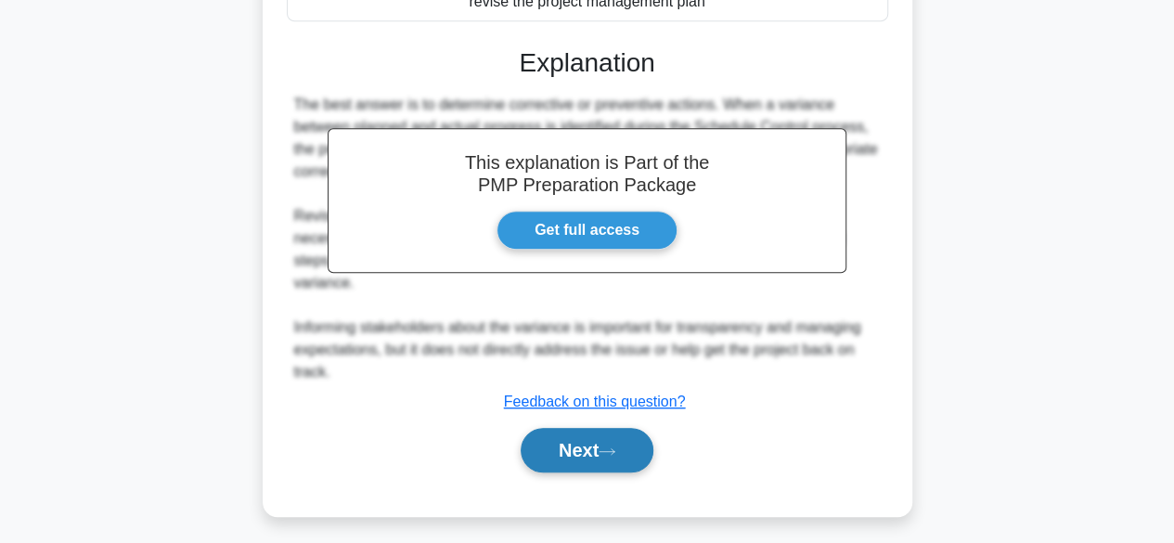
click at [602, 428] on button "Next" at bounding box center [586, 450] width 133 height 45
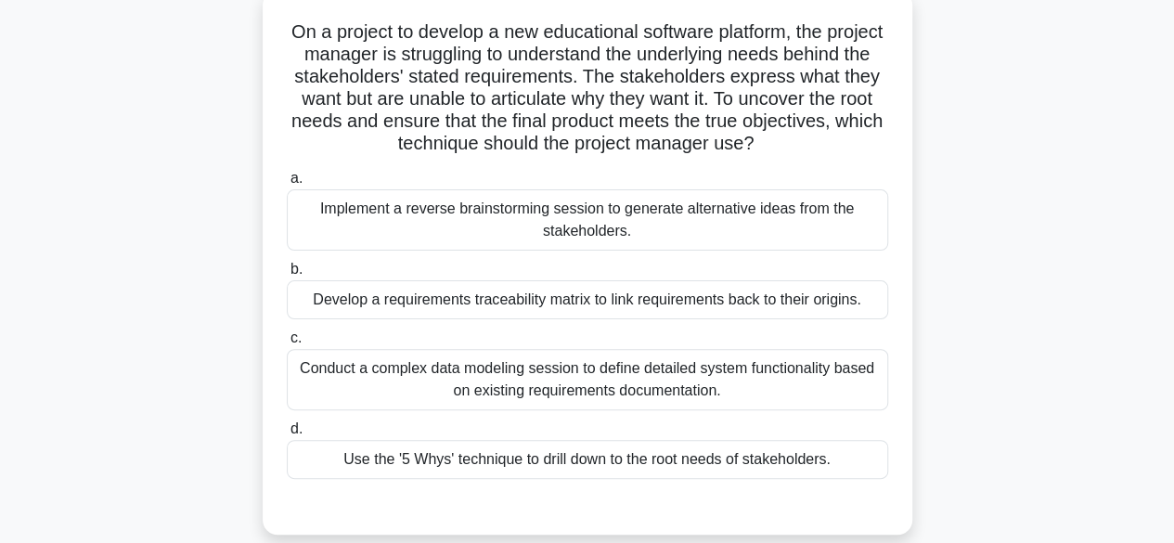
scroll to position [122, 0]
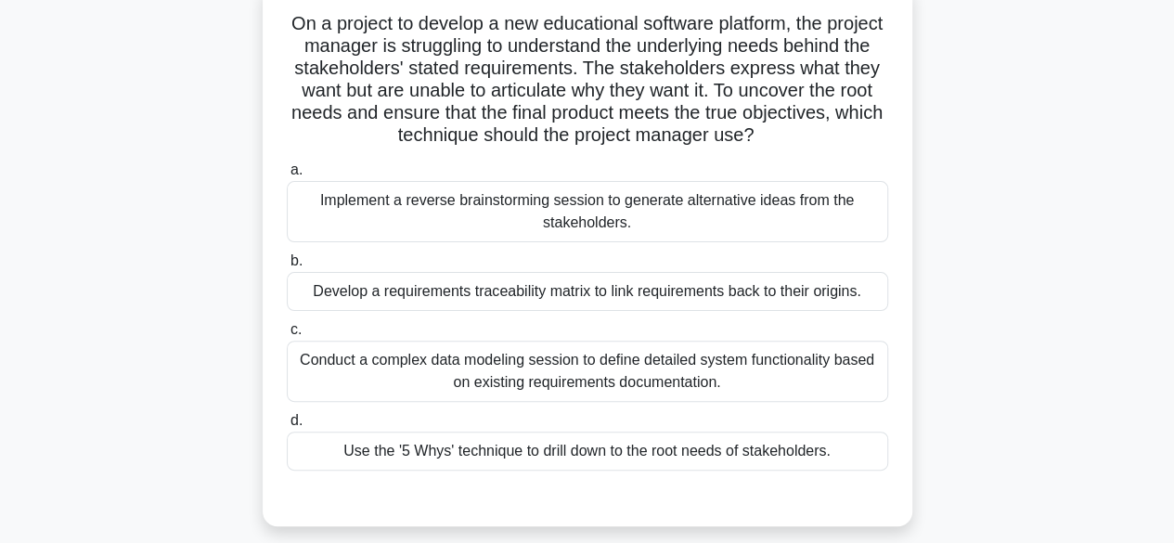
click at [625, 455] on div "Use the '5 Whys' technique to drill down to the root needs of stakeholders." at bounding box center [587, 450] width 601 height 39
click at [287, 427] on input "d. Use the '5 Whys' technique to drill down to the root needs of stakeholders." at bounding box center [287, 421] width 0 height 12
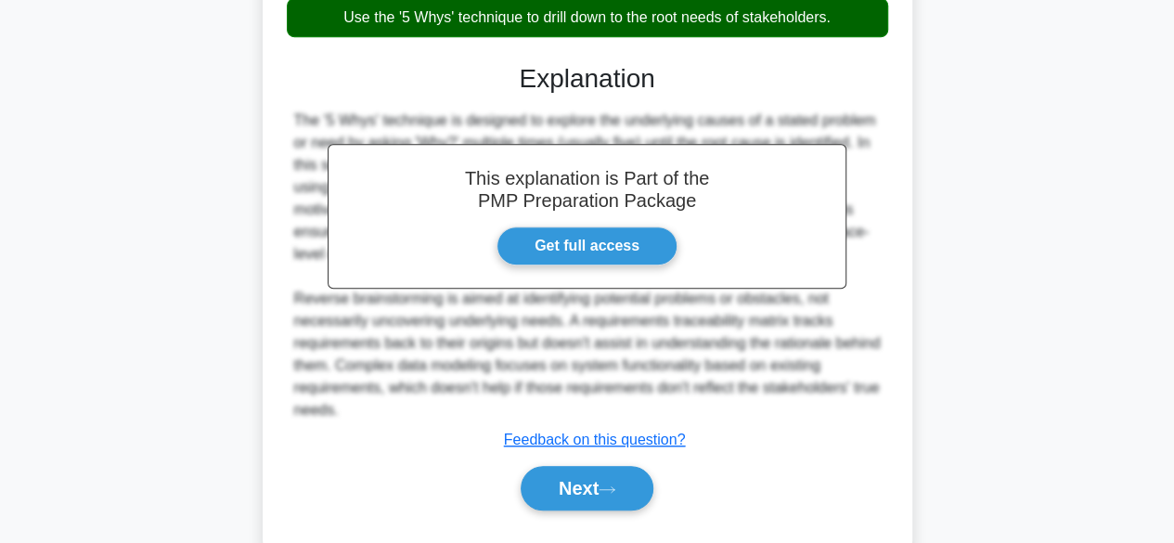
scroll to position [576, 0]
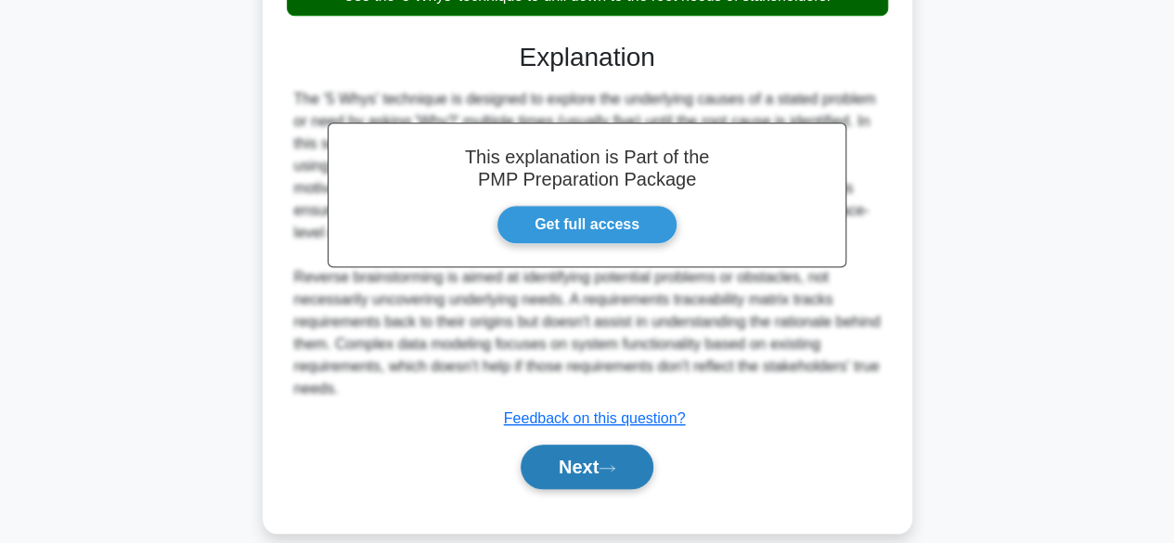
click at [573, 444] on button "Next" at bounding box center [586, 466] width 133 height 45
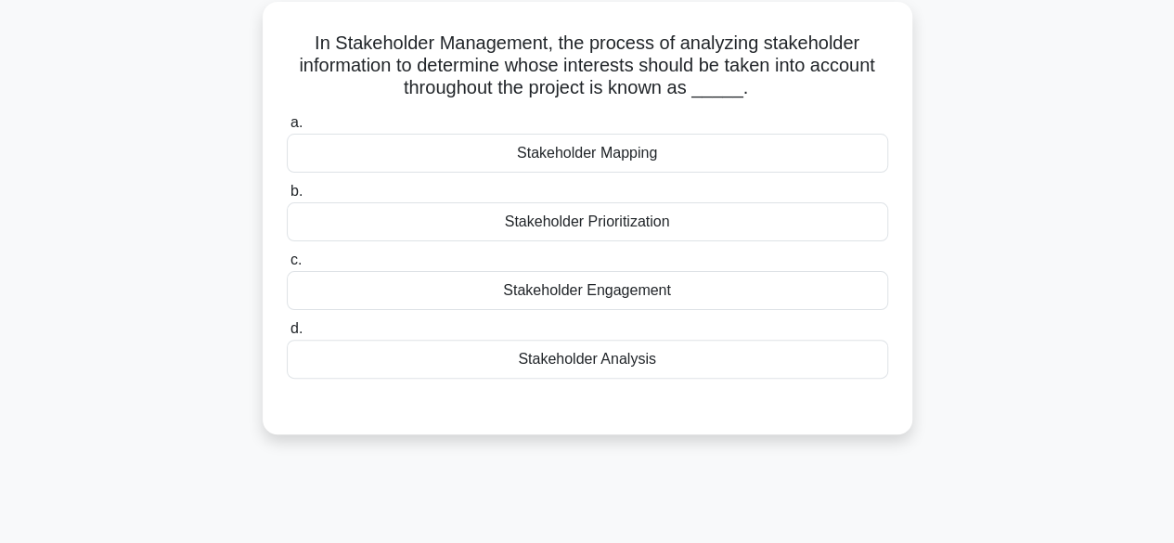
scroll to position [109, 0]
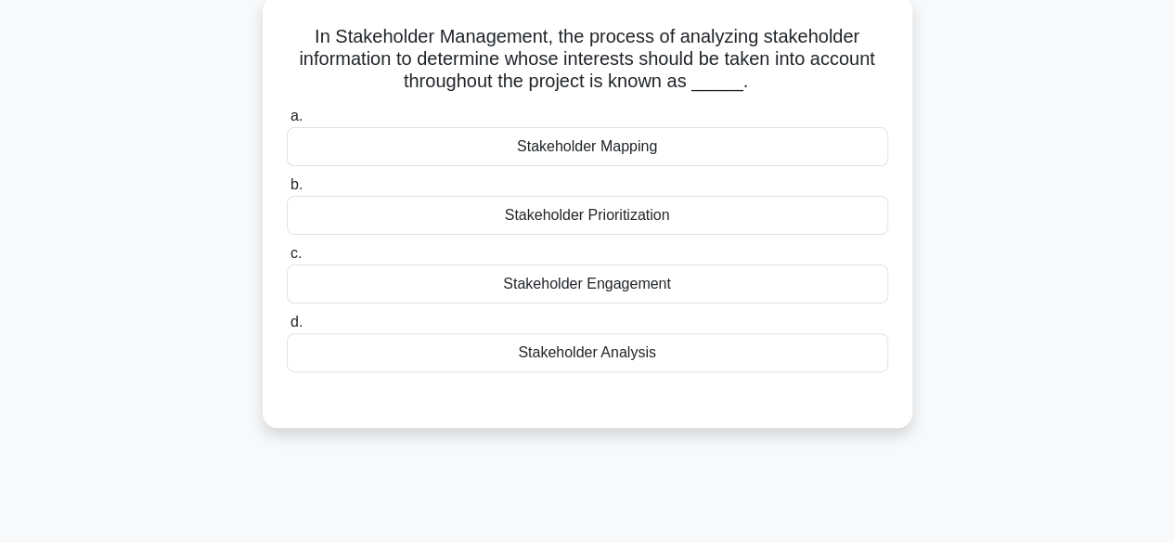
click at [665, 358] on div "Stakeholder Analysis" at bounding box center [587, 352] width 601 height 39
click at [287, 328] on input "d. Stakeholder Analysis" at bounding box center [287, 322] width 0 height 12
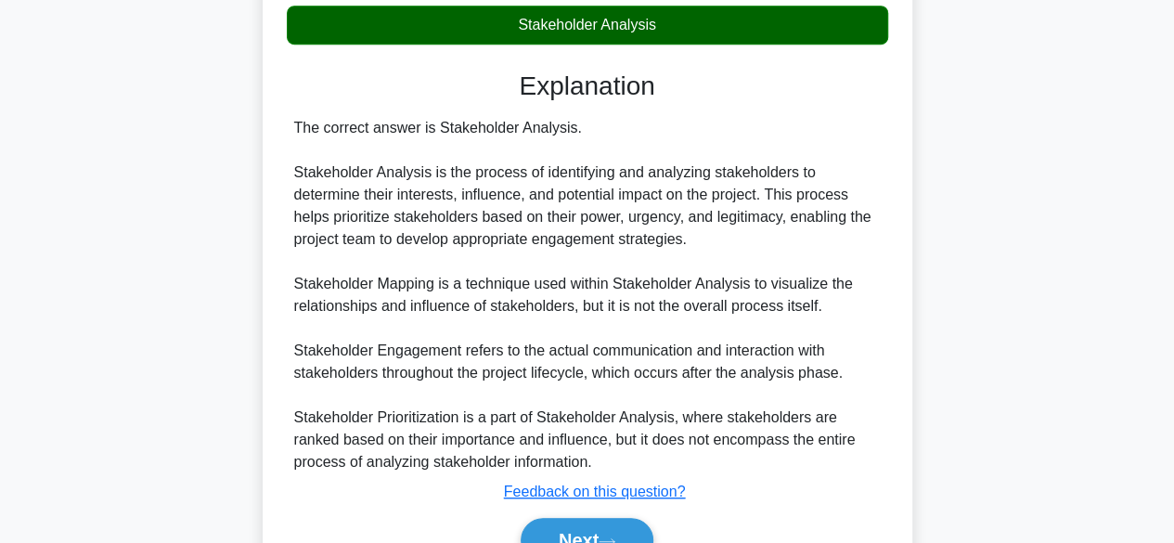
scroll to position [532, 0]
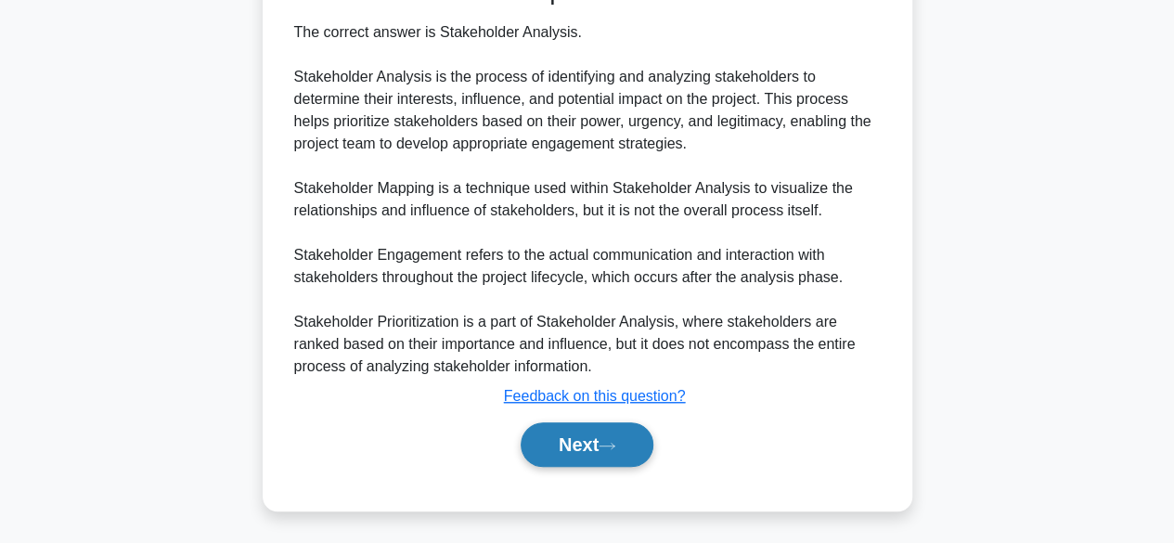
click at [597, 443] on button "Next" at bounding box center [586, 444] width 133 height 45
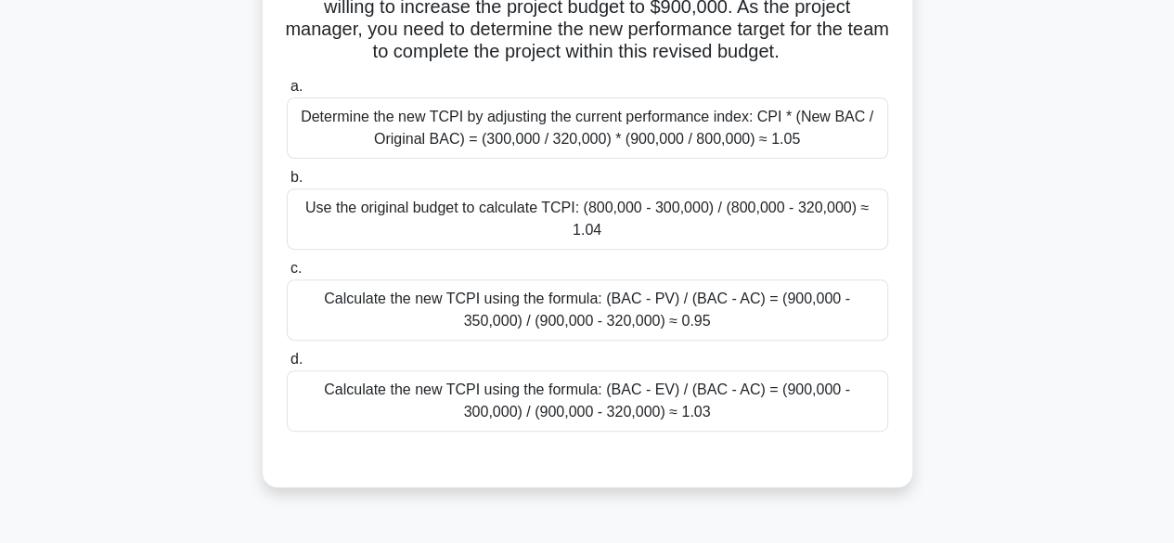
scroll to position [256, 0]
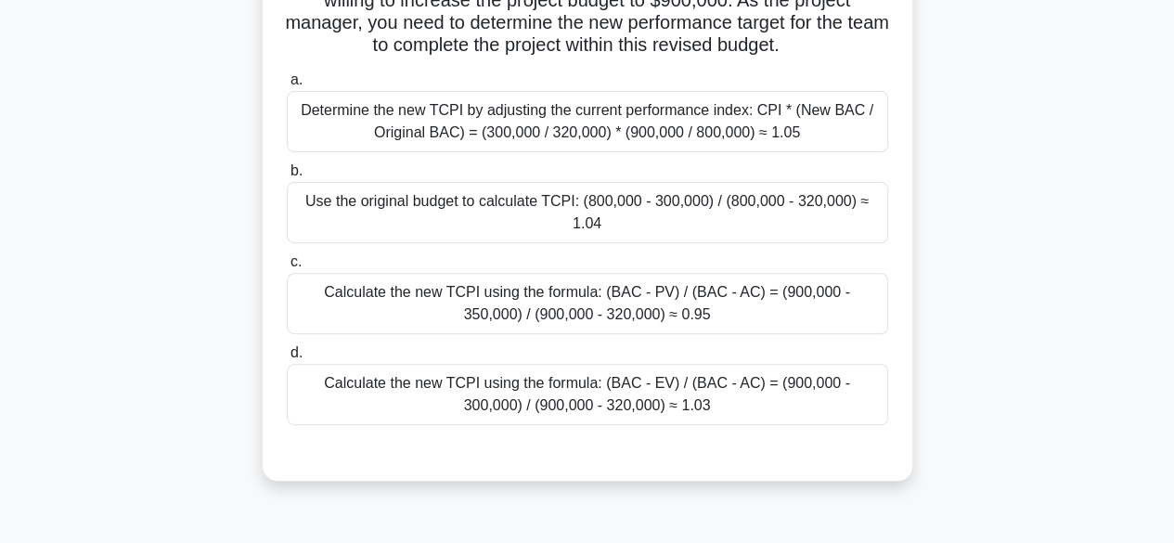
click at [746, 281] on div "Calculate the new TCPI using the formula: (BAC - PV) / (BAC - AC) = (900,000 - …" at bounding box center [587, 303] width 601 height 61
click at [287, 268] on input "c. Calculate the new TCPI using the formula: (BAC - PV) / (BAC - AC) = (900,000…" at bounding box center [287, 262] width 0 height 12
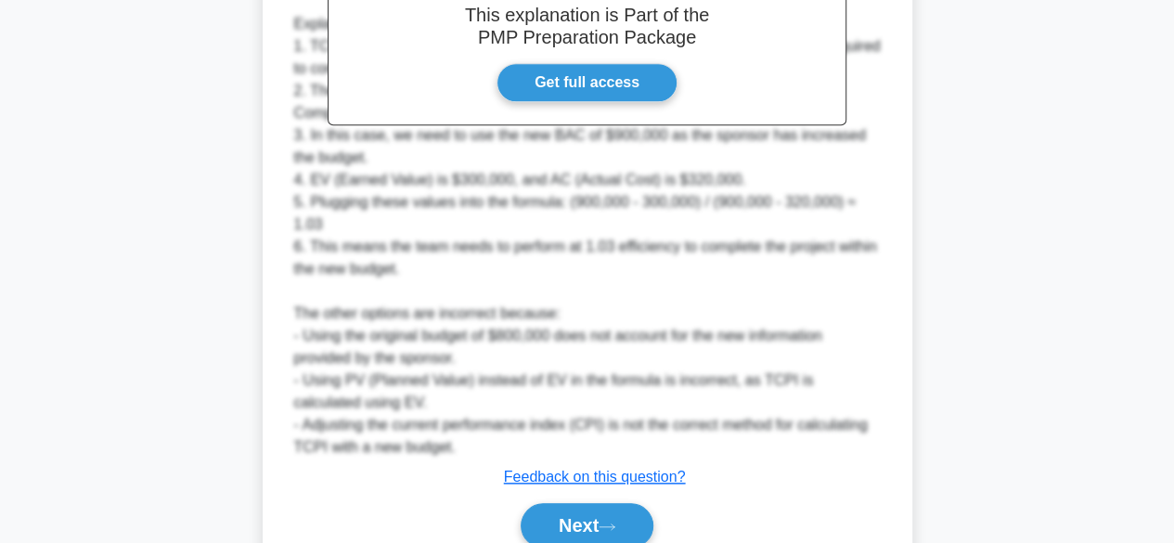
scroll to position [824, 0]
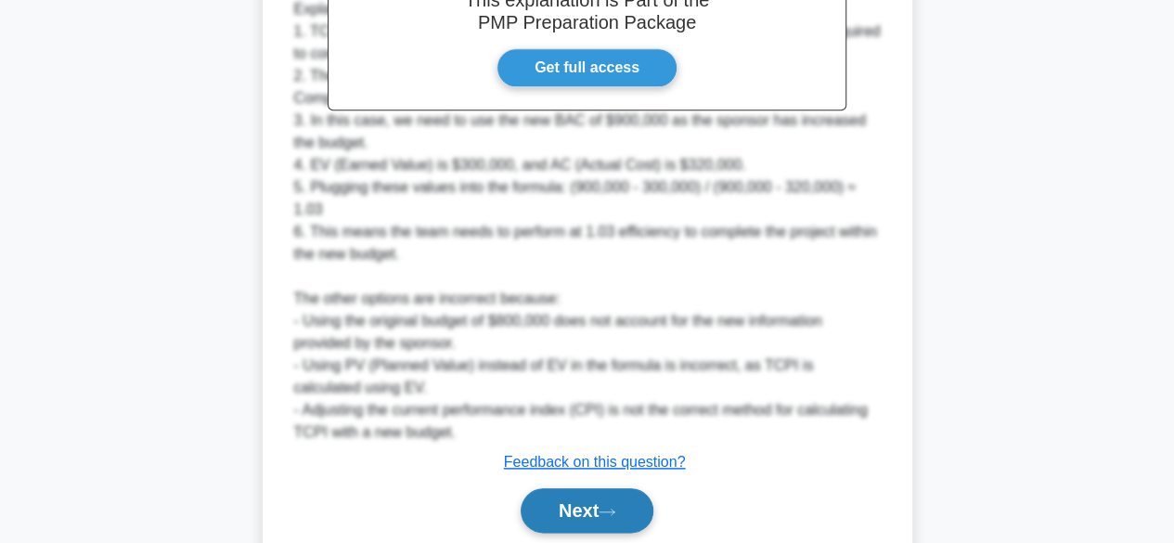
click at [606, 488] on button "Next" at bounding box center [586, 510] width 133 height 45
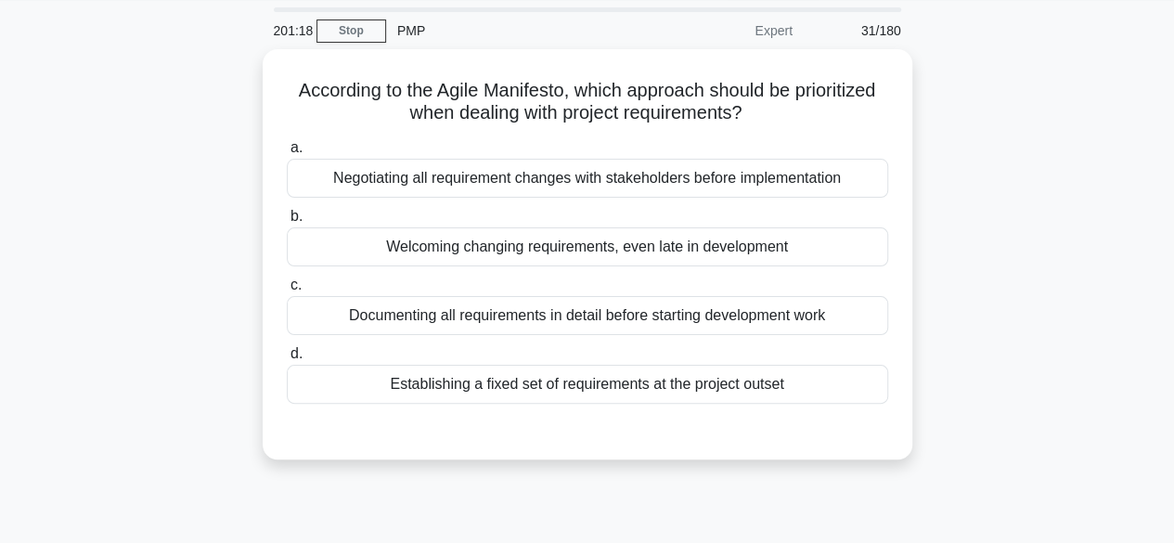
scroll to position [60, 0]
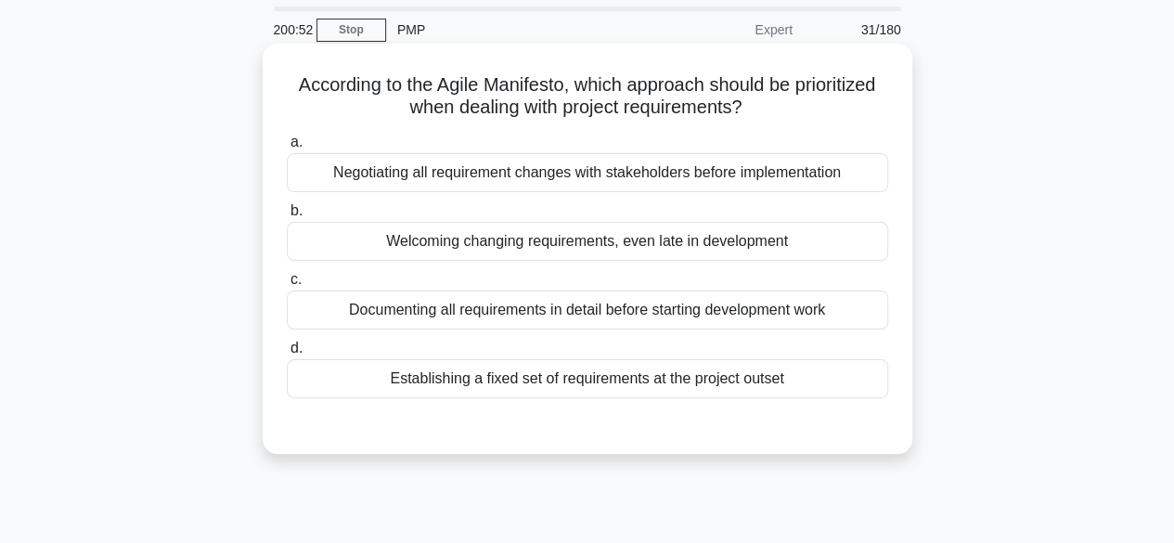
click at [631, 250] on div "Welcoming changing requirements, even late in development" at bounding box center [587, 241] width 601 height 39
click at [287, 217] on input "b. Welcoming changing requirements, even late in development" at bounding box center [287, 211] width 0 height 12
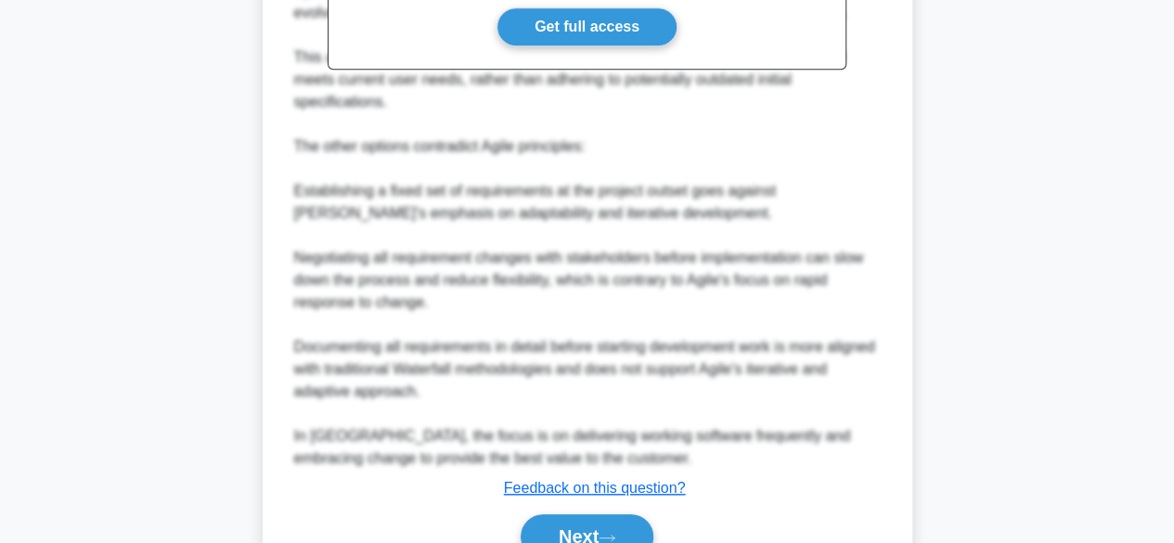
scroll to position [732, 0]
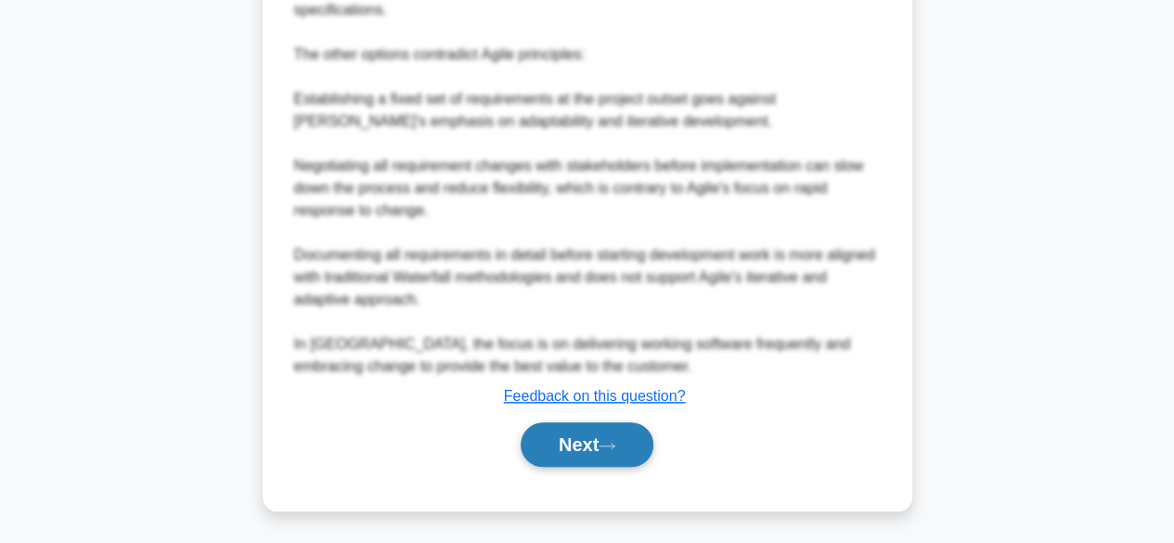
click at [597, 438] on button "Next" at bounding box center [586, 444] width 133 height 45
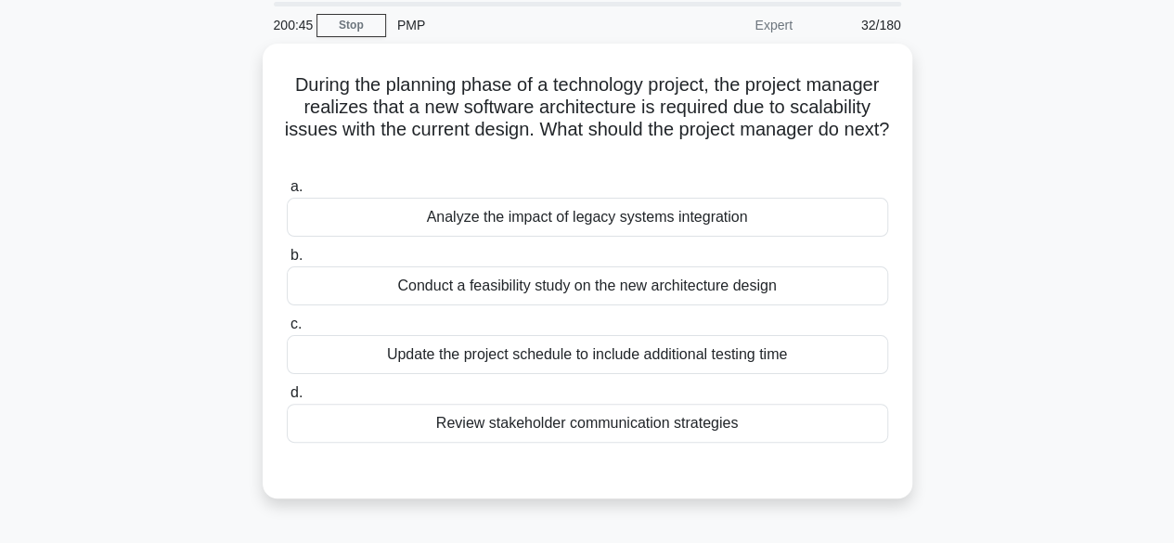
scroll to position [66, 0]
click at [651, 225] on div "Analyze the impact of legacy systems integration" at bounding box center [587, 216] width 601 height 39
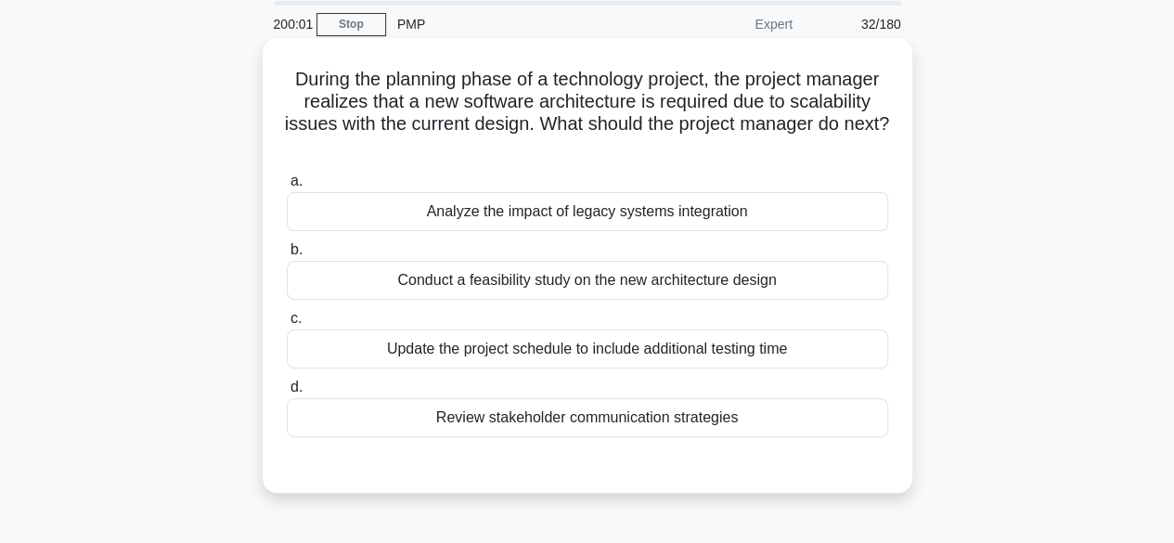
click at [287, 187] on input "a. Analyze the impact of legacy systems integration" at bounding box center [287, 181] width 0 height 12
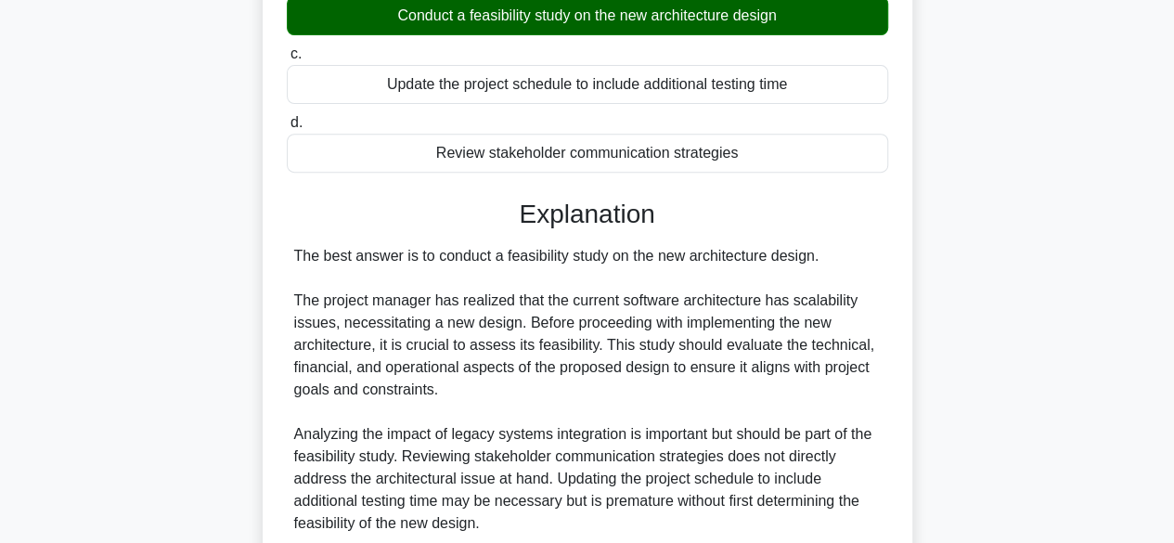
scroll to position [490, 0]
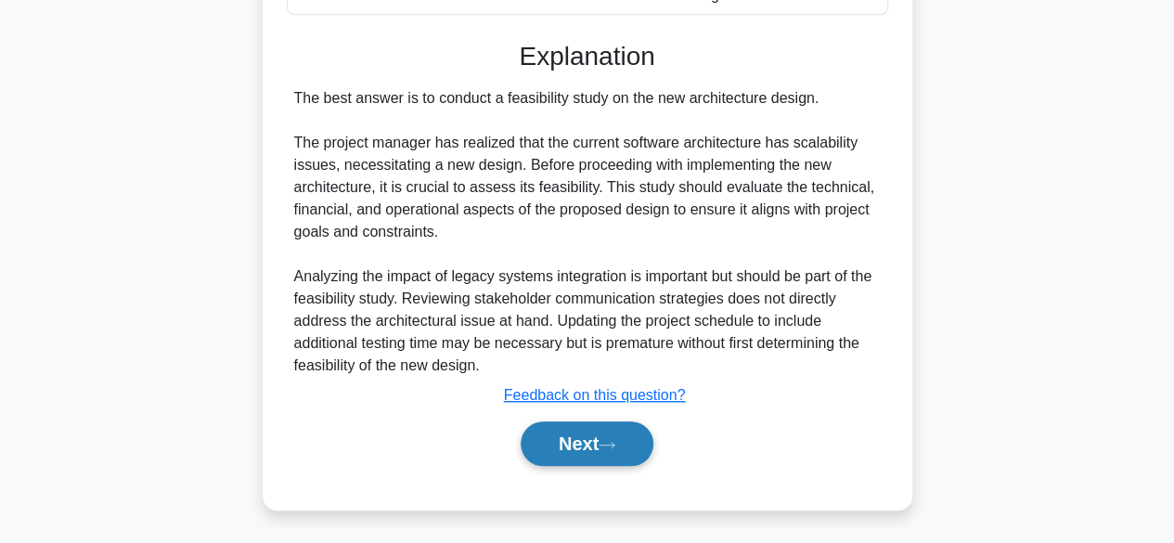
click at [606, 451] on button "Next" at bounding box center [586, 443] width 133 height 45
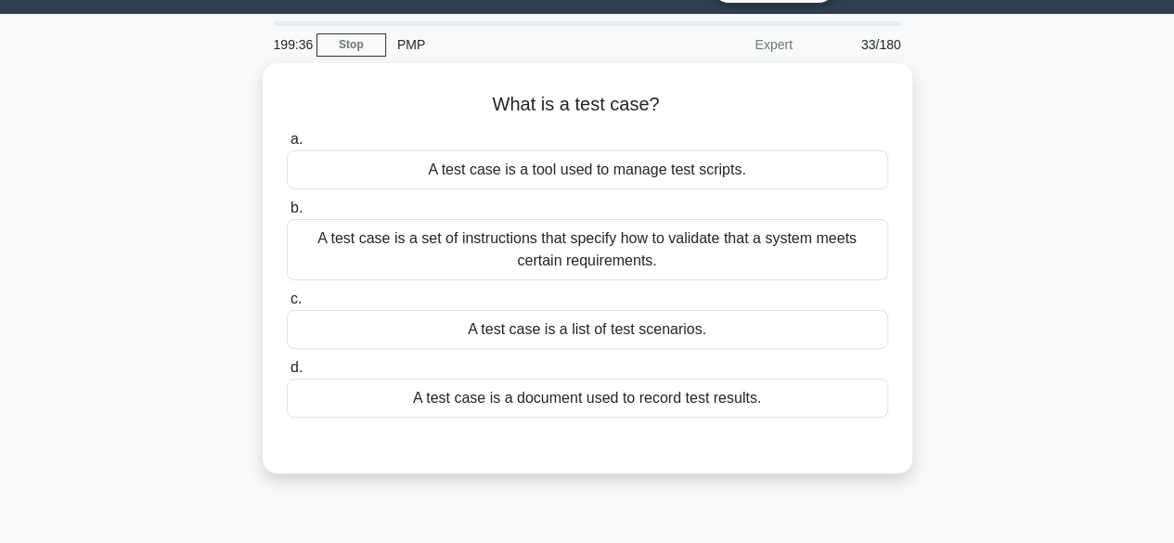
scroll to position [48, 0]
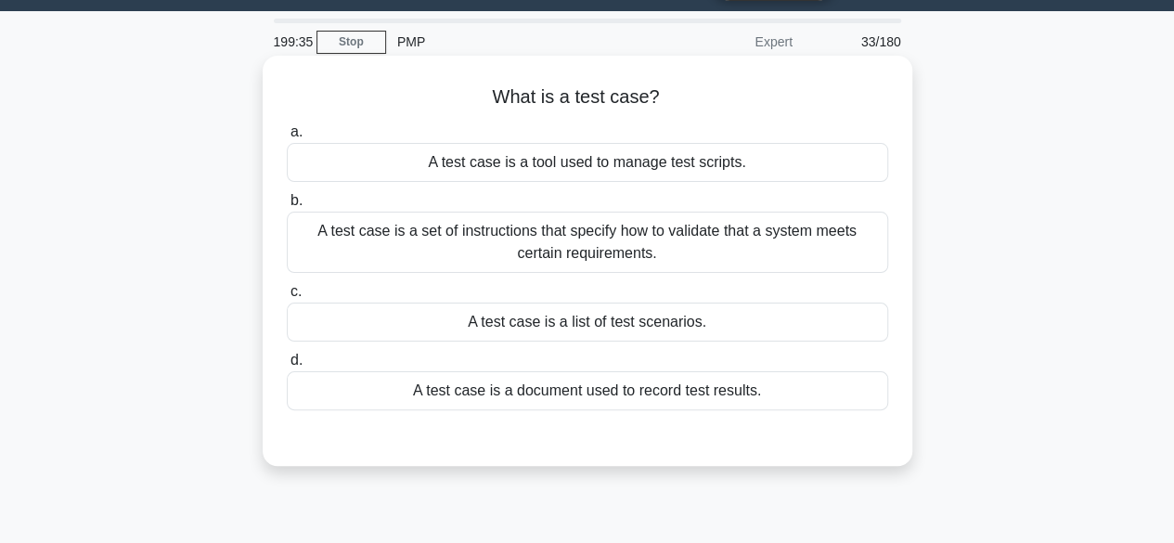
click at [779, 249] on div "A test case is a set of instructions that specify how to validate that a system…" at bounding box center [587, 242] width 601 height 61
click at [287, 207] on input "b. A test case is a set of instructions that specify how to validate that a sys…" at bounding box center [287, 201] width 0 height 12
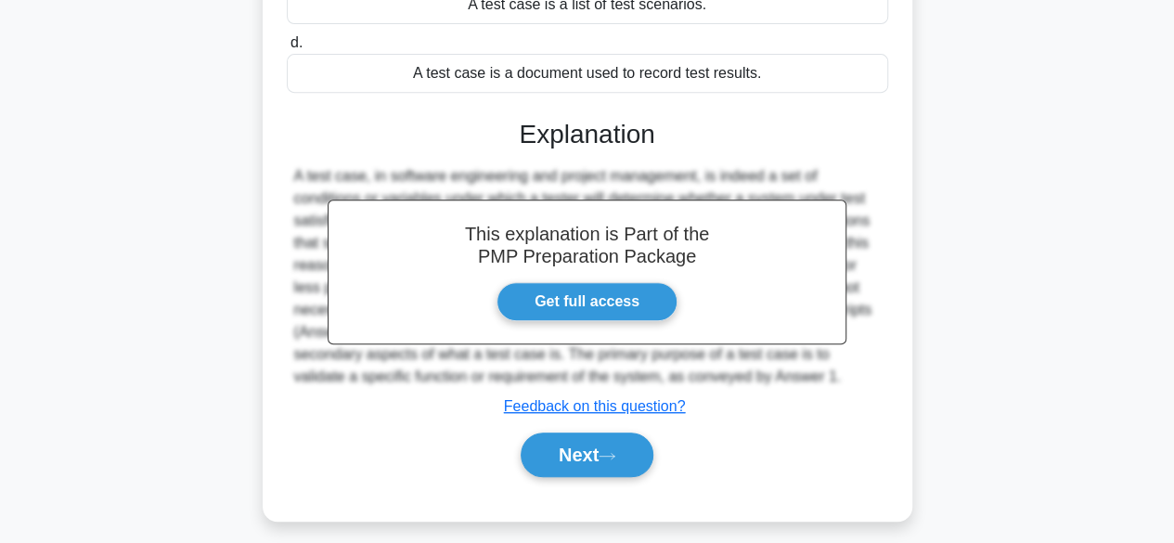
scroll to position [399, 0]
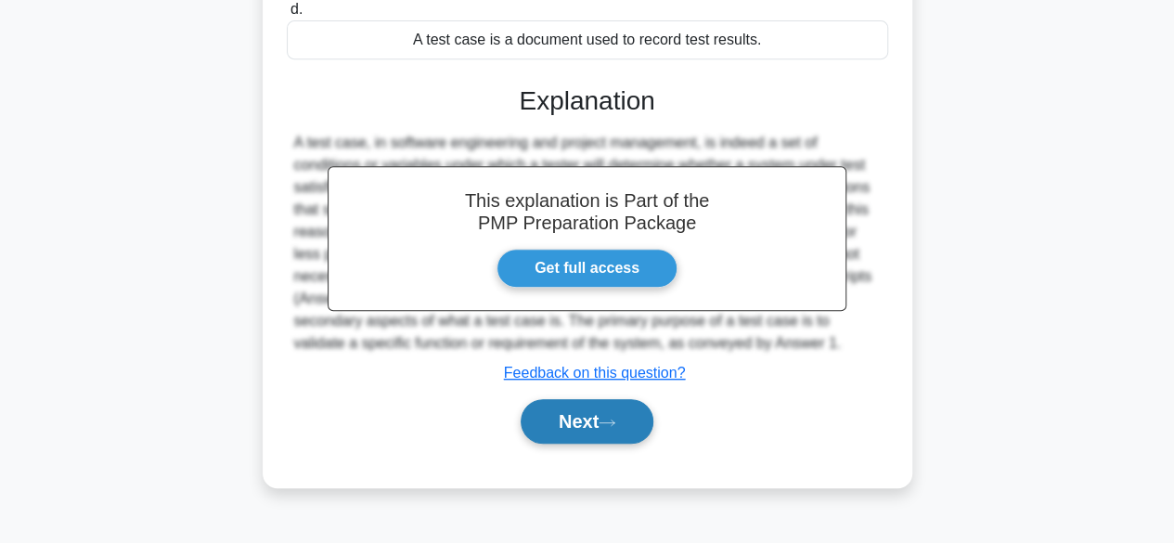
click at [609, 426] on icon at bounding box center [606, 422] width 17 height 10
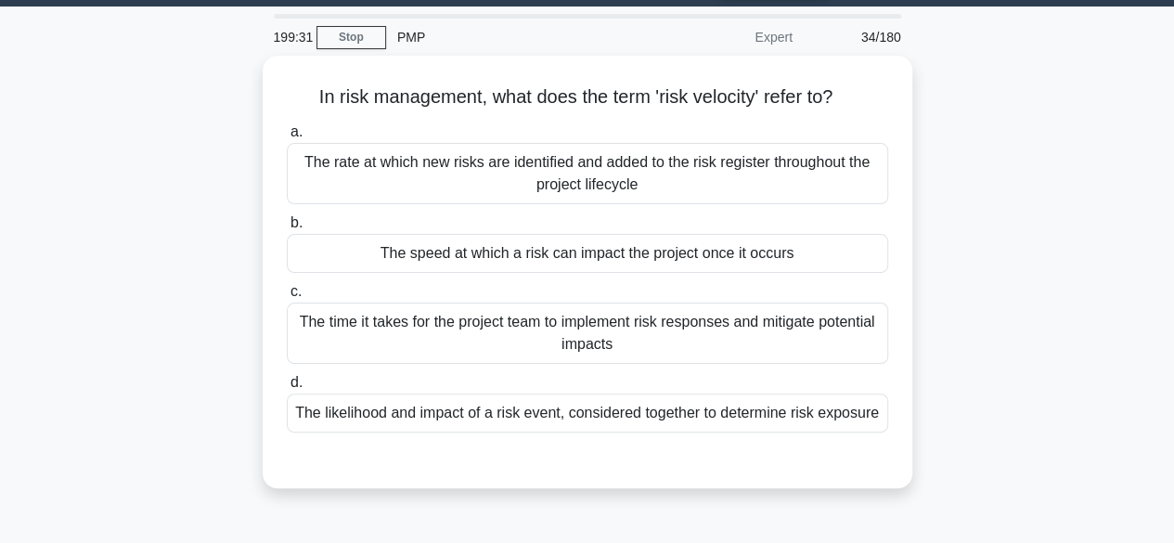
scroll to position [42, 0]
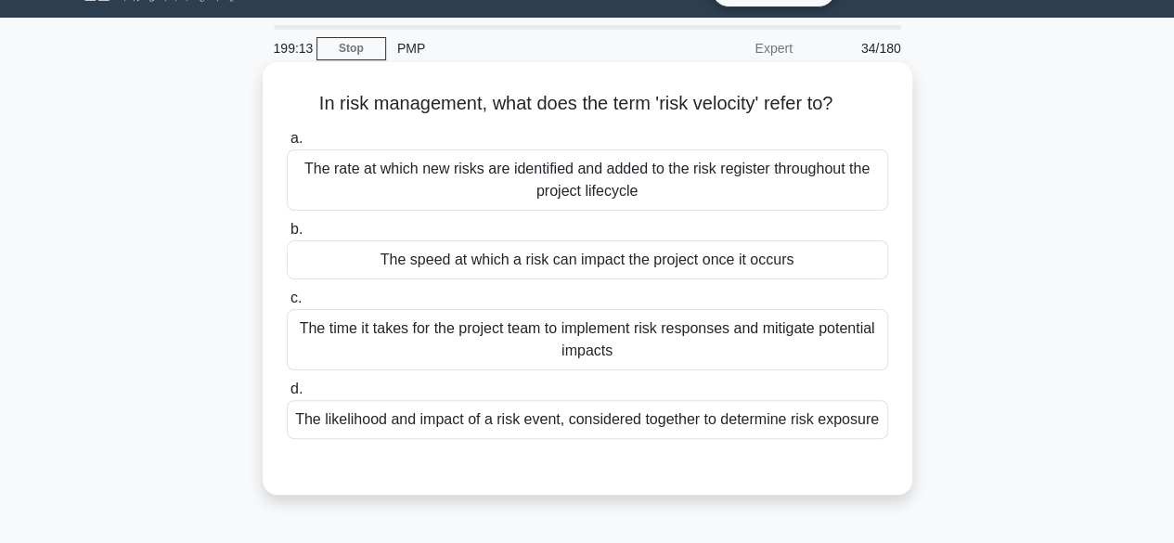
click at [606, 269] on div "The speed at which a risk can impact the project once it occurs" at bounding box center [587, 259] width 601 height 39
click at [287, 236] on input "b. The speed at which a risk can impact the project once it occurs" at bounding box center [287, 230] width 0 height 12
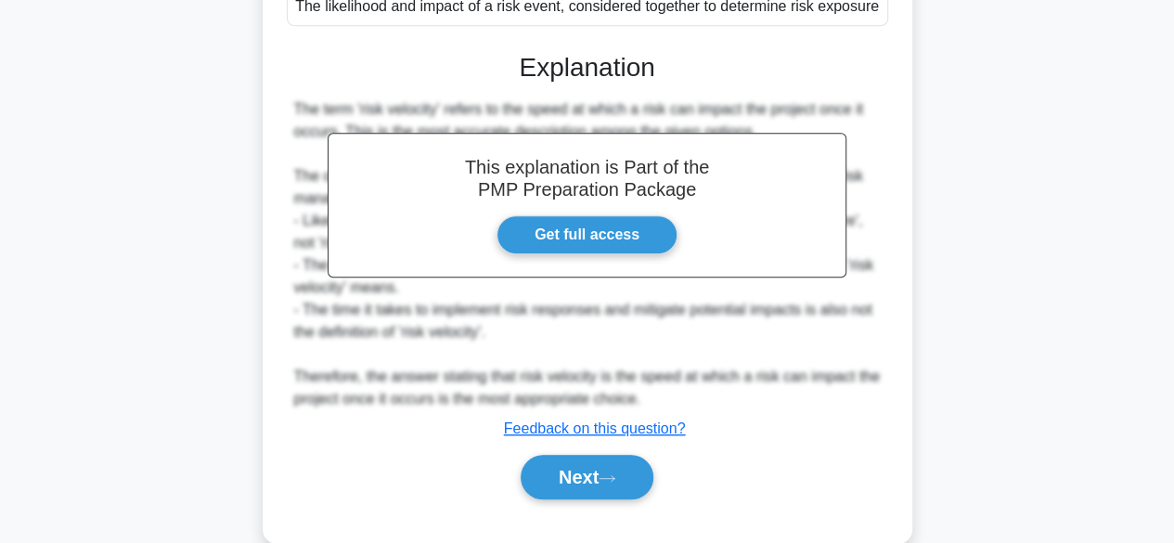
scroll to position [458, 0]
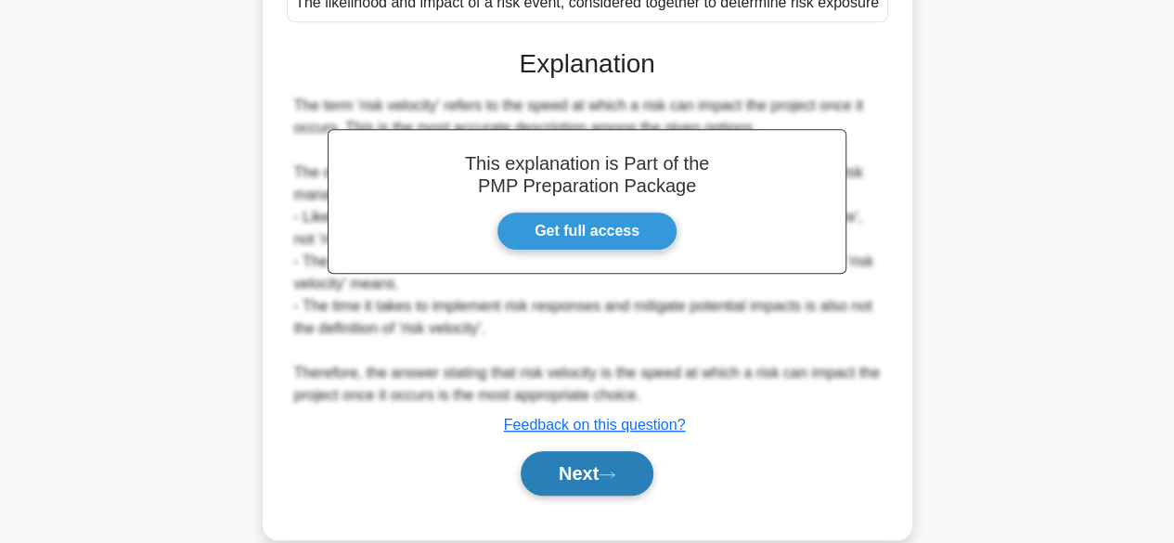
click at [594, 468] on button "Next" at bounding box center [586, 473] width 133 height 45
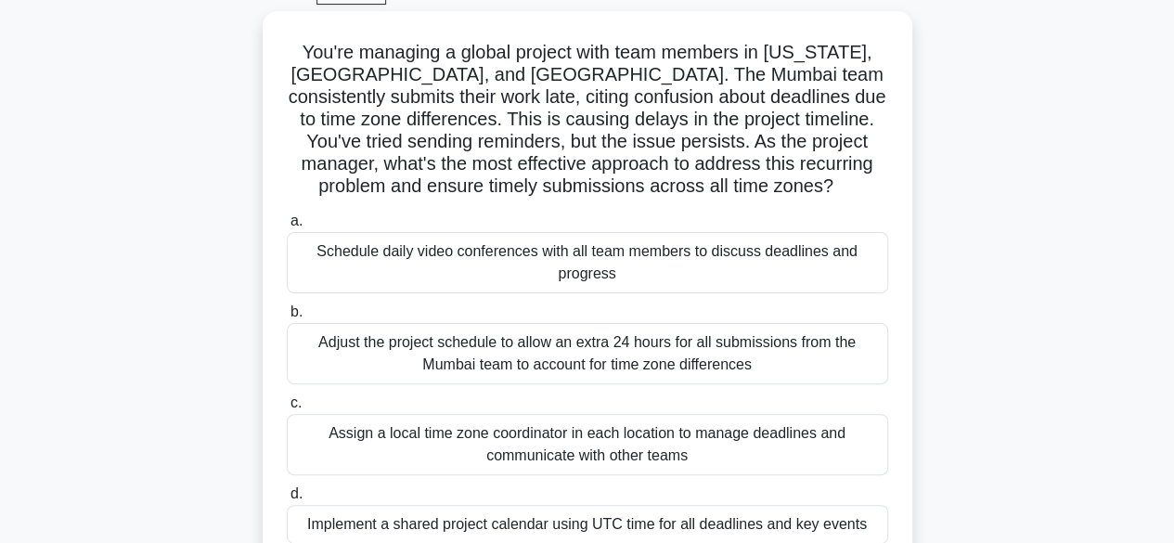
scroll to position [104, 0]
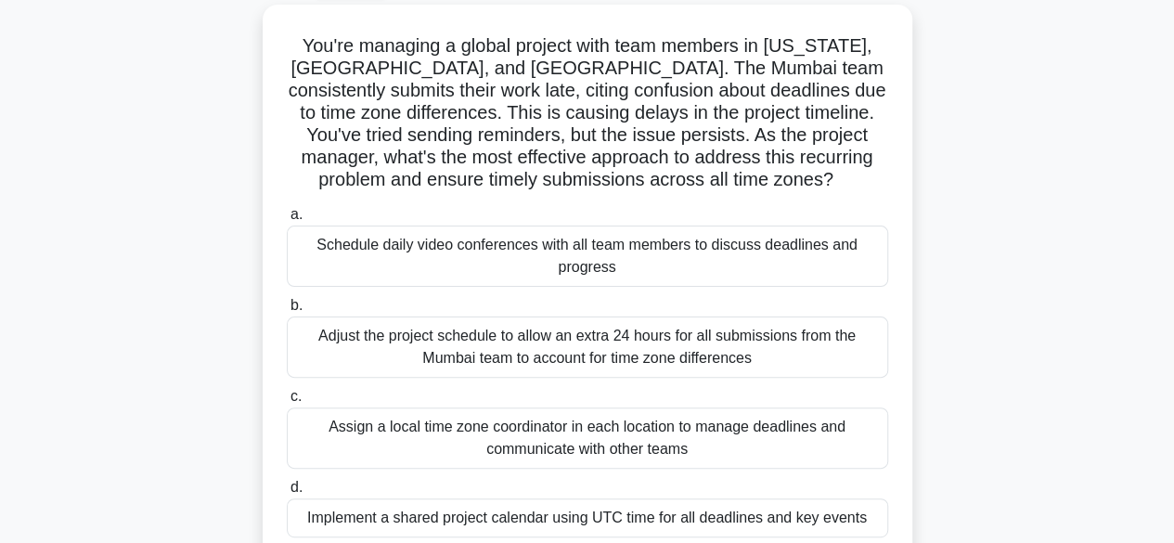
click at [994, 348] on div "You're managing a global project with team members in New York, Mumbai, and Syd…" at bounding box center [587, 310] width 1058 height 610
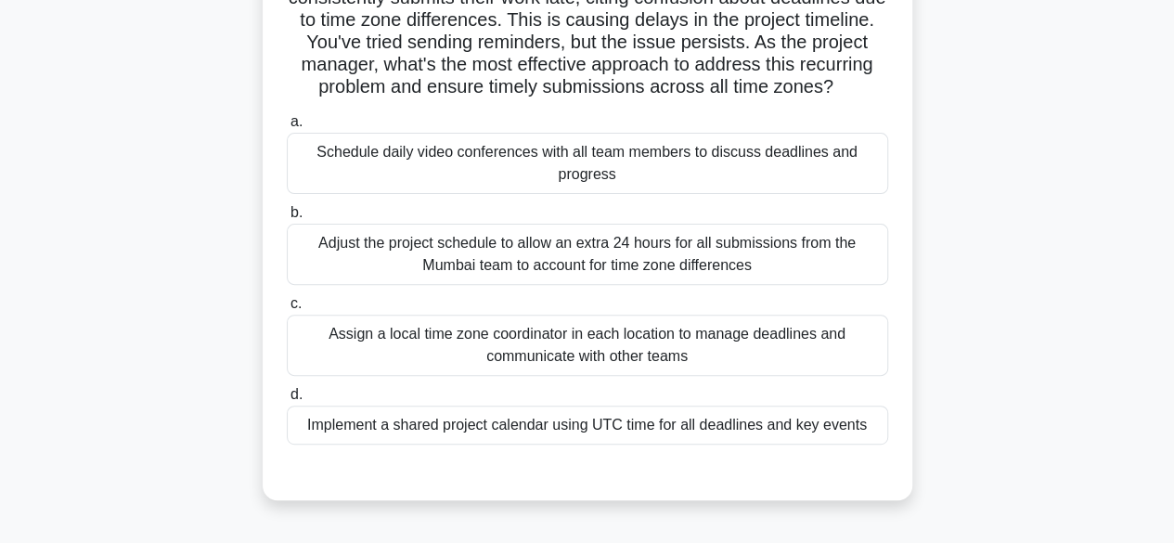
scroll to position [197, 0]
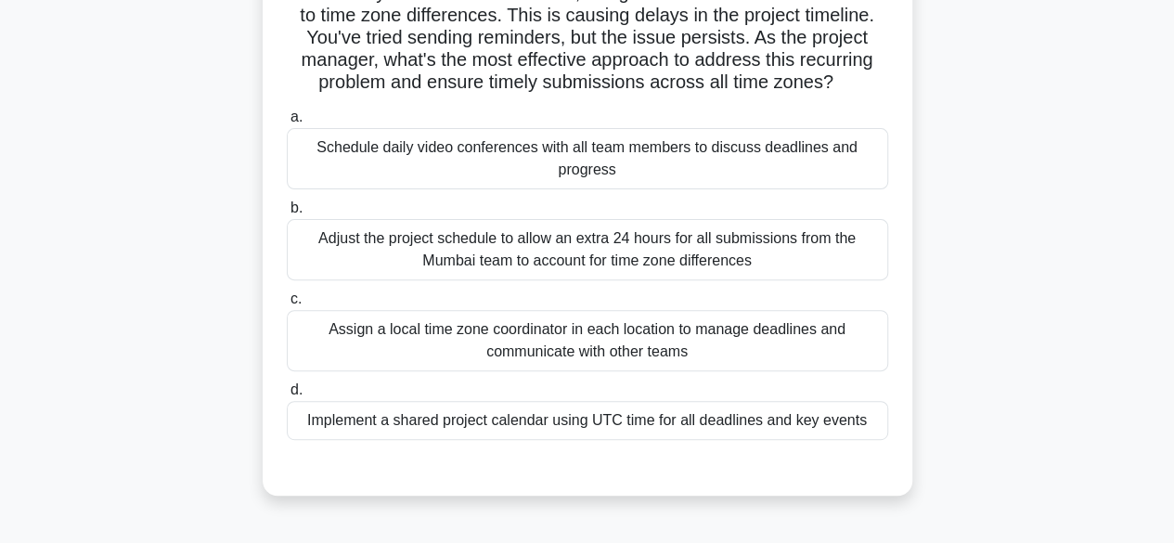
click at [666, 158] on div "Schedule daily video conferences with all team members to discuss deadlines and…" at bounding box center [587, 158] width 601 height 61
click at [287, 123] on input "a. Schedule daily video conferences with all team members to discuss deadlines …" at bounding box center [287, 117] width 0 height 12
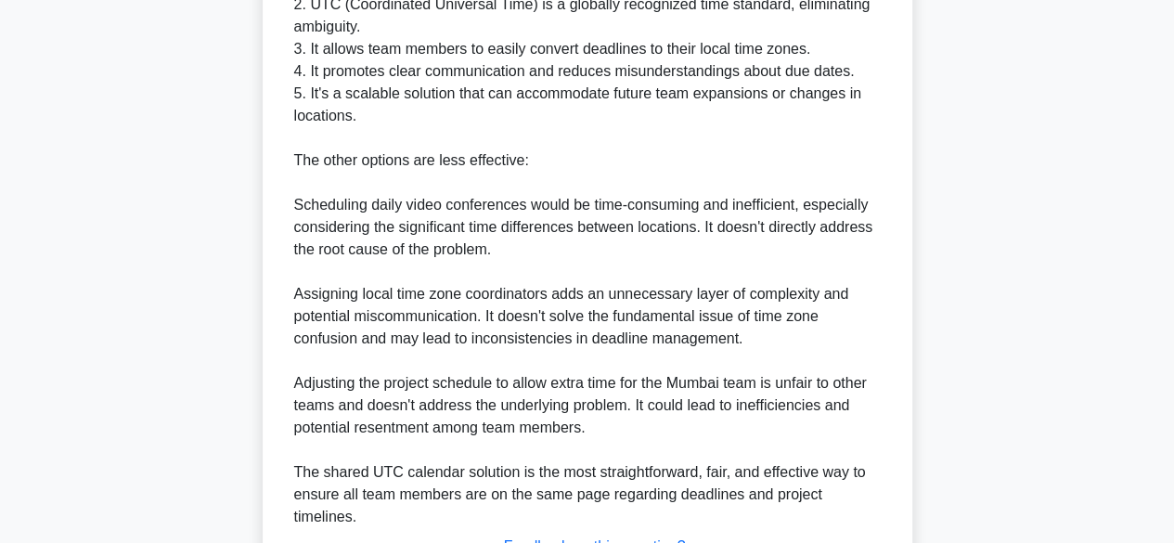
scroll to position [1002, 0]
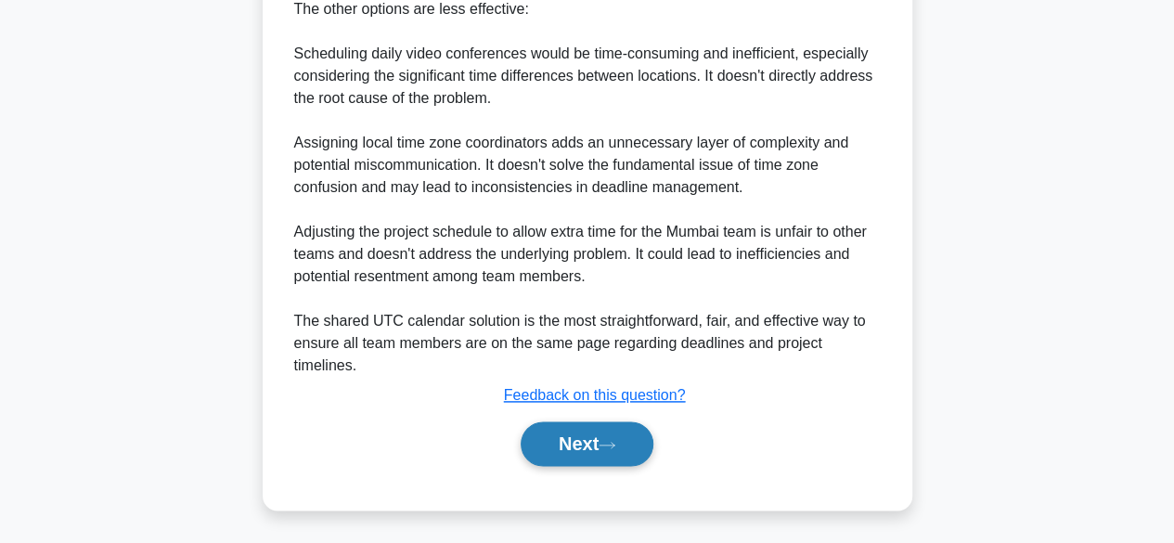
click at [592, 451] on button "Next" at bounding box center [586, 443] width 133 height 45
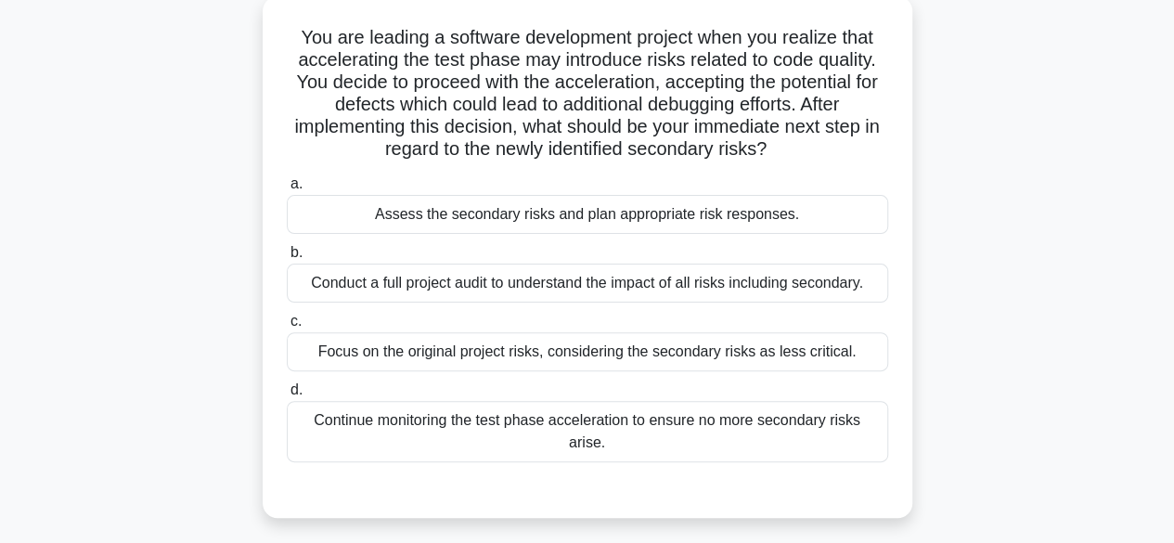
scroll to position [113, 0]
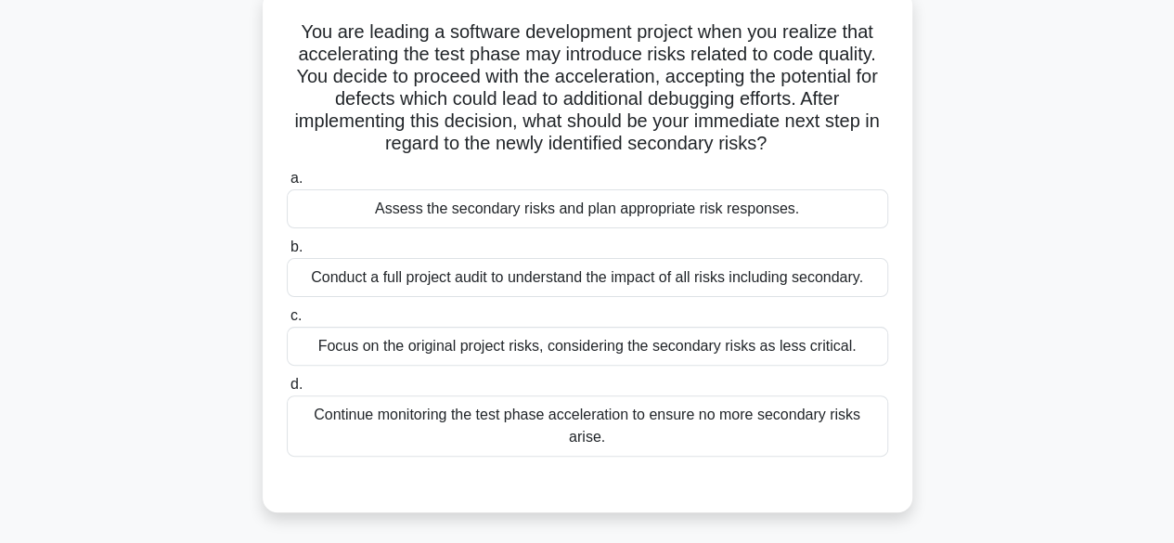
click at [669, 228] on div "Assess the secondary risks and plan appropriate risk responses." at bounding box center [587, 208] width 601 height 39
click at [287, 185] on input "a. Assess the secondary risks and plan appropriate risk responses." at bounding box center [287, 179] width 0 height 12
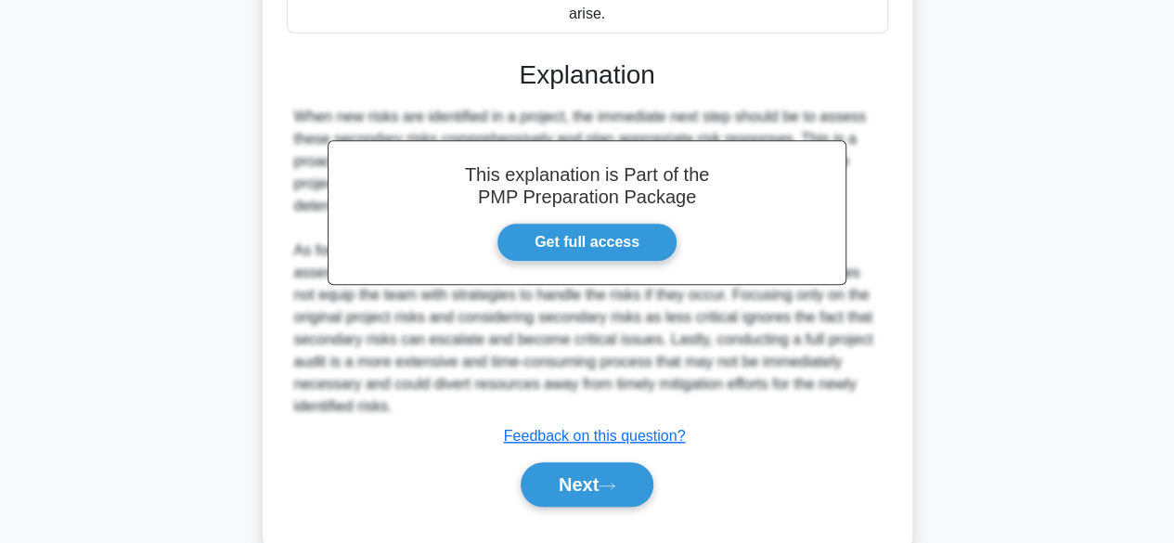
scroll to position [554, 0]
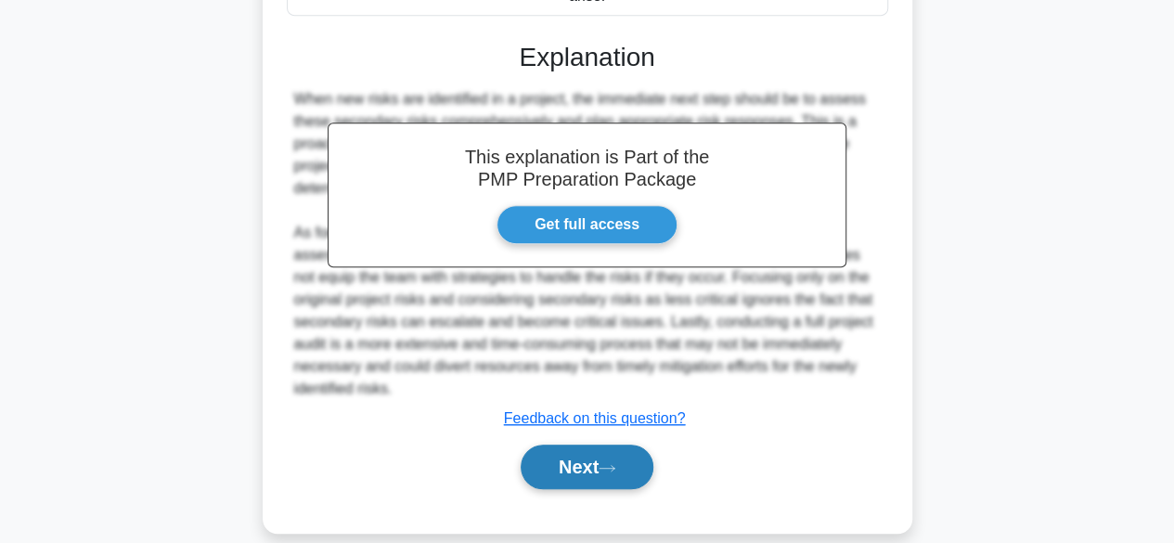
click at [577, 444] on button "Next" at bounding box center [586, 466] width 133 height 45
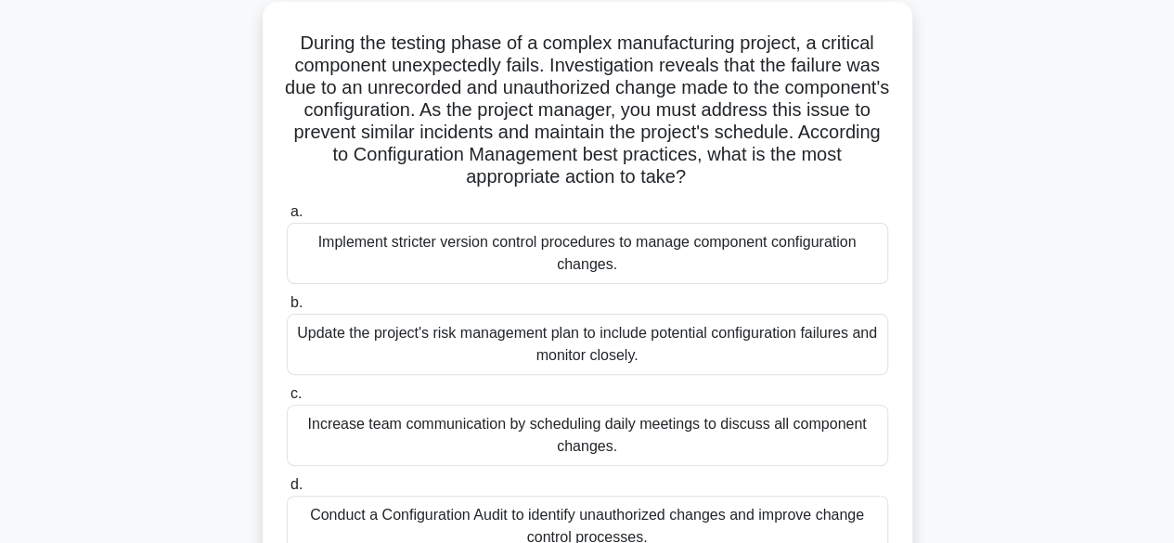
scroll to position [106, 0]
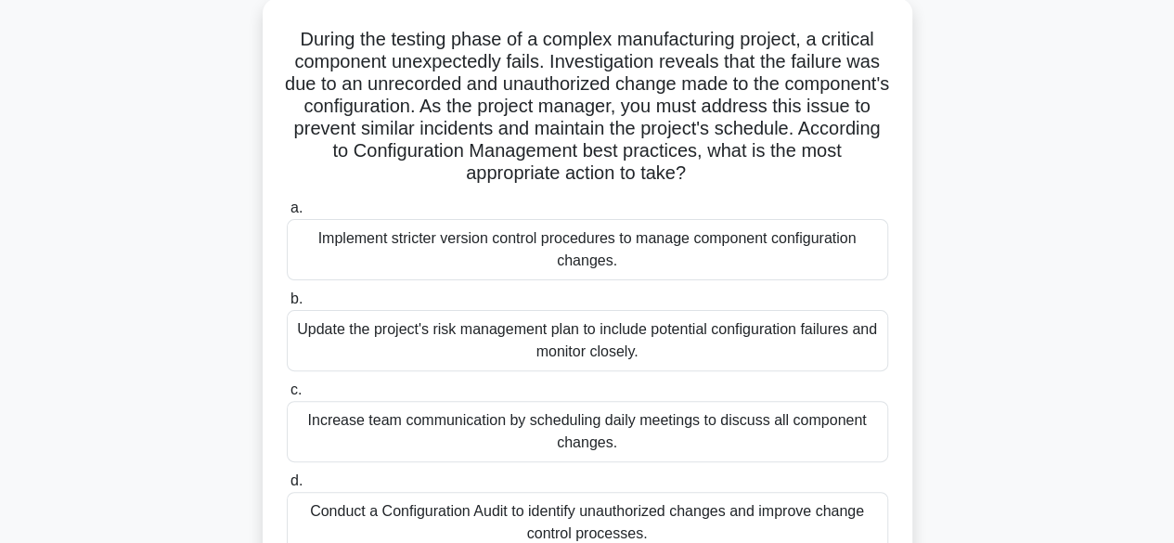
click at [697, 257] on div "Implement stricter version control procedures to manage component configuration…" at bounding box center [587, 249] width 601 height 61
click at [287, 214] on input "a. Implement stricter version control procedures to manage component configurat…" at bounding box center [287, 208] width 0 height 12
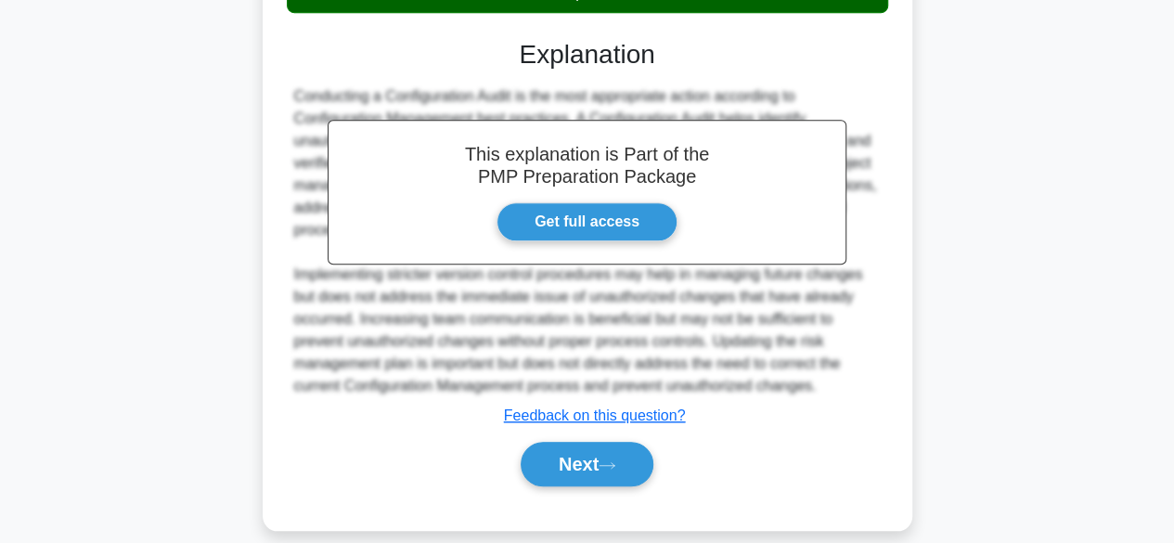
scroll to position [668, 0]
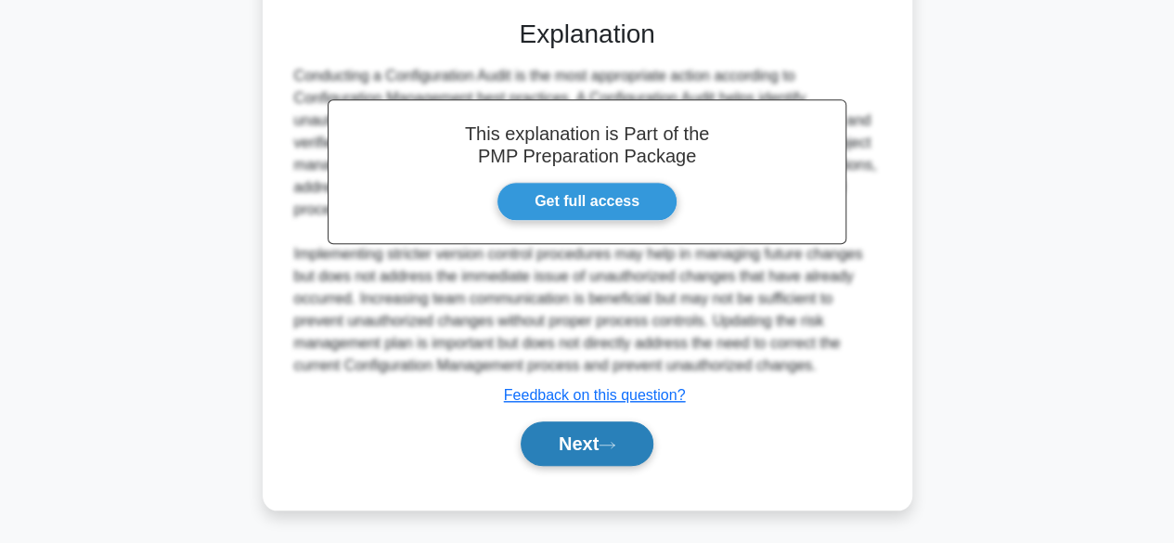
click at [594, 455] on button "Next" at bounding box center [586, 443] width 133 height 45
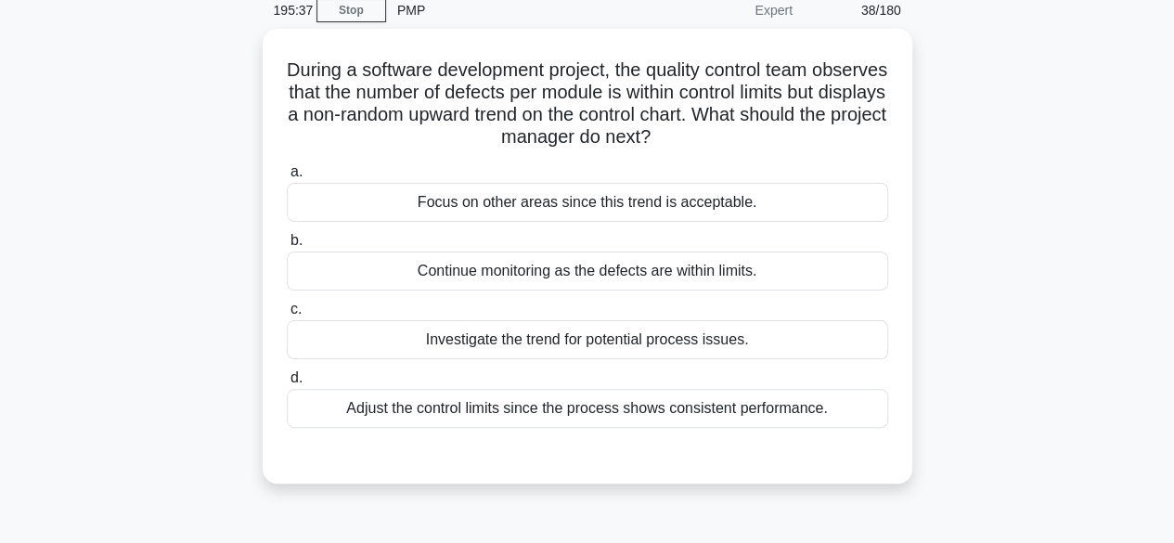
scroll to position [85, 0]
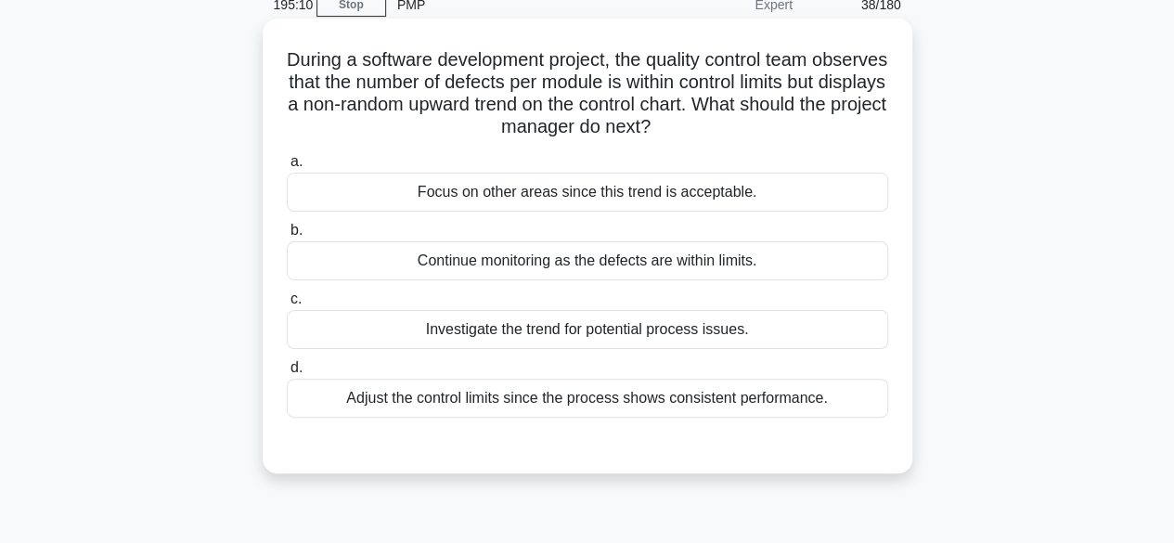
click at [682, 340] on div "Investigate the trend for potential process issues." at bounding box center [587, 329] width 601 height 39
click at [287, 305] on input "c. Investigate the trend for potential process issues." at bounding box center [287, 299] width 0 height 12
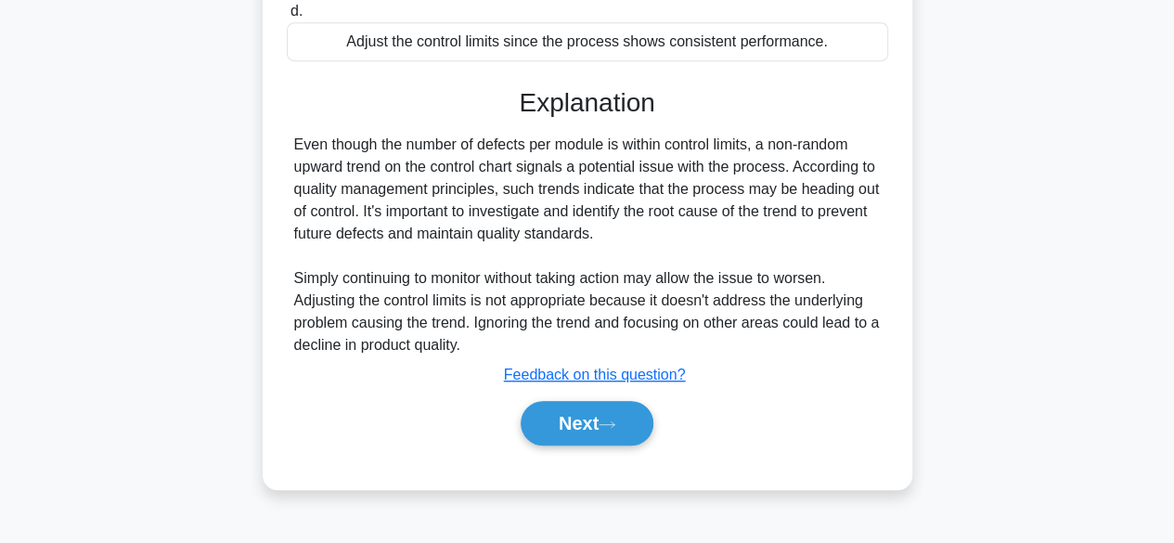
scroll to position [459, 0]
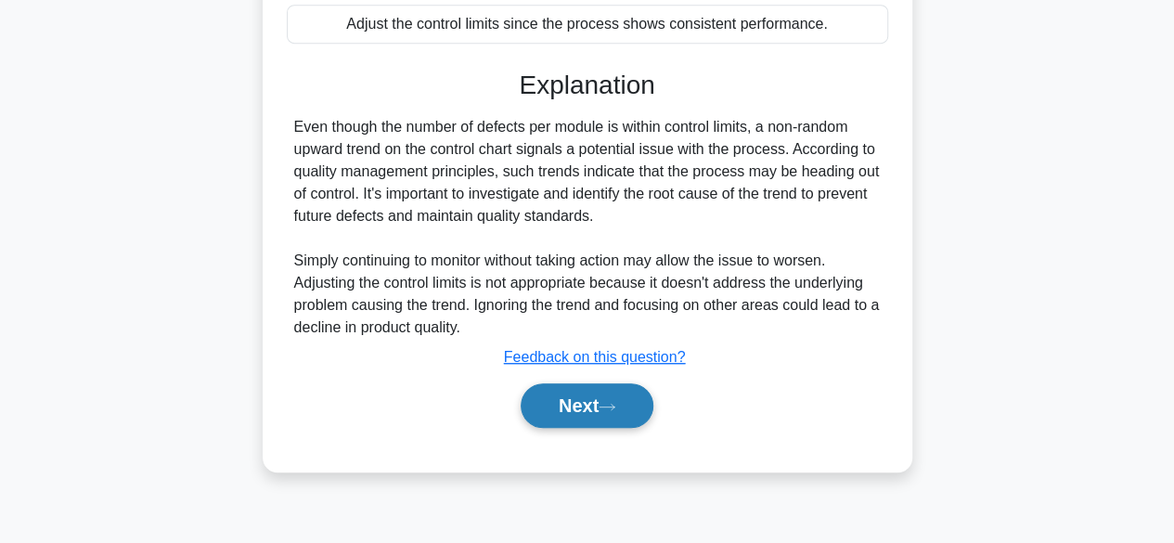
click at [597, 406] on button "Next" at bounding box center [586, 405] width 133 height 45
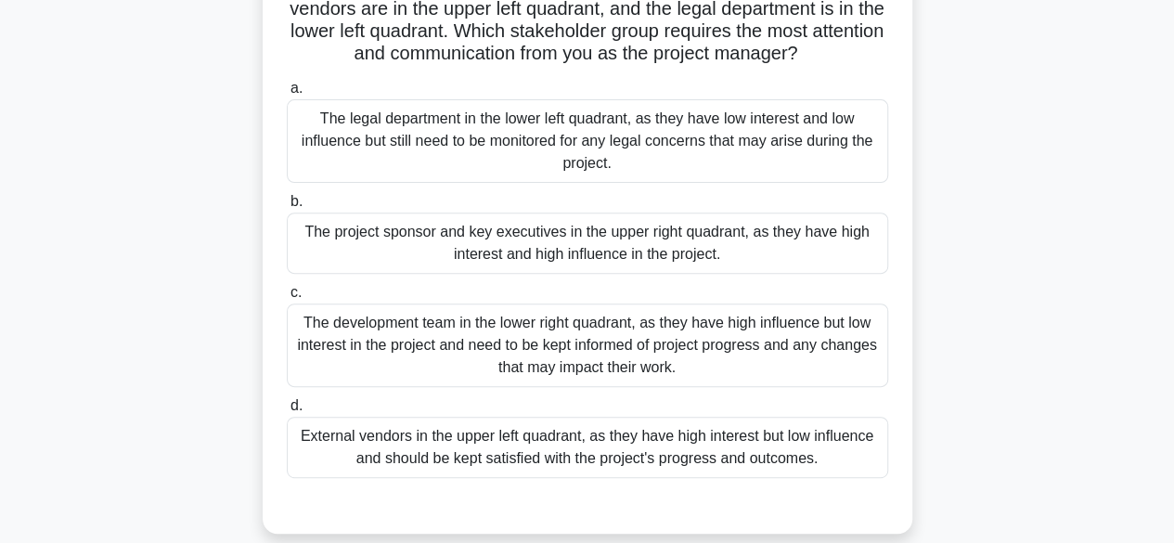
scroll to position [231, 0]
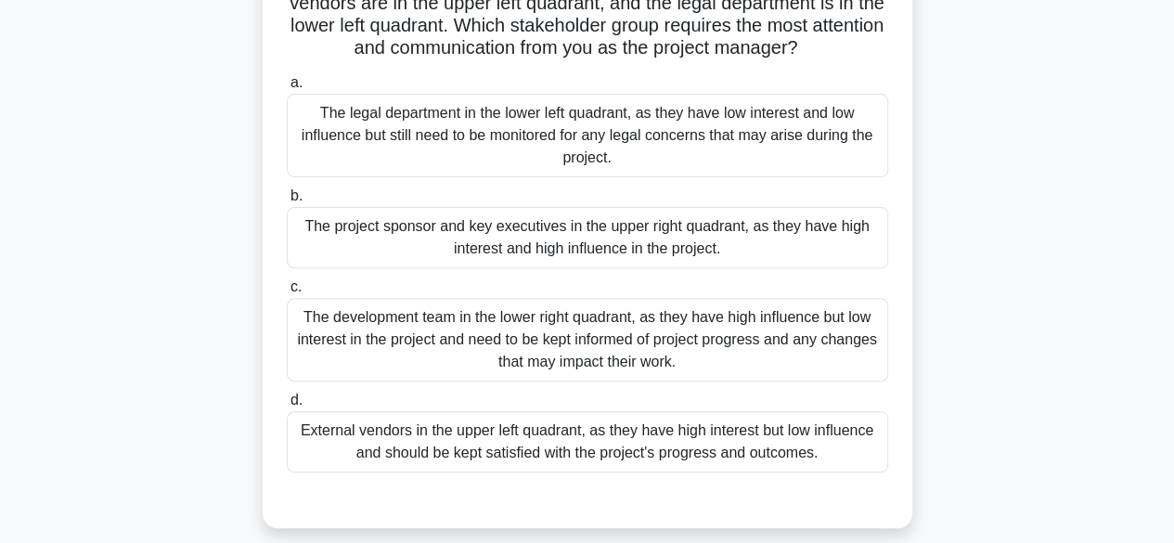
click at [700, 241] on div "The project sponsor and key executives in the upper right quadrant, as they hav…" at bounding box center [587, 237] width 601 height 61
click at [287, 202] on input "b. The project sponsor and key executives in the upper right quadrant, as they …" at bounding box center [287, 196] width 0 height 12
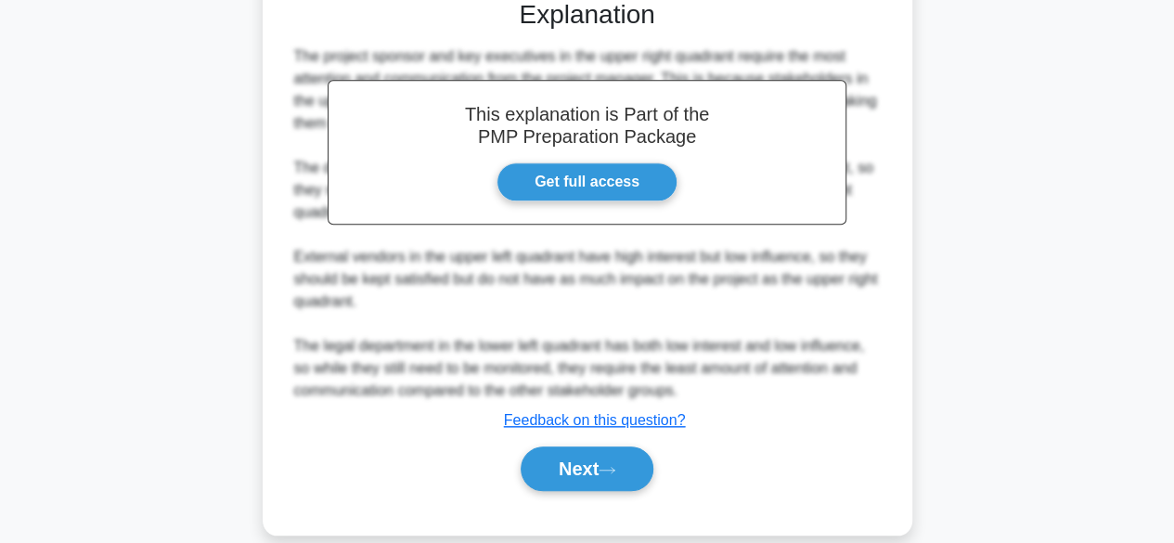
scroll to position [754, 0]
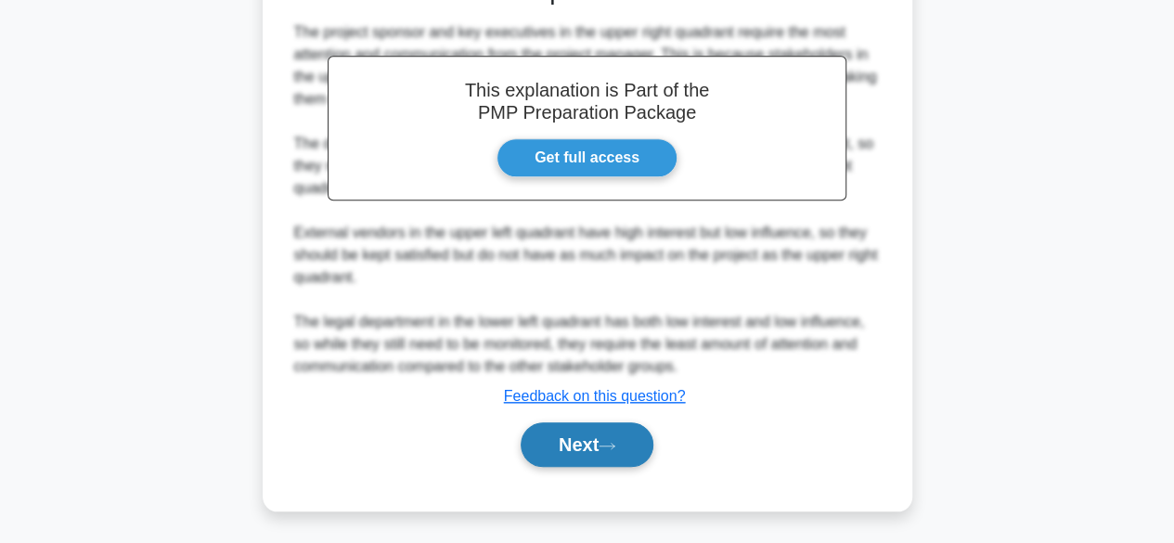
click at [603, 448] on button "Next" at bounding box center [586, 444] width 133 height 45
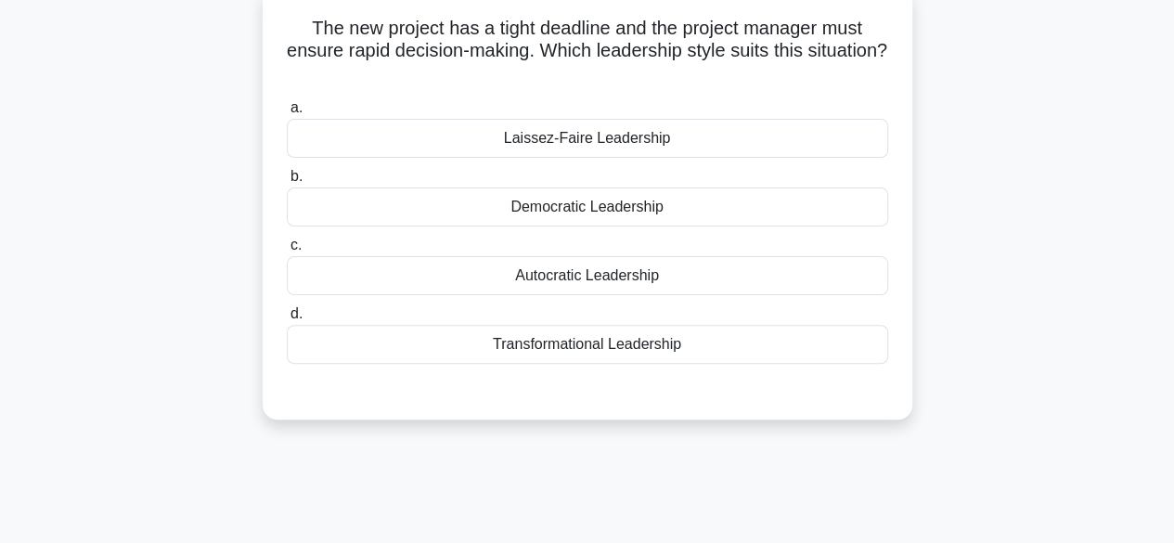
scroll to position [128, 0]
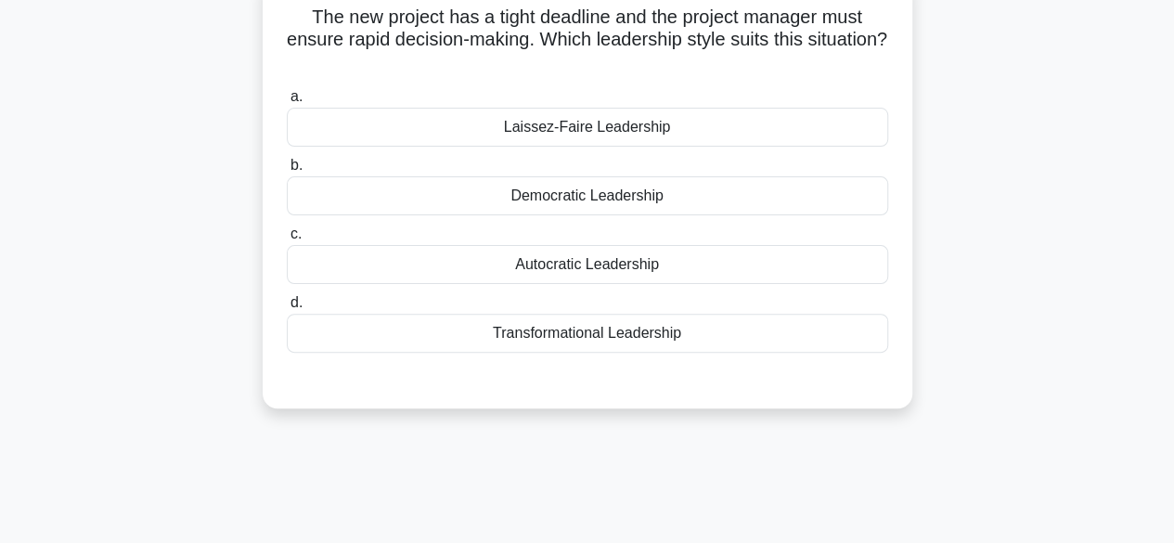
click at [636, 275] on div "Autocratic Leadership" at bounding box center [587, 264] width 601 height 39
click at [287, 240] on input "c. Autocratic Leadership" at bounding box center [287, 234] width 0 height 12
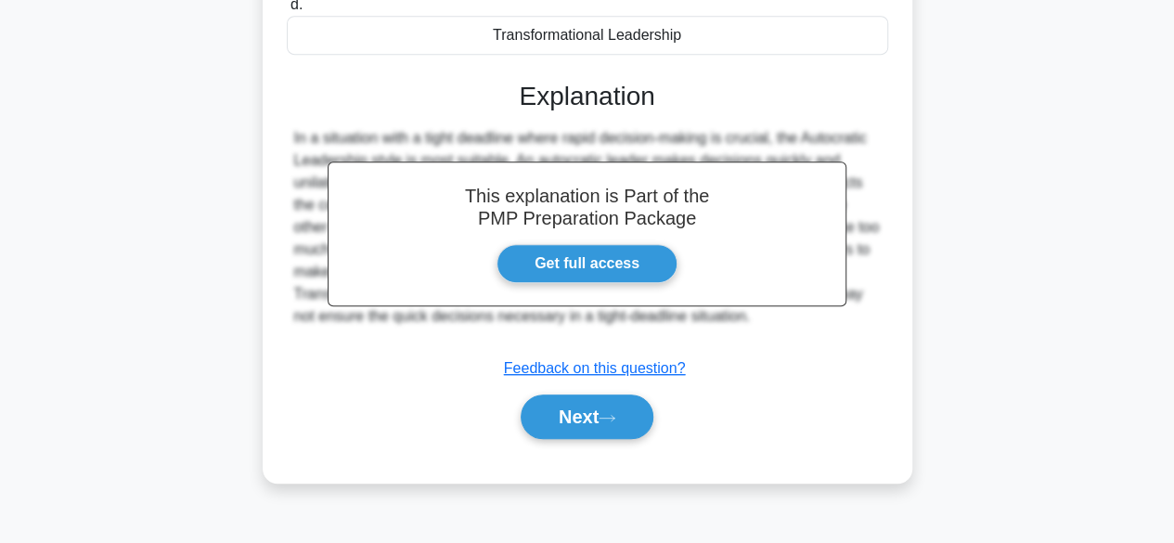
scroll to position [459, 0]
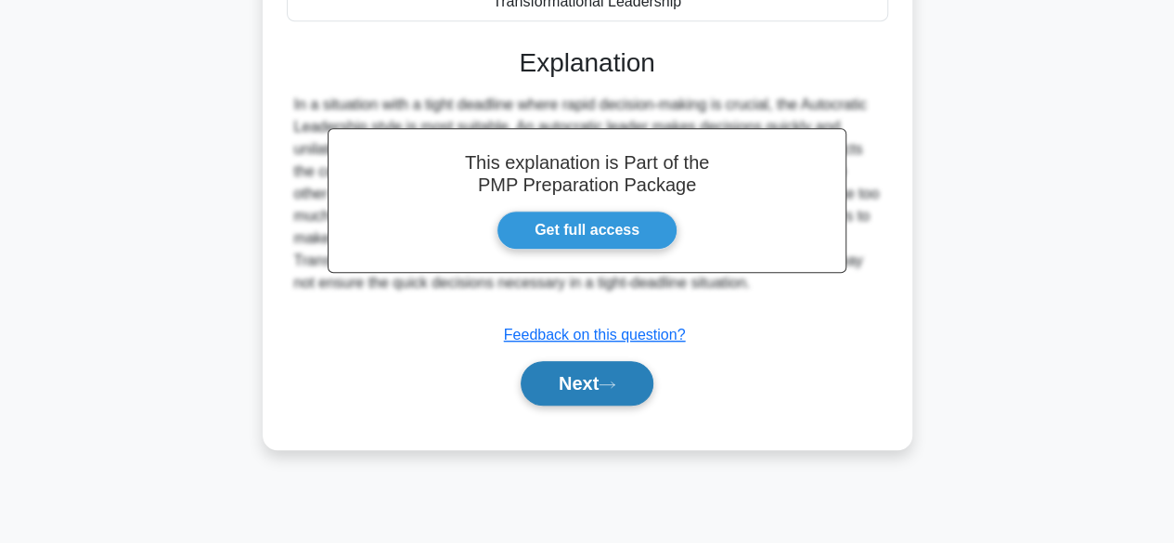
click at [592, 389] on button "Next" at bounding box center [586, 383] width 133 height 45
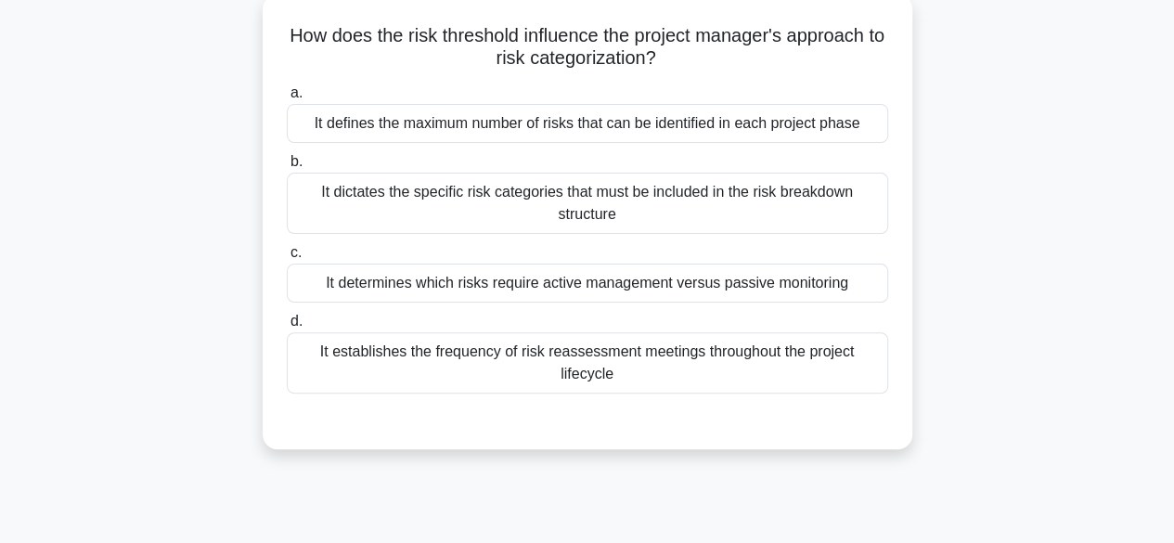
scroll to position [106, 0]
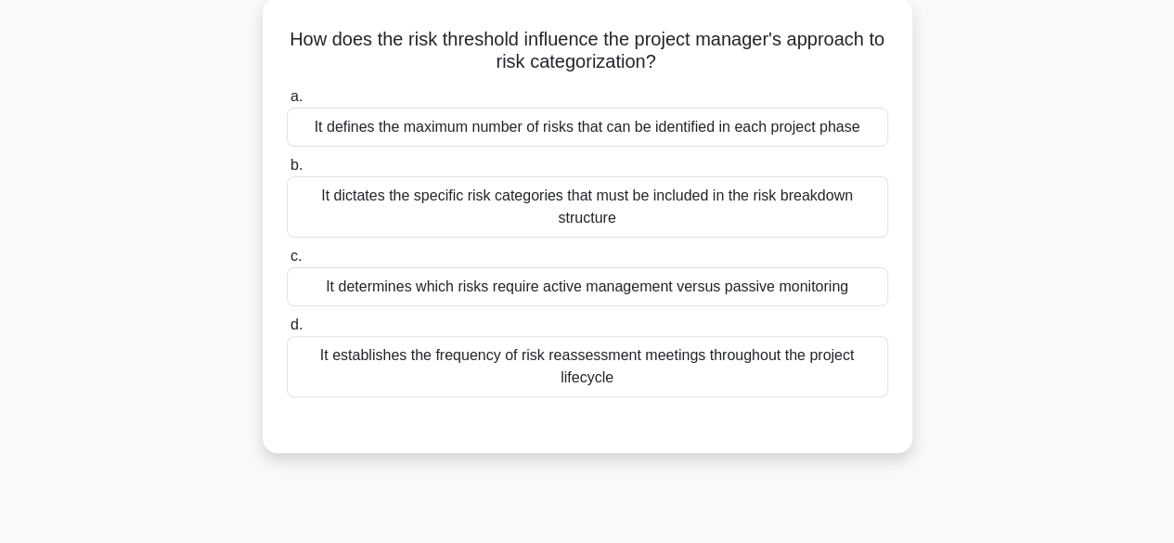
click at [738, 290] on div "It determines which risks require active management versus passive monitoring" at bounding box center [587, 286] width 601 height 39
click at [287, 263] on input "c. It determines which risks require active management versus passive monitoring" at bounding box center [287, 256] width 0 height 12
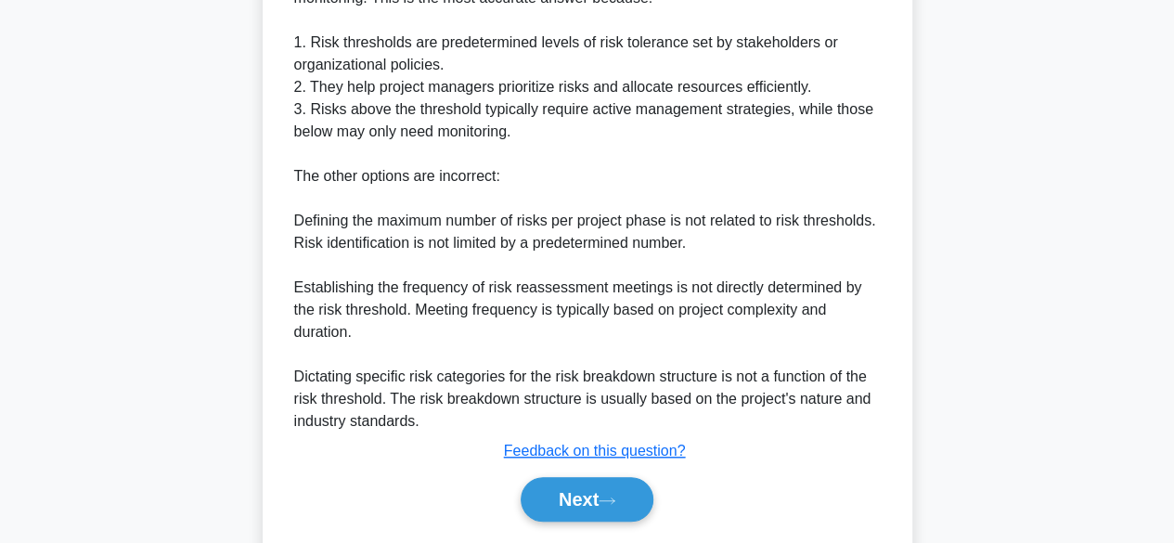
scroll to position [687, 0]
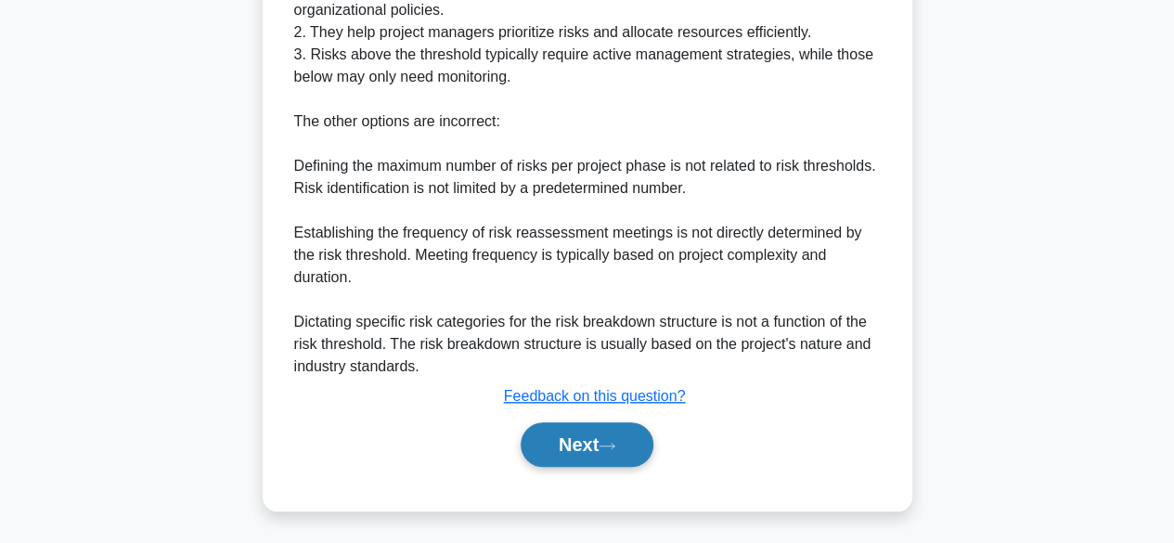
click at [587, 457] on button "Next" at bounding box center [586, 444] width 133 height 45
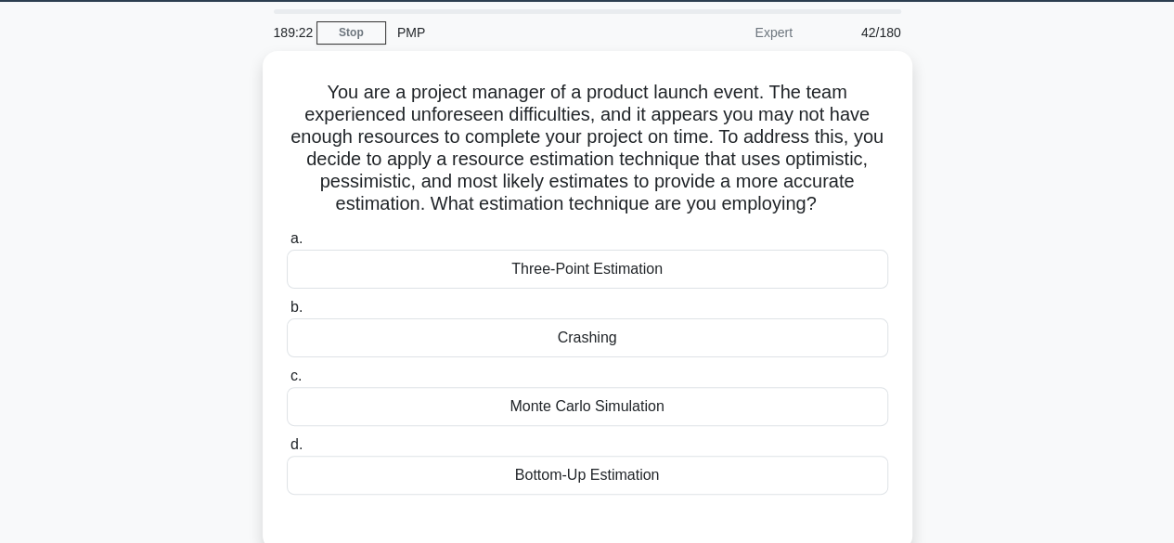
scroll to position [56, 0]
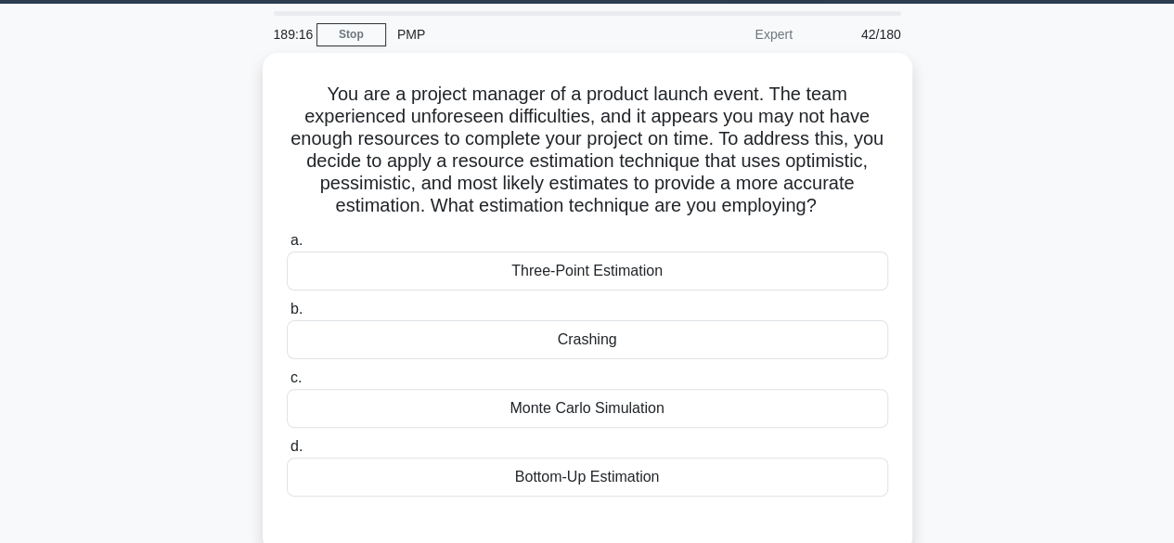
click at [1027, 475] on div "You are a project manager of a product launch event. The team experienced unfor…" at bounding box center [587, 313] width 1058 height 521
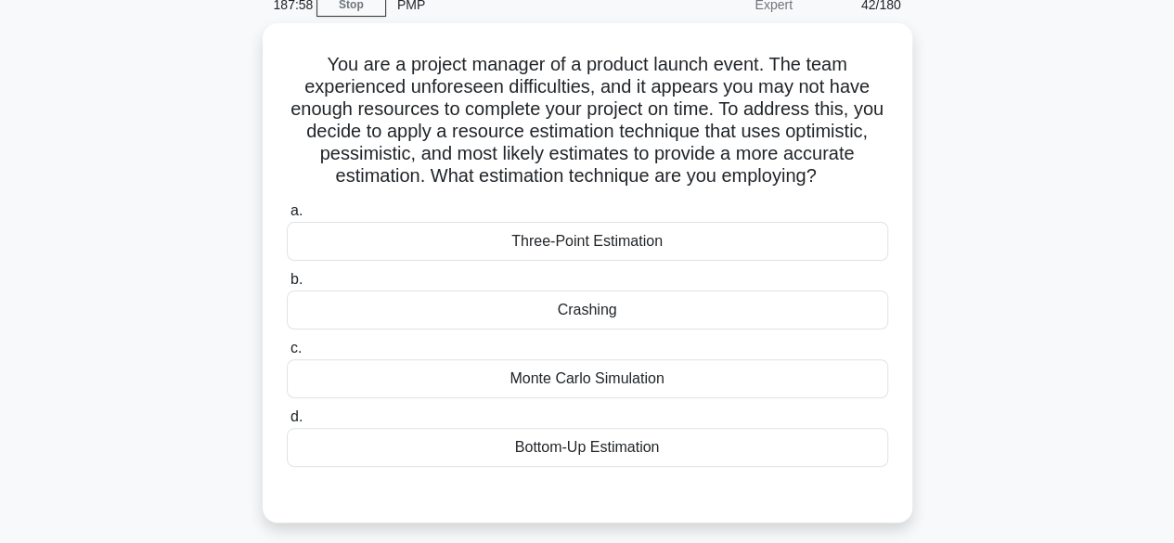
scroll to position [87, 0]
